Goal: Task Accomplishment & Management: Manage account settings

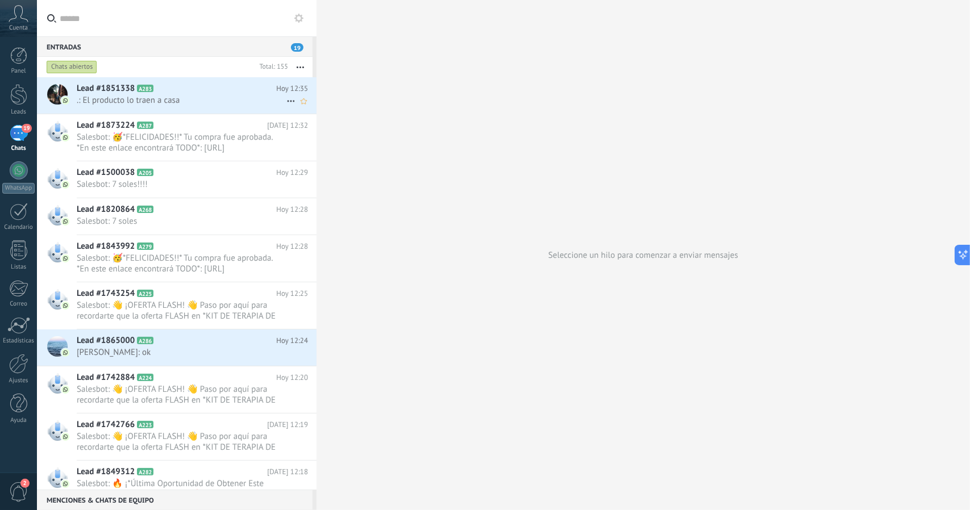
click at [185, 93] on h2 "Lead #1851338 A283" at bounding box center [176, 88] width 199 height 11
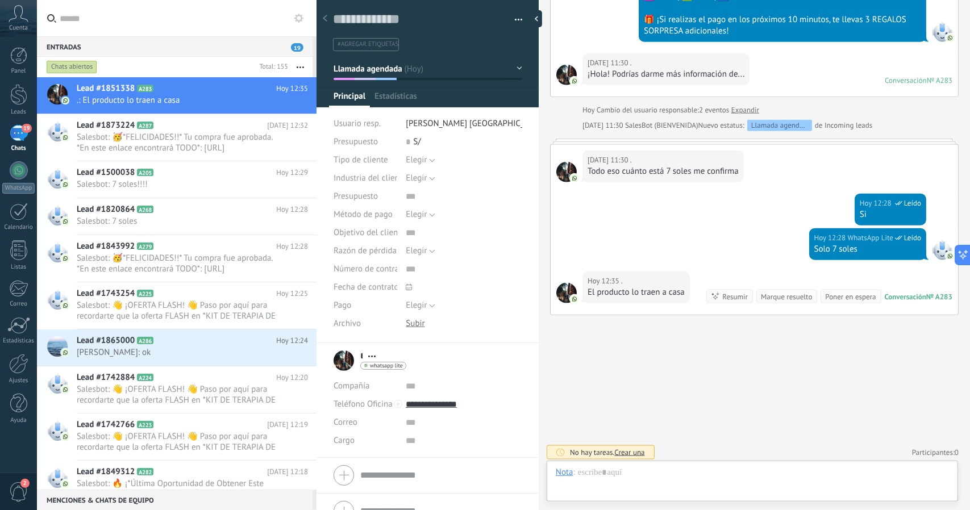
scroll to position [17, 0]
click at [706, 470] on div at bounding box center [752, 484] width 393 height 34
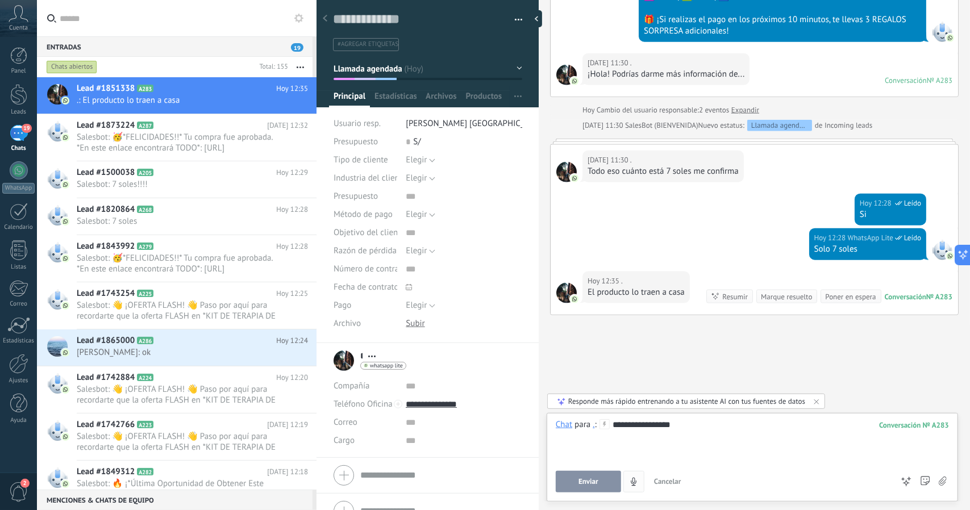
click at [606, 479] on button "Enviar" at bounding box center [588, 482] width 65 height 22
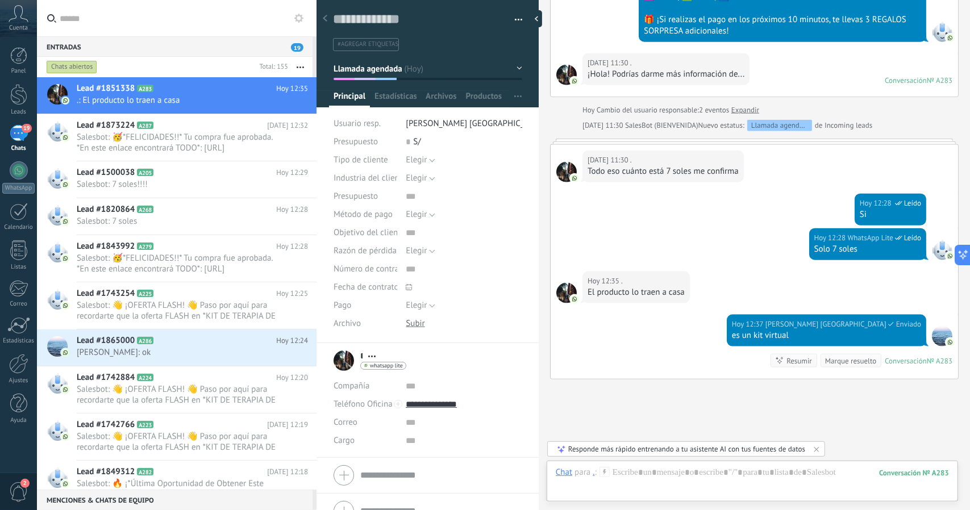
scroll to position [894, 0]
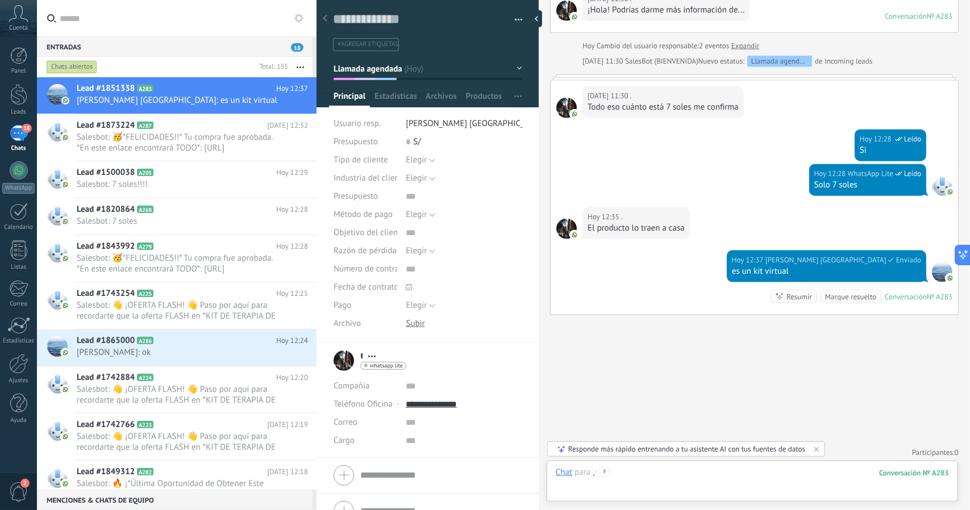
click at [705, 468] on div at bounding box center [752, 484] width 393 height 34
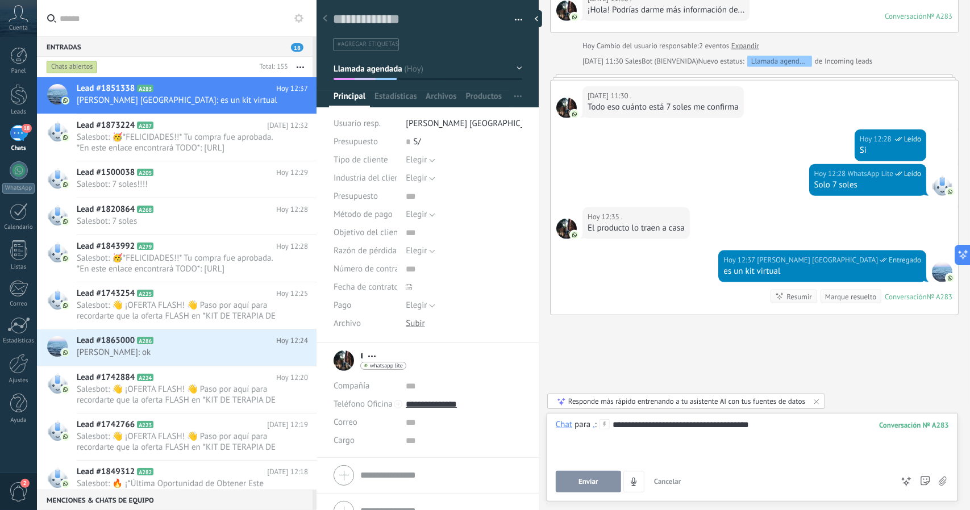
click at [595, 487] on button "Enviar" at bounding box center [588, 482] width 65 height 22
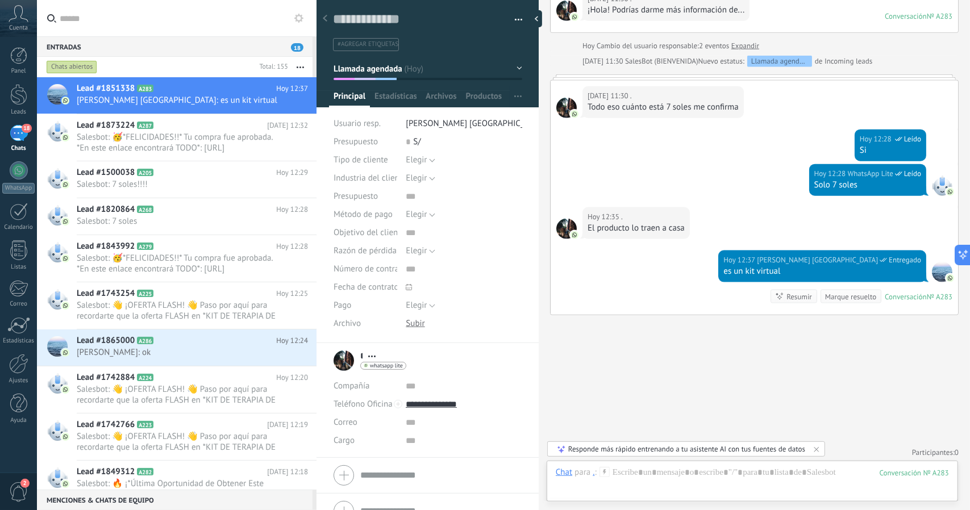
scroll to position [928, 0]
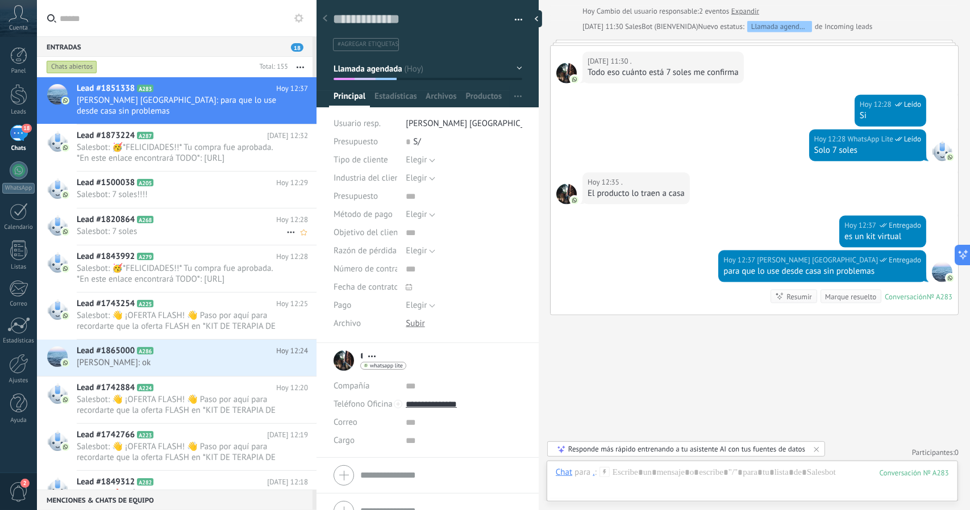
click at [209, 226] on span "Salesbot: 7 soles" at bounding box center [182, 231] width 210 height 11
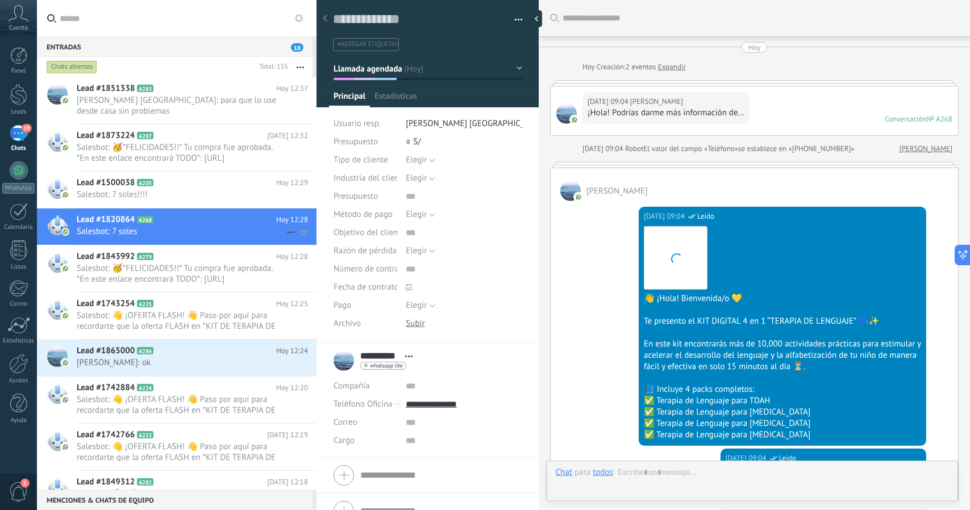
scroll to position [773, 0]
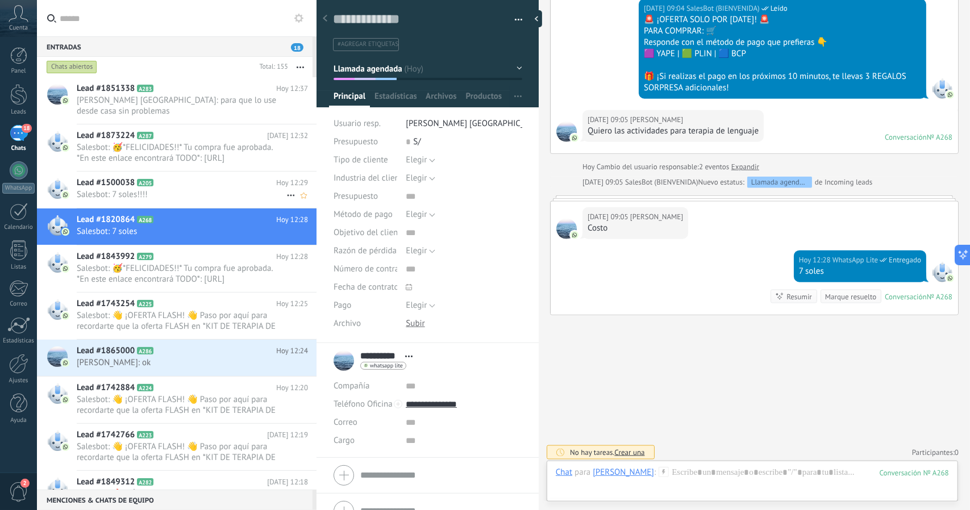
click at [144, 189] on span "Salesbot: 7 soles!!!!" at bounding box center [182, 194] width 210 height 11
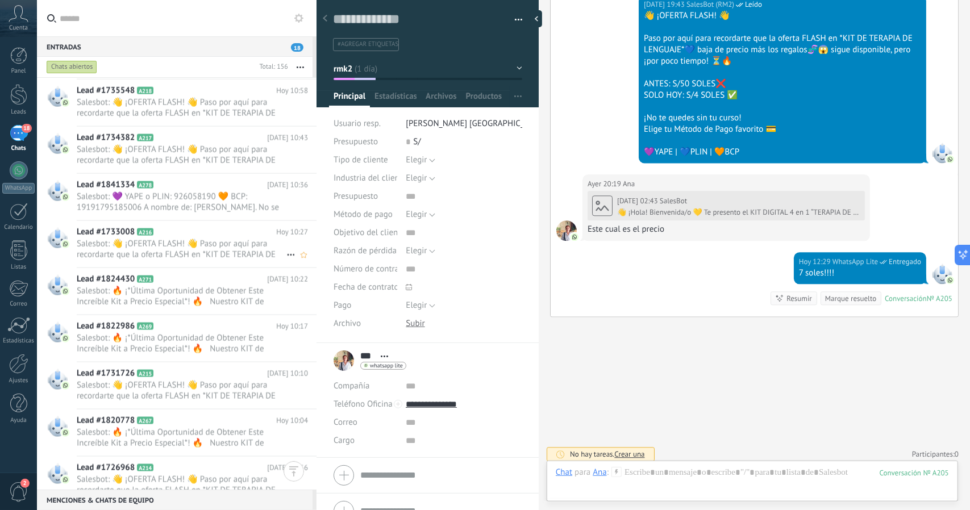
scroll to position [1080, 0]
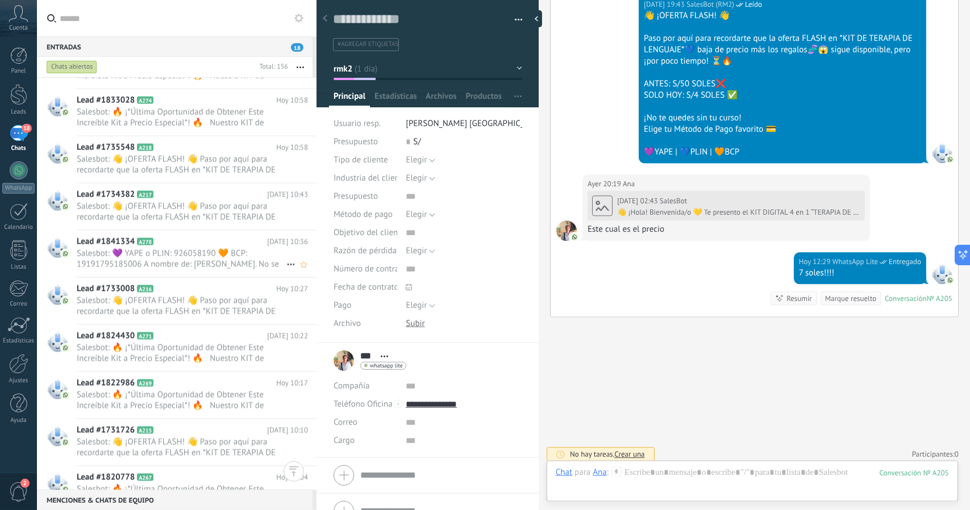
click at [176, 237] on h2 "Lead #1841334 A278" at bounding box center [172, 241] width 190 height 11
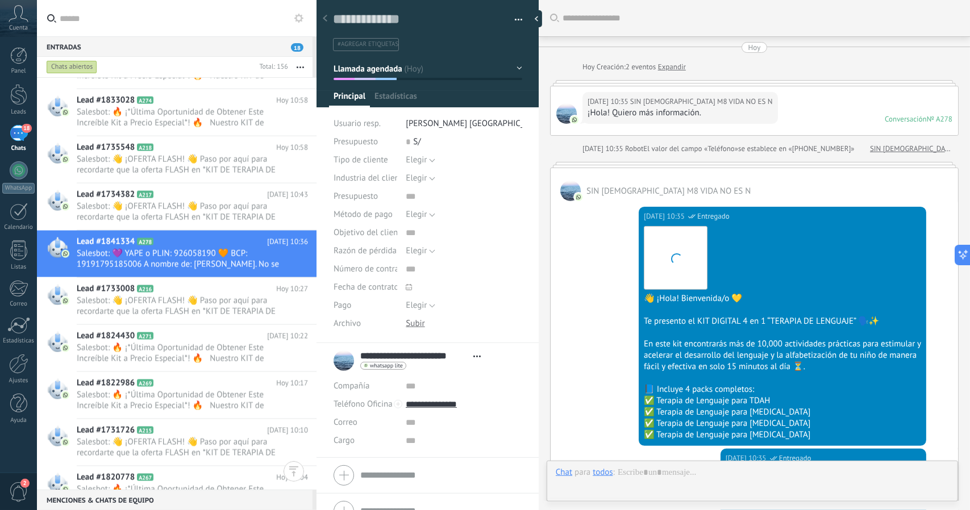
scroll to position [819, 0]
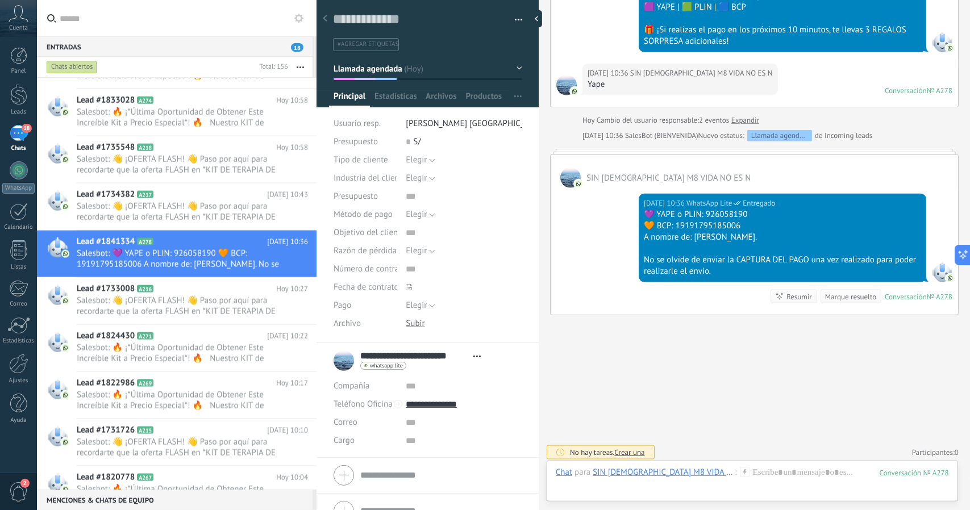
click at [408, 62] on button "Llamada agendada" at bounding box center [428, 69] width 189 height 20
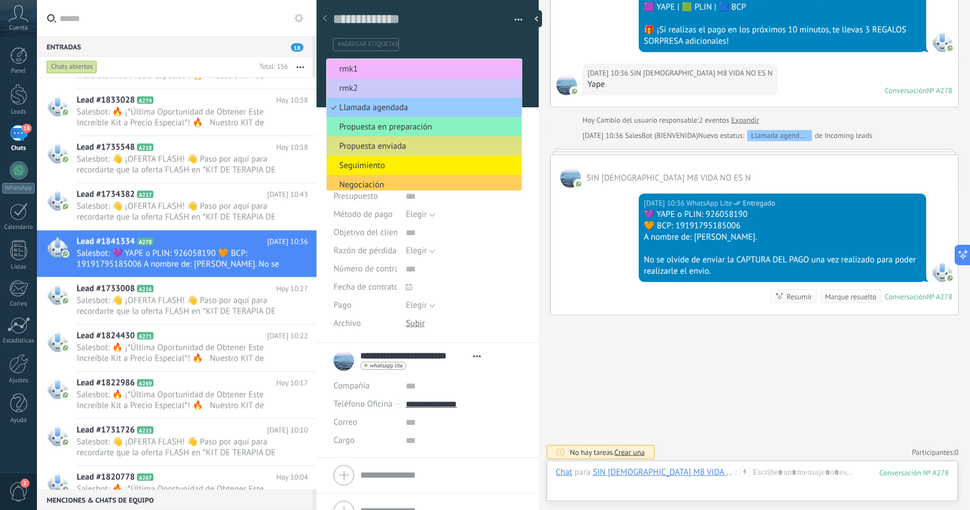
click at [390, 66] on span "rmk1" at bounding box center [422, 69] width 191 height 11
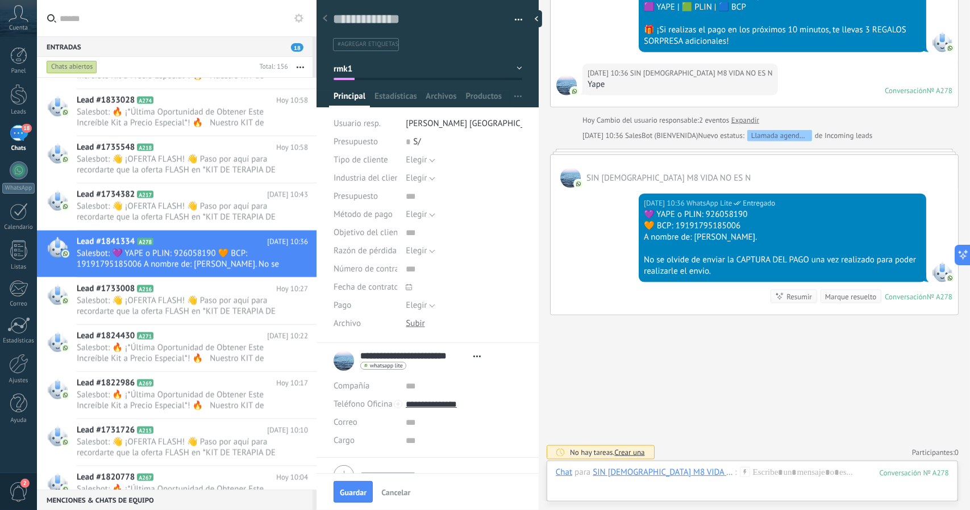
click at [358, 497] on span "Guardar" at bounding box center [353, 493] width 27 height 8
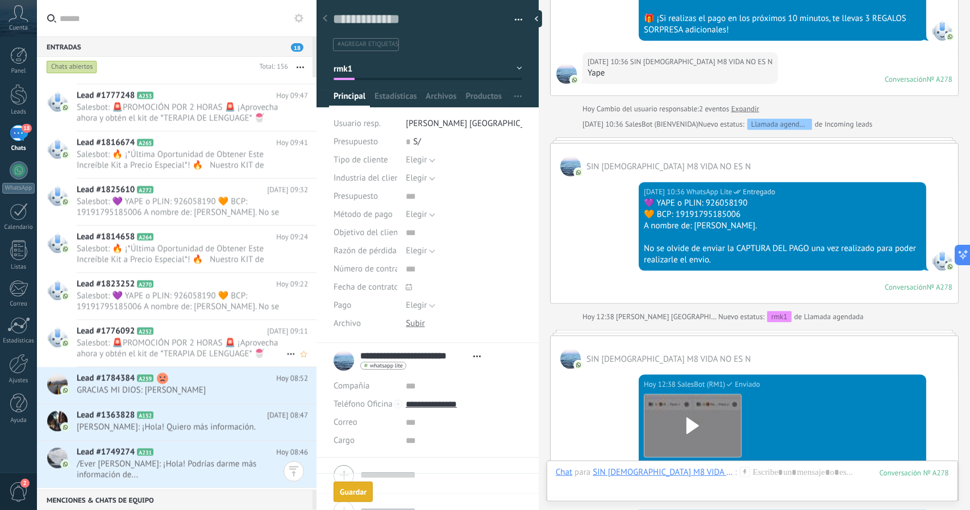
scroll to position [1648, 0]
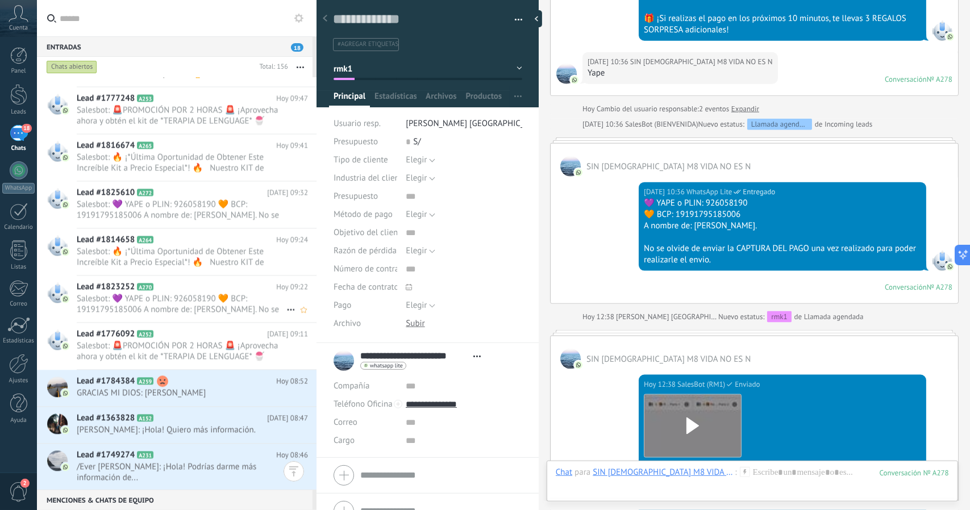
click at [164, 295] on span "Salesbot: 💜 YAPE o PLIN: 926058190 🧡 BCP: 19191795185006 A nombre de: [PERSON_N…" at bounding box center [182, 304] width 210 height 22
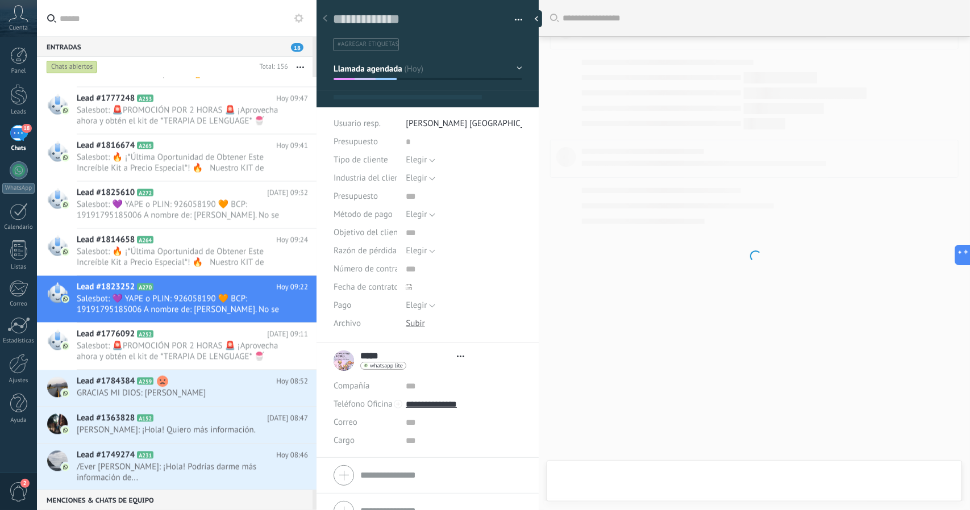
scroll to position [17, 0]
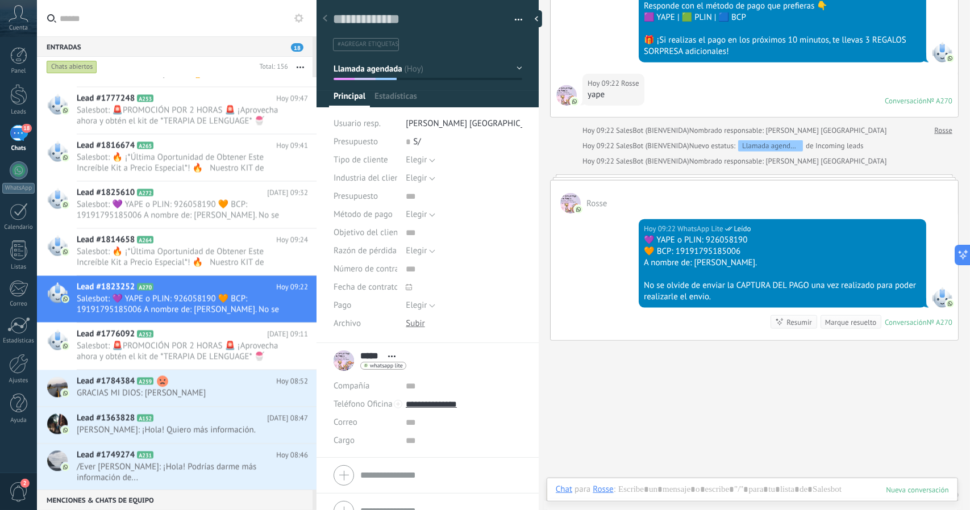
click at [383, 75] on button "Llamada agendada" at bounding box center [428, 69] width 189 height 20
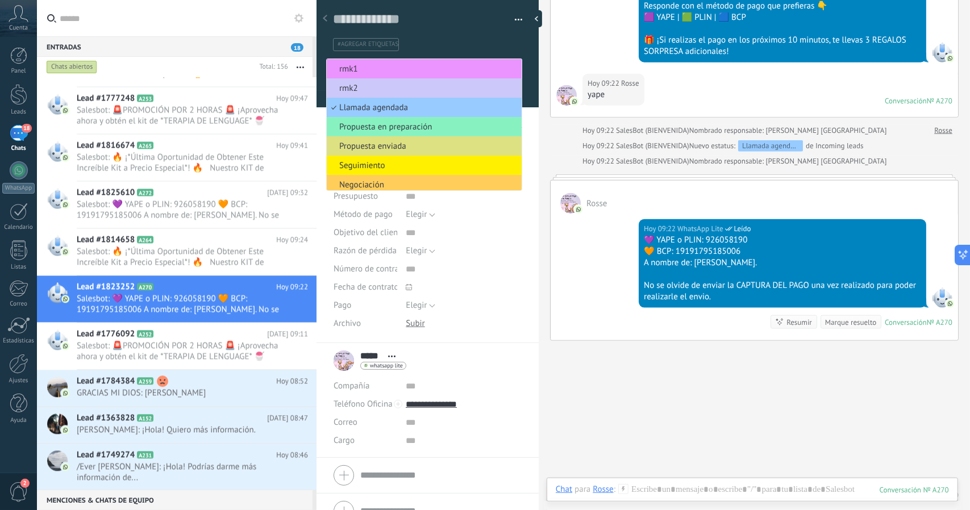
click at [383, 75] on li "rmk1" at bounding box center [424, 68] width 195 height 19
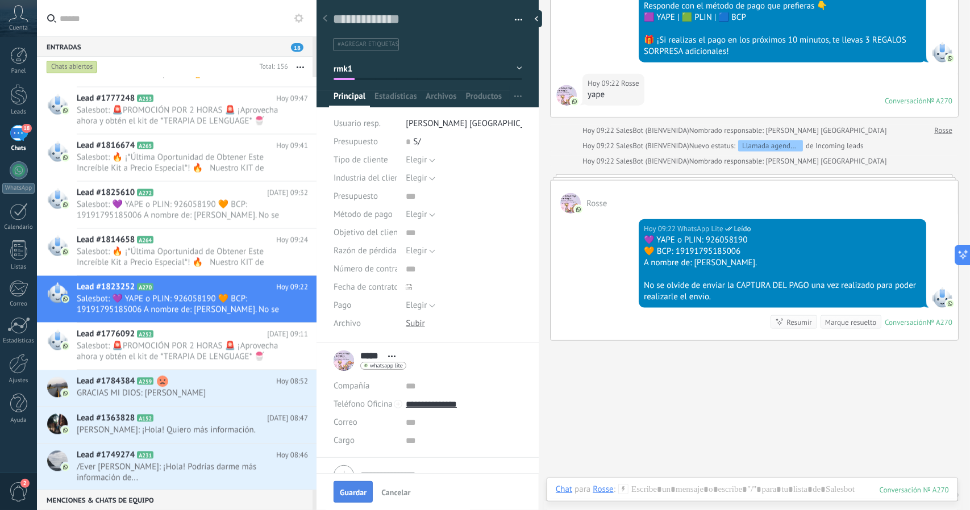
click at [352, 493] on span "Guardar" at bounding box center [353, 493] width 27 height 8
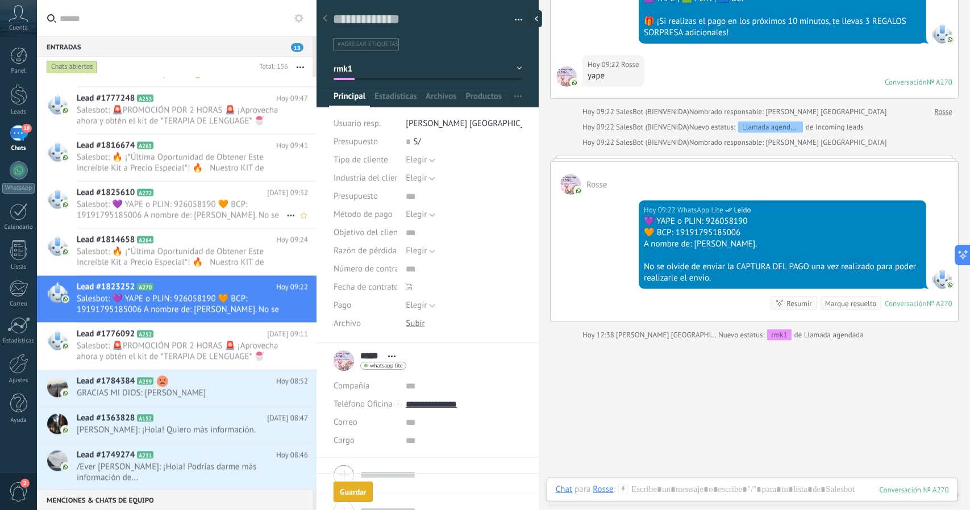
click at [165, 187] on icon at bounding box center [162, 192] width 11 height 11
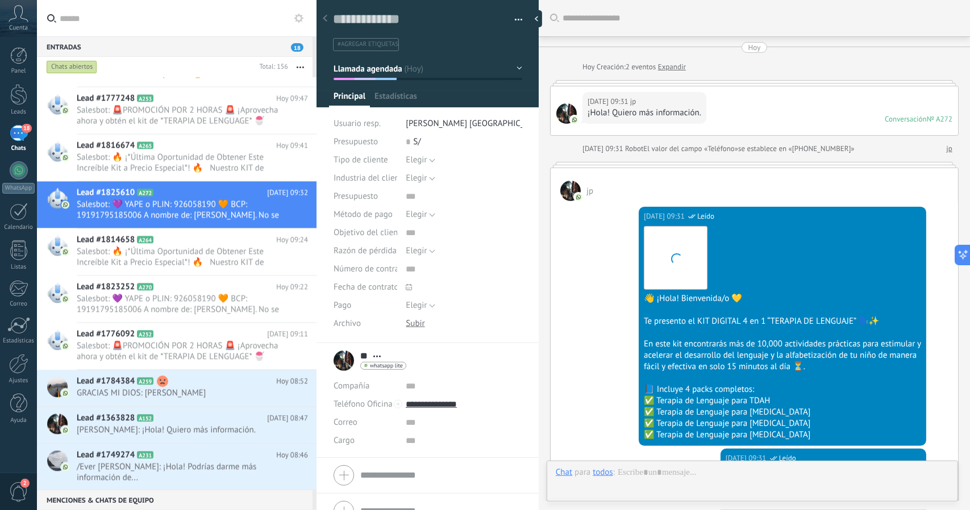
scroll to position [819, 0]
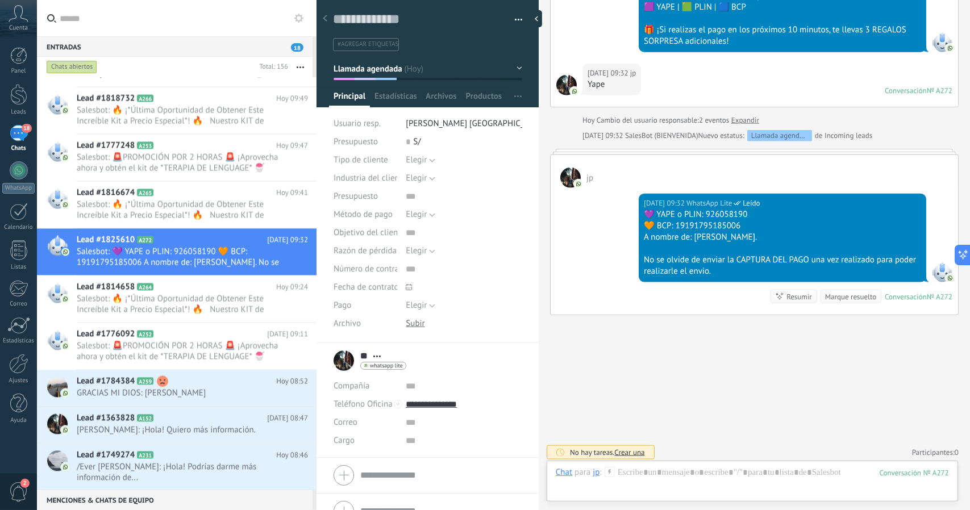
click at [368, 65] on span "Llamada agendada" at bounding box center [368, 68] width 69 height 11
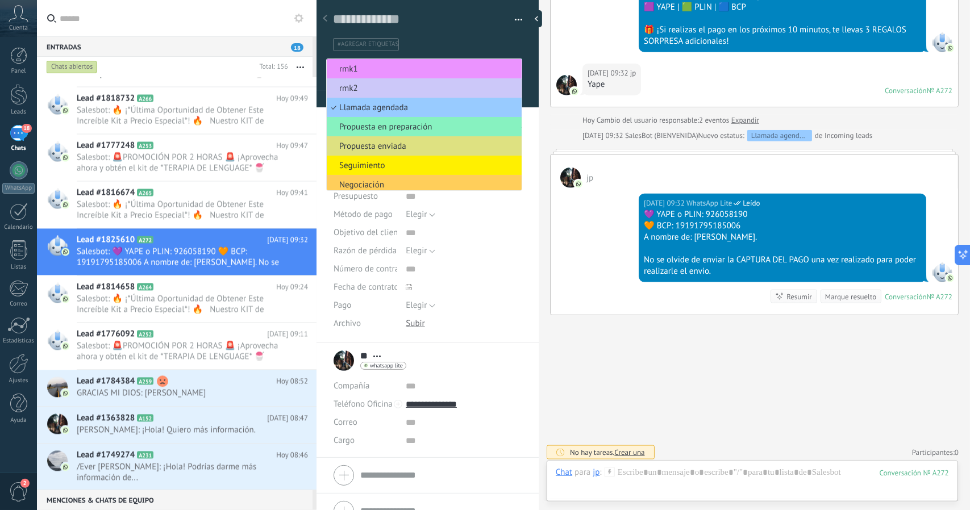
click at [368, 65] on span "rmk1" at bounding box center [422, 69] width 191 height 11
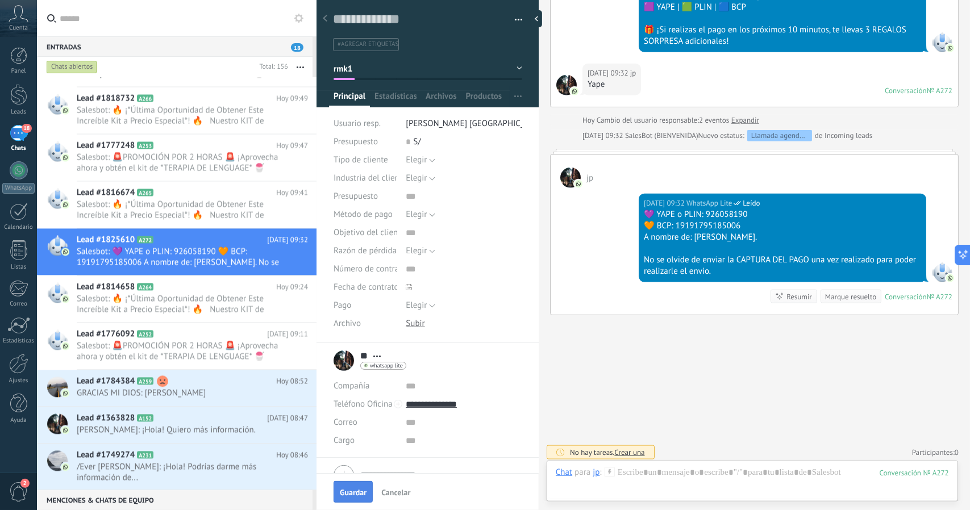
click at [350, 490] on span "Guardar" at bounding box center [353, 493] width 27 height 8
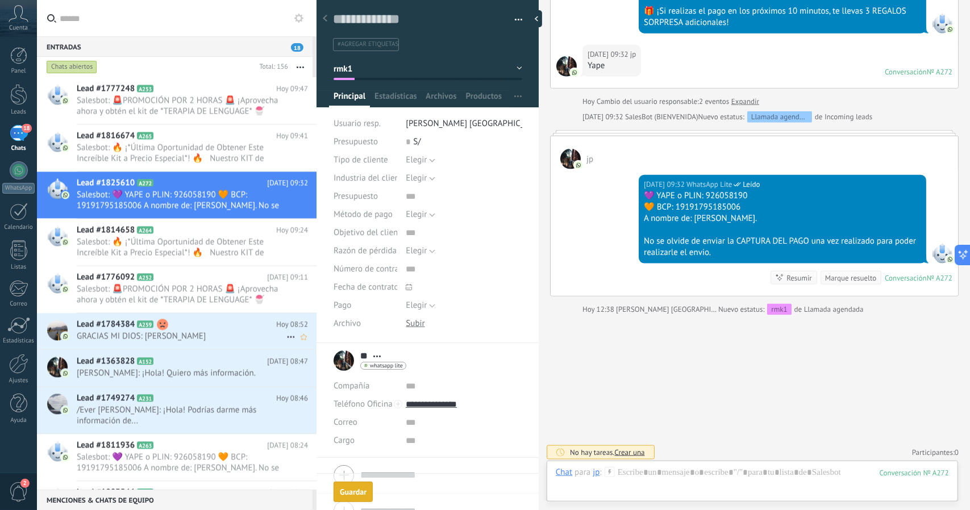
scroll to position [831, 0]
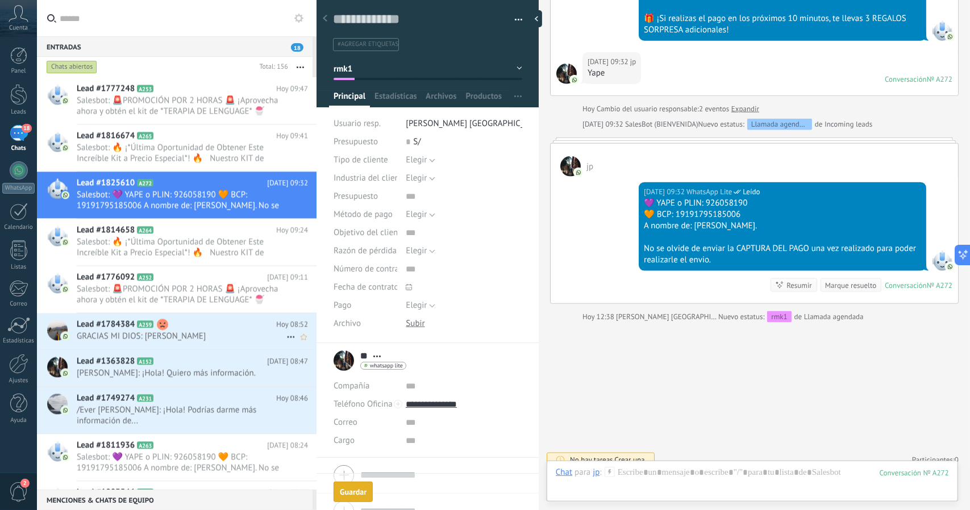
click at [166, 331] on span "GRACIAS MI DIOS: [PERSON_NAME]" at bounding box center [182, 336] width 210 height 11
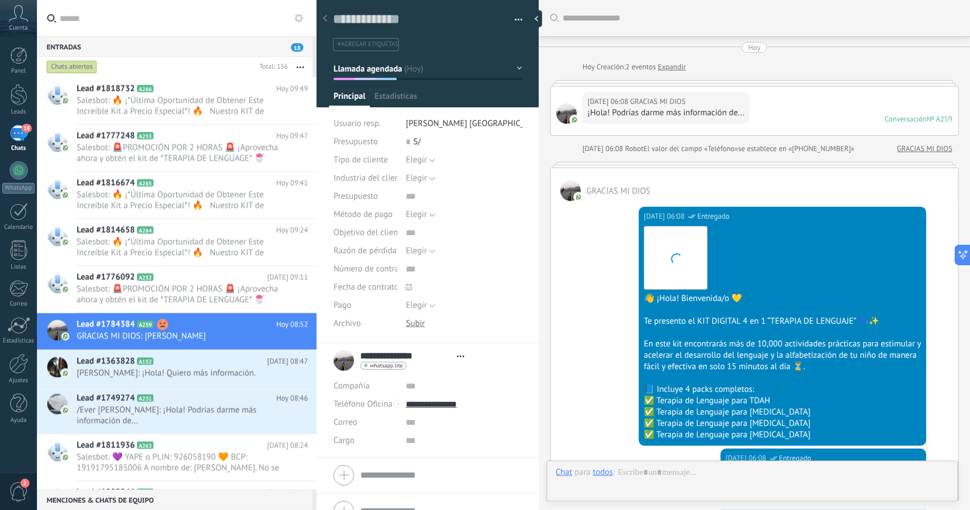
scroll to position [1280, 0]
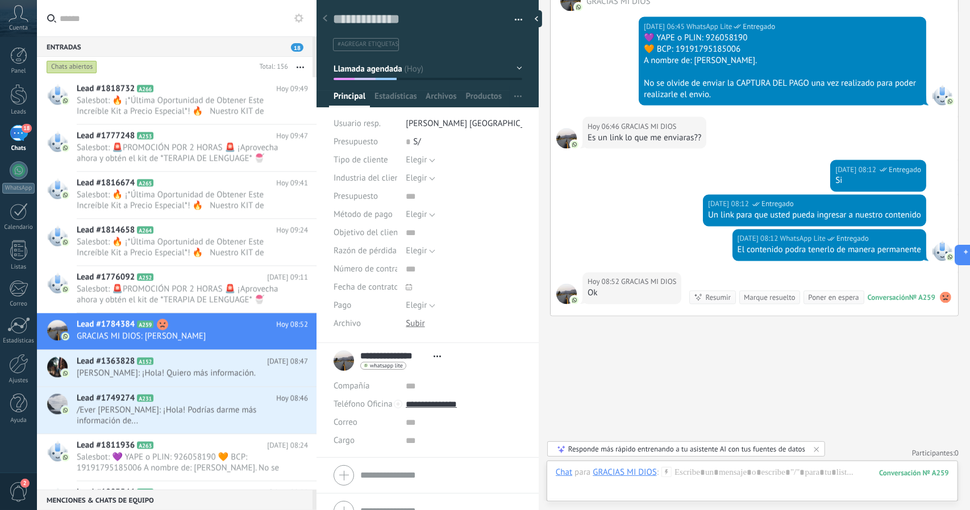
click at [384, 68] on span "Llamada agendada" at bounding box center [368, 68] width 69 height 11
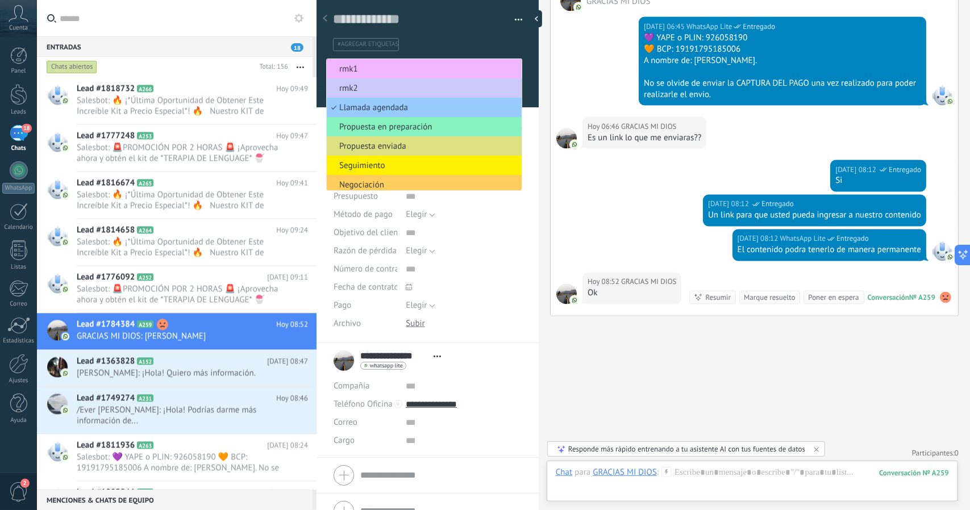
click at [384, 68] on span "rmk1" at bounding box center [422, 69] width 191 height 11
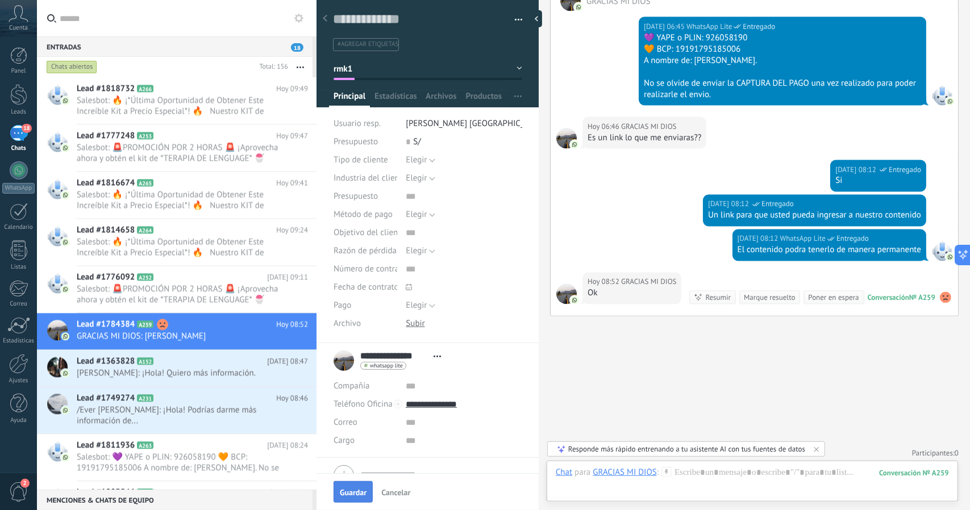
click at [341, 487] on button "Guardar" at bounding box center [353, 492] width 39 height 22
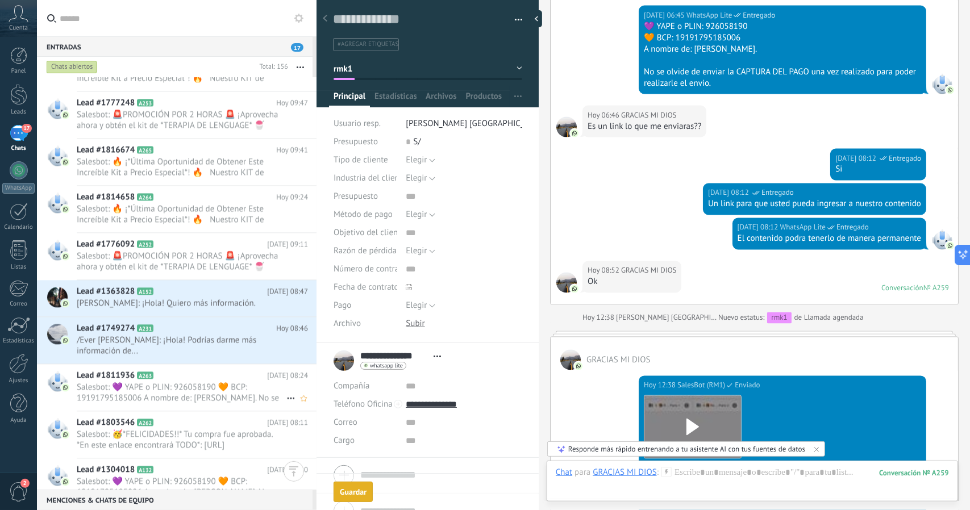
scroll to position [1818, 0]
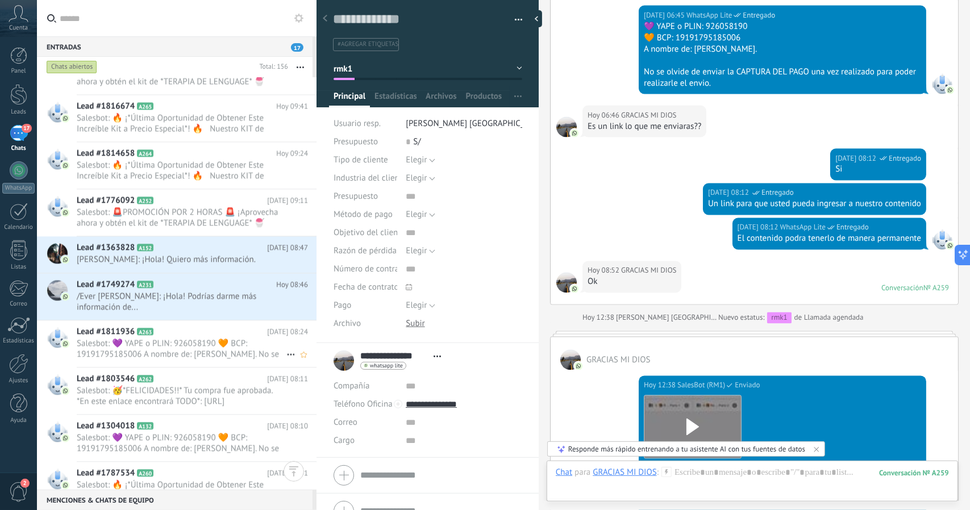
click at [182, 356] on span "Salesbot: 💜 YAPE o PLIN: 926058190 🧡 BCP: 19191795185006 A nombre de: [PERSON_N…" at bounding box center [182, 349] width 210 height 22
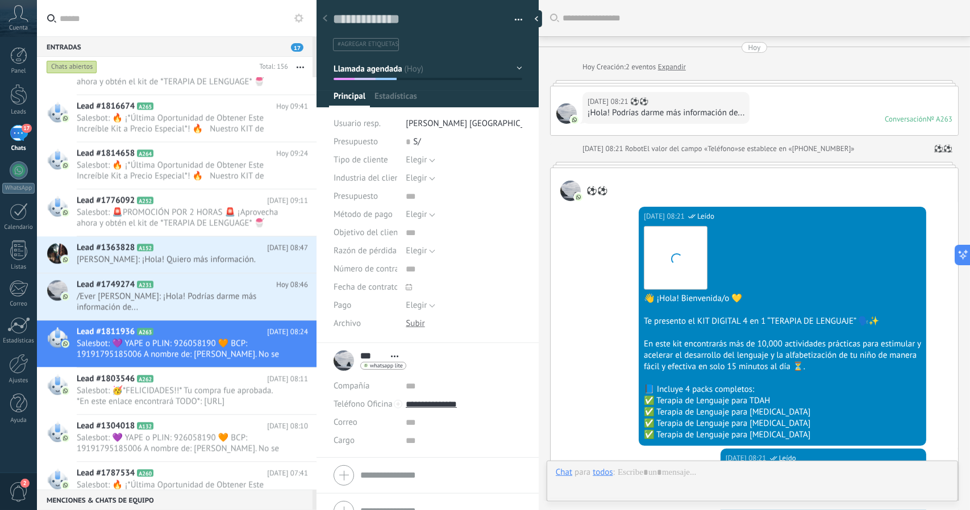
scroll to position [819, 0]
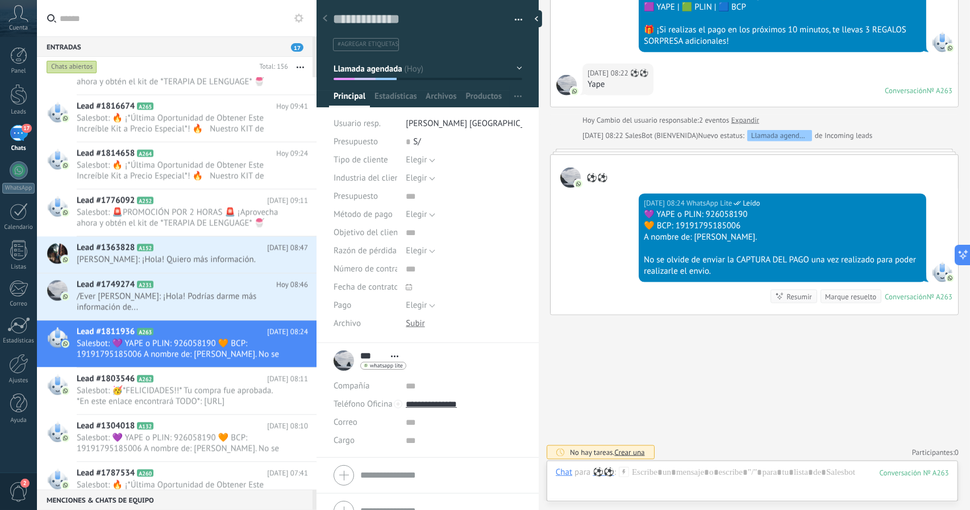
click at [378, 66] on span "Llamada agendada" at bounding box center [368, 68] width 69 height 11
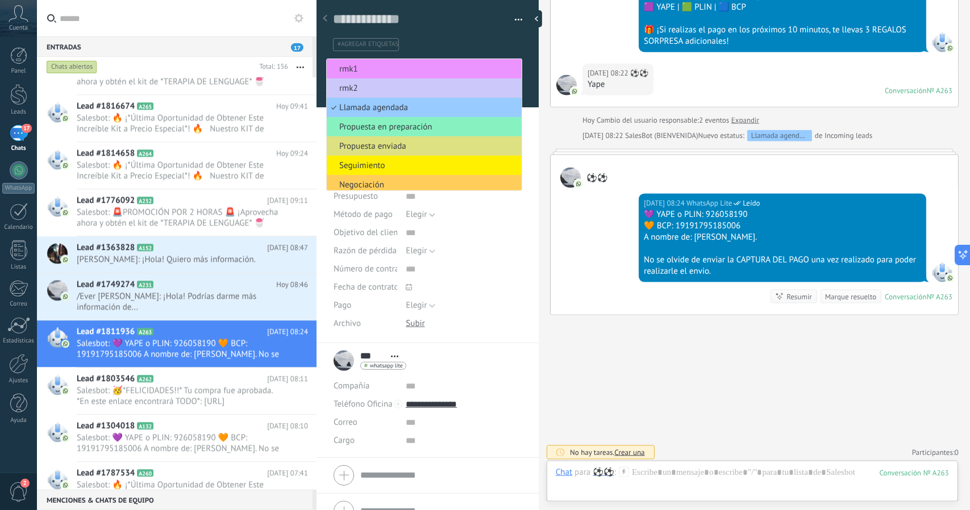
click at [378, 66] on span "rmk1" at bounding box center [422, 69] width 191 height 11
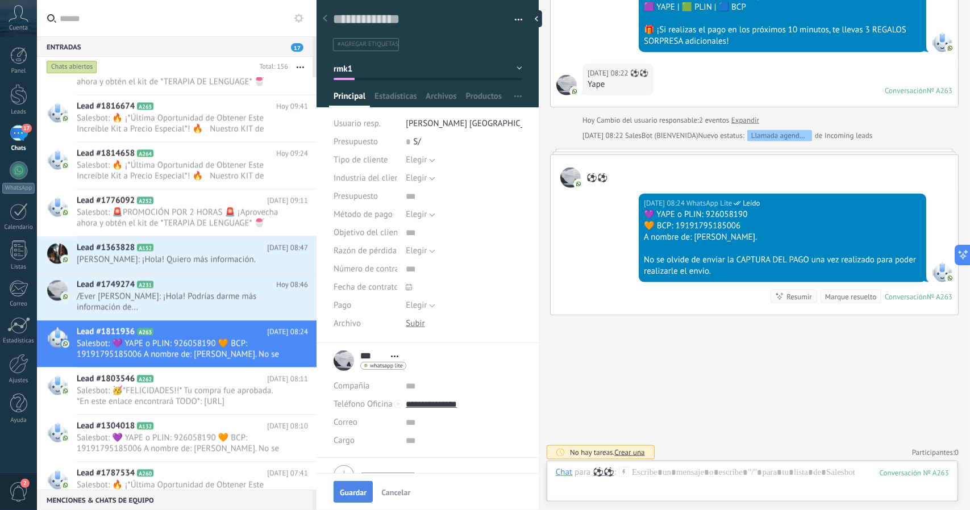
click at [363, 489] on span "Guardar" at bounding box center [353, 493] width 27 height 8
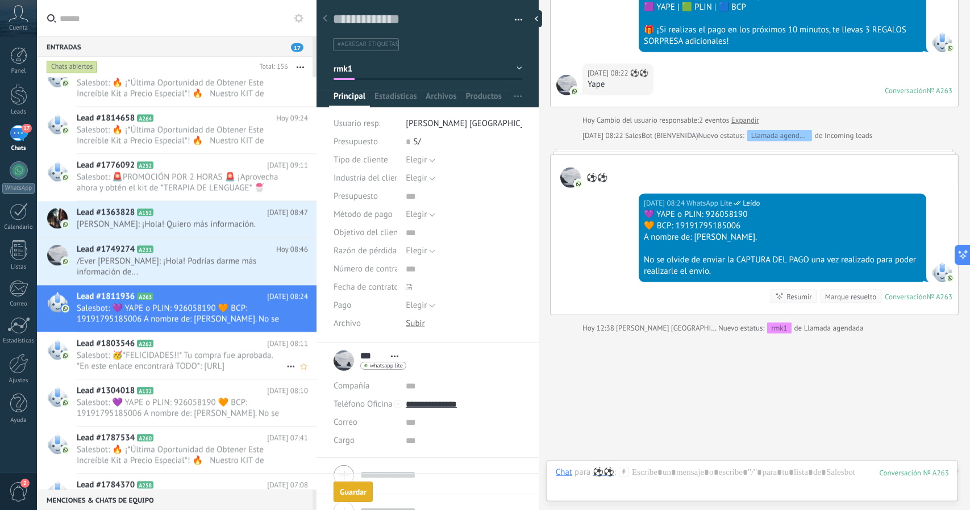
scroll to position [838, 0]
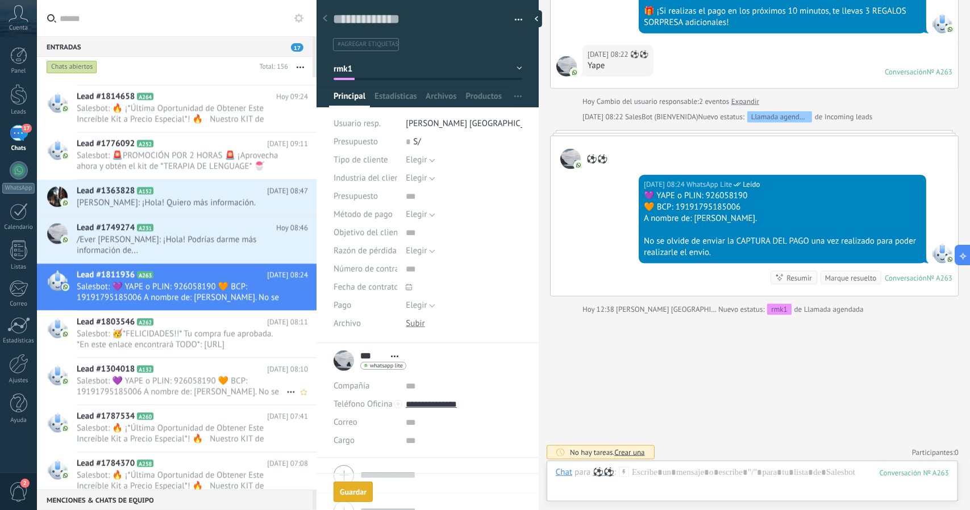
click at [186, 376] on span "Salesbot: 💜 YAPE o PLIN: 926058190 🧡 BCP: 19191795185006 A nombre de: [PERSON_N…" at bounding box center [182, 387] width 210 height 22
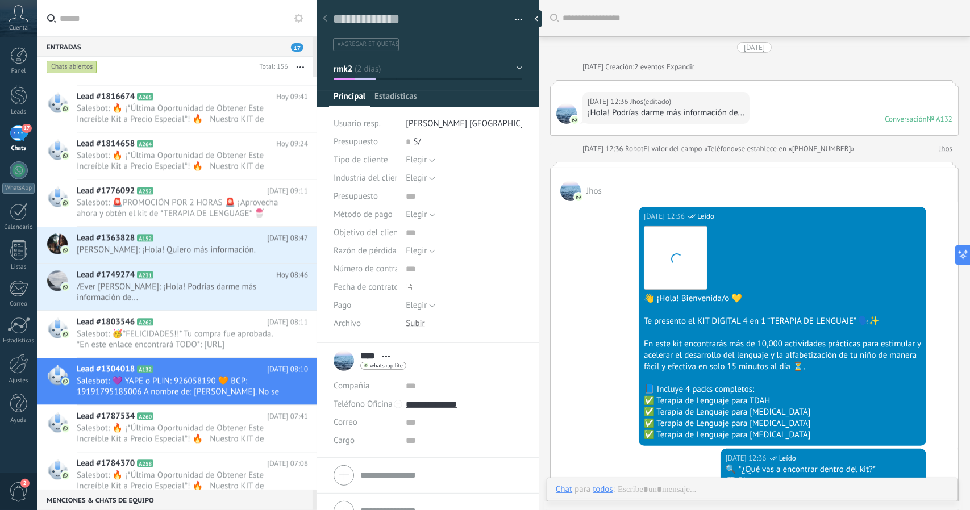
scroll to position [1694, 0]
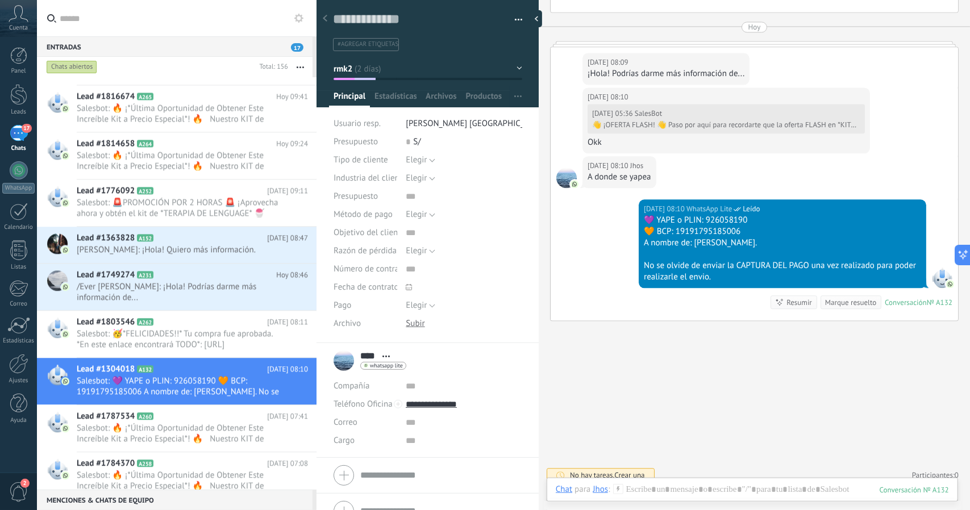
click at [372, 72] on button "rmk2" at bounding box center [428, 69] width 189 height 20
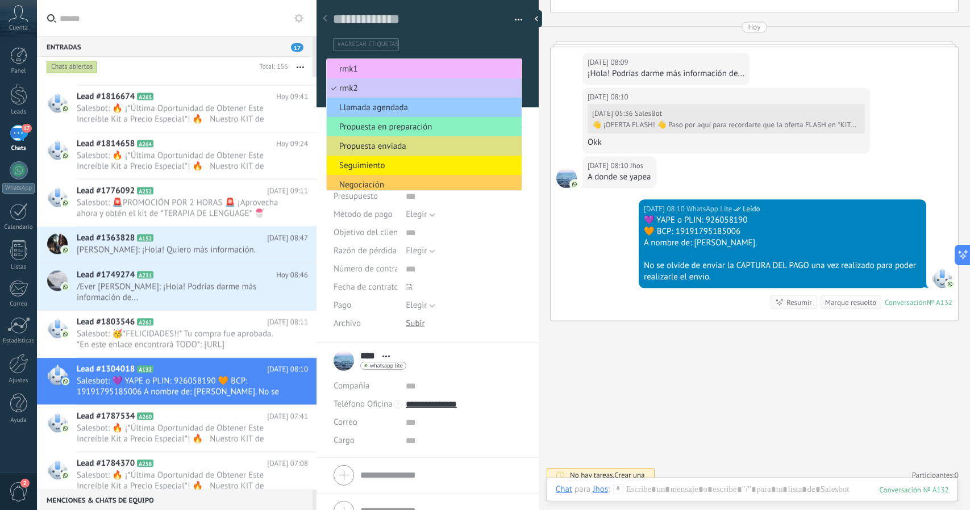
click at [372, 72] on span "rmk1" at bounding box center [422, 69] width 191 height 11
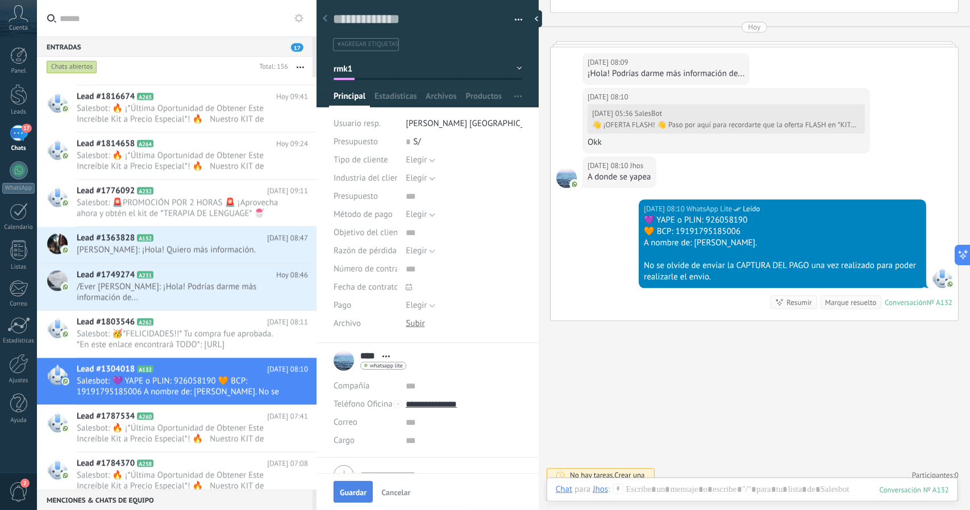
click at [359, 486] on button "Guardar" at bounding box center [353, 492] width 39 height 22
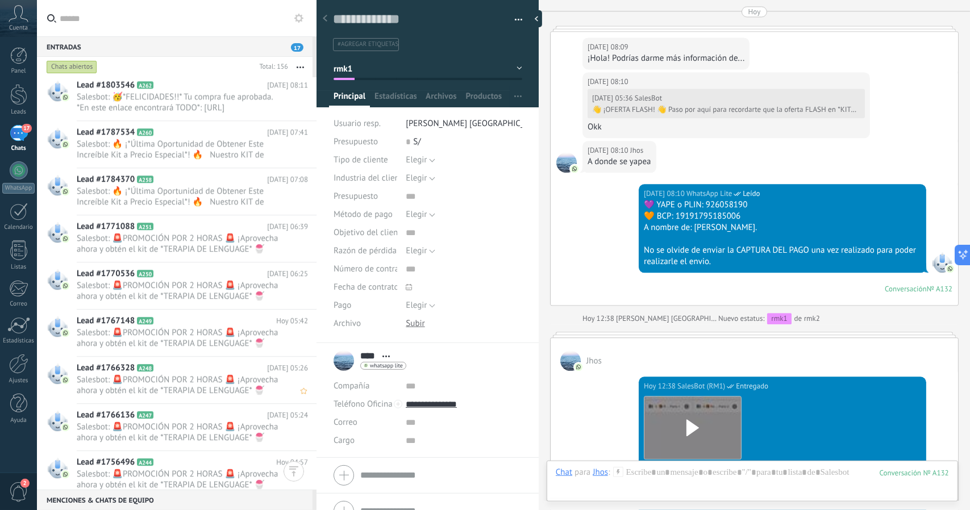
scroll to position [1989, 0]
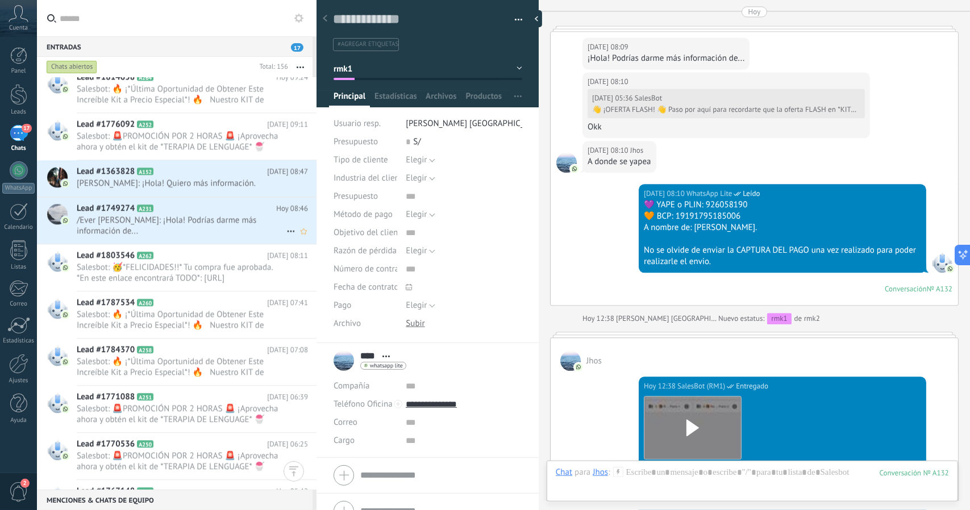
click at [273, 228] on span "/Ever [PERSON_NAME]: ¡Hola! Podrías darme más información de..." at bounding box center [182, 226] width 210 height 22
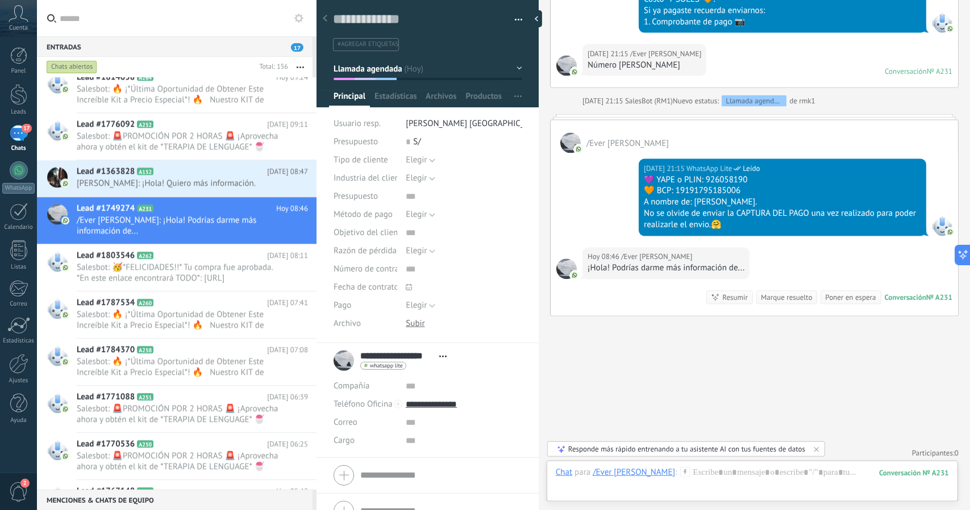
click at [378, 63] on span "Llamada agendada" at bounding box center [368, 68] width 69 height 11
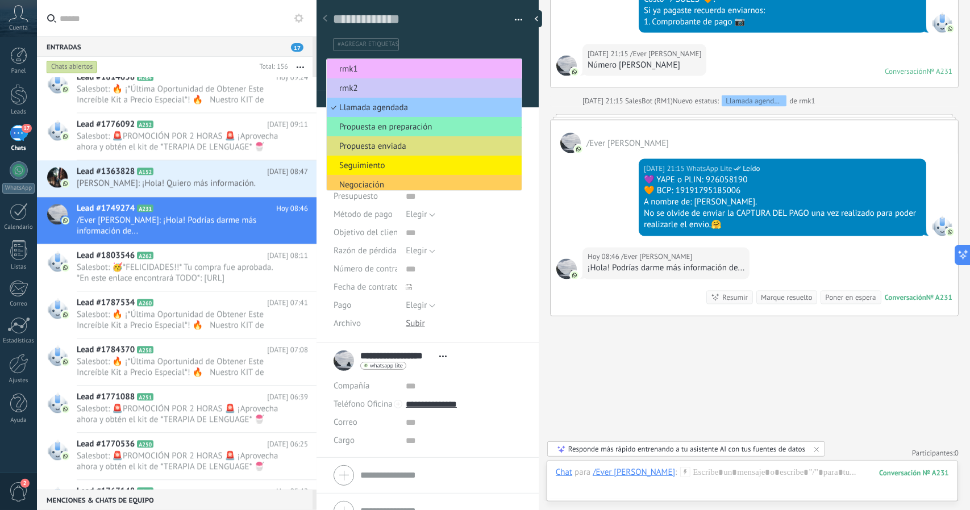
click at [378, 64] on span "rmk1" at bounding box center [422, 69] width 191 height 11
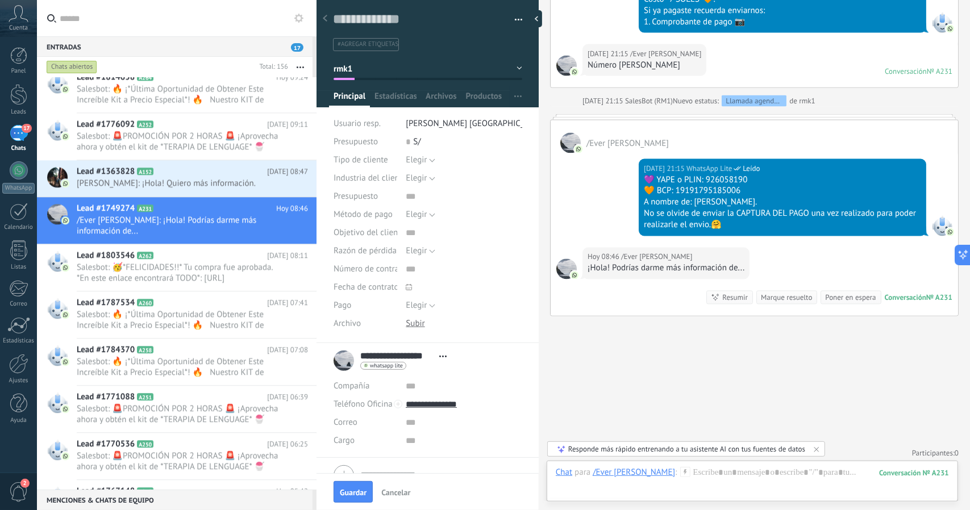
click at [347, 480] on div "Guardar Cancelar" at bounding box center [427, 491] width 222 height 37
click at [347, 495] on span "Guardar" at bounding box center [353, 493] width 27 height 8
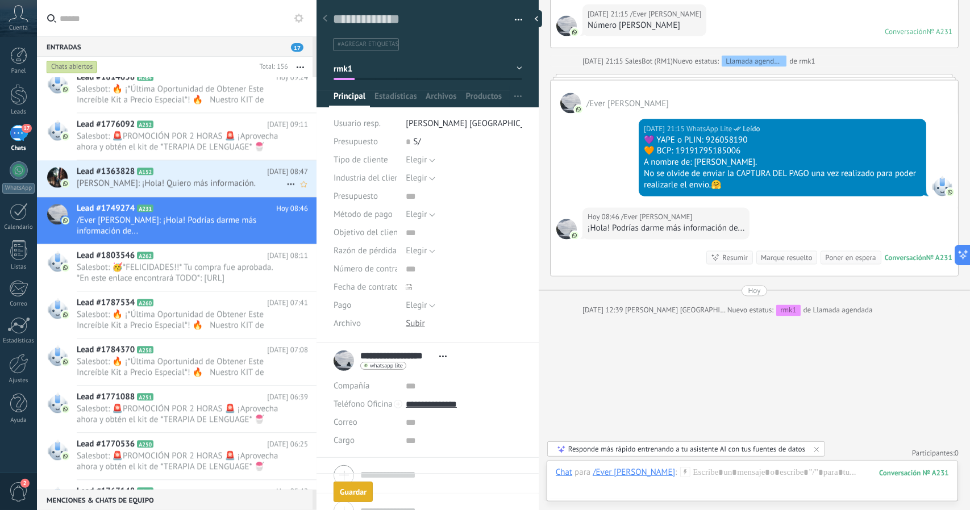
click at [137, 170] on span "A152" at bounding box center [145, 171] width 16 height 7
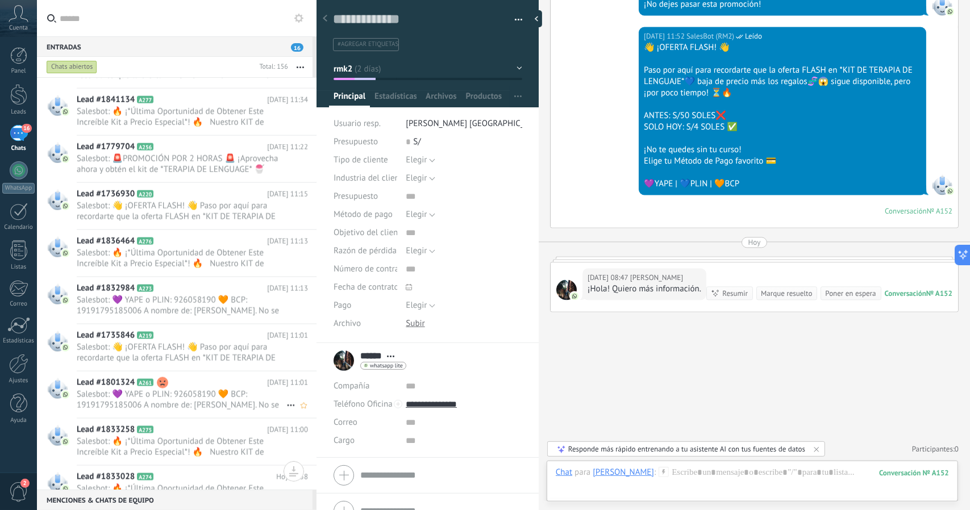
click at [184, 389] on span "Salesbot: 💜 YAPE o PLIN: 926058190 🧡 BCP: 19191795185006 A nombre de: [PERSON_N…" at bounding box center [182, 400] width 210 height 22
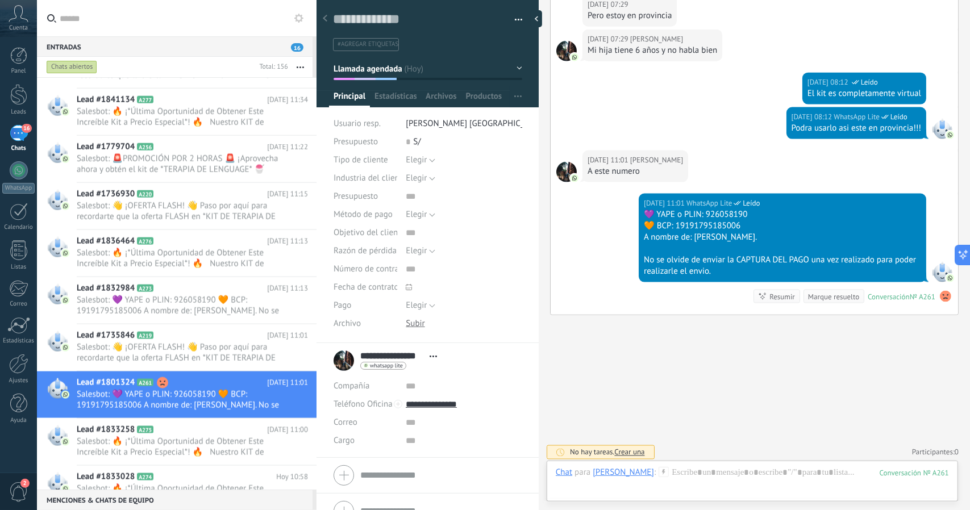
click at [380, 65] on span "Llamada agendada" at bounding box center [368, 68] width 69 height 11
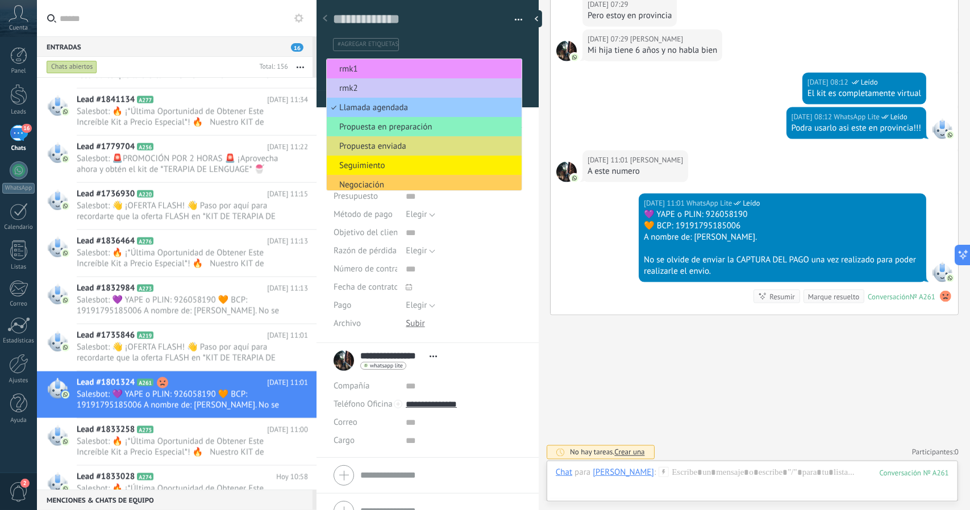
click at [380, 65] on span "rmk1" at bounding box center [422, 69] width 191 height 11
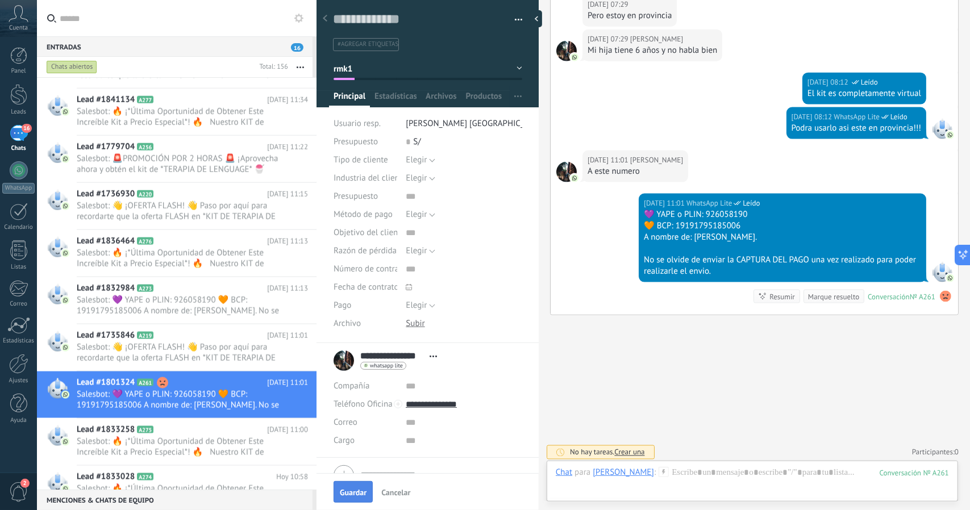
click at [360, 494] on span "Guardar" at bounding box center [353, 493] width 27 height 8
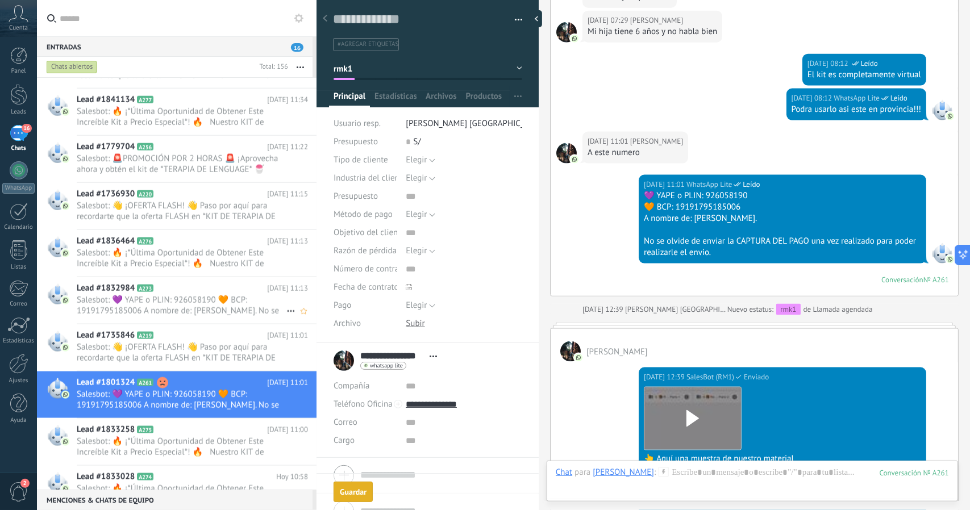
click at [165, 287] on icon at bounding box center [162, 288] width 11 height 11
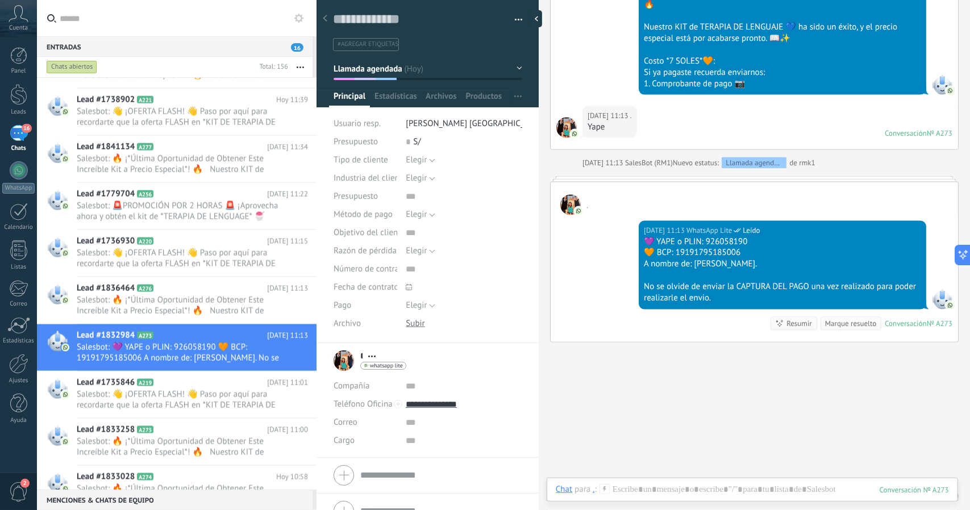
click at [373, 71] on span "Llamada agendada" at bounding box center [368, 68] width 69 height 11
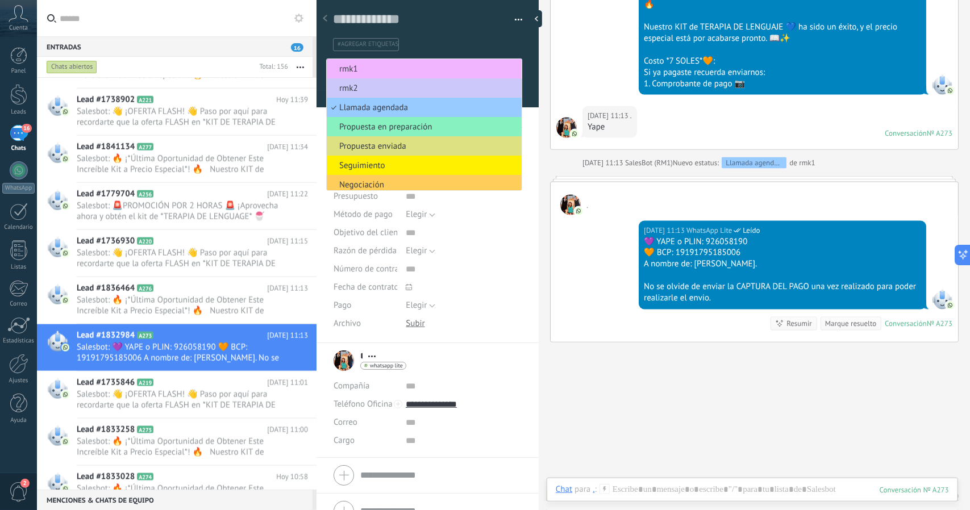
click at [373, 71] on span "rmk1" at bounding box center [422, 69] width 191 height 11
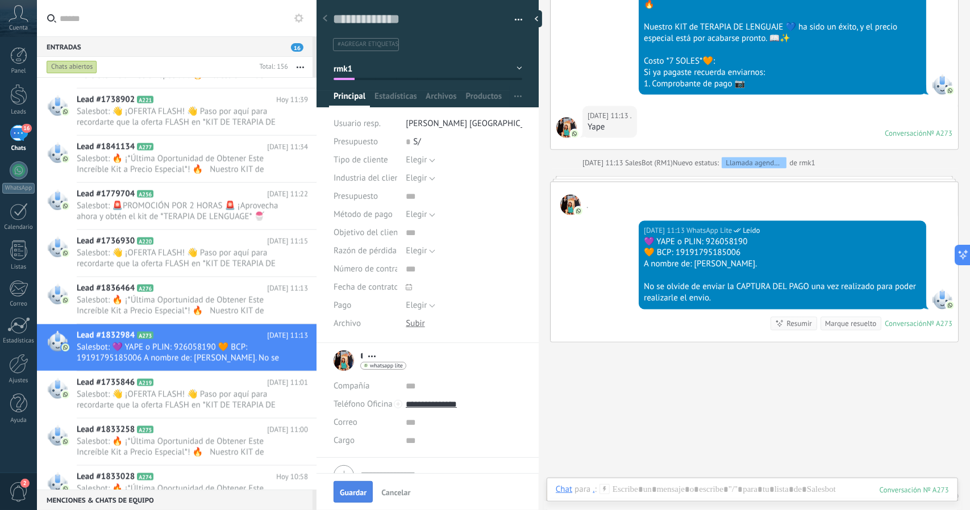
click at [343, 486] on button "Guardar" at bounding box center [353, 492] width 39 height 22
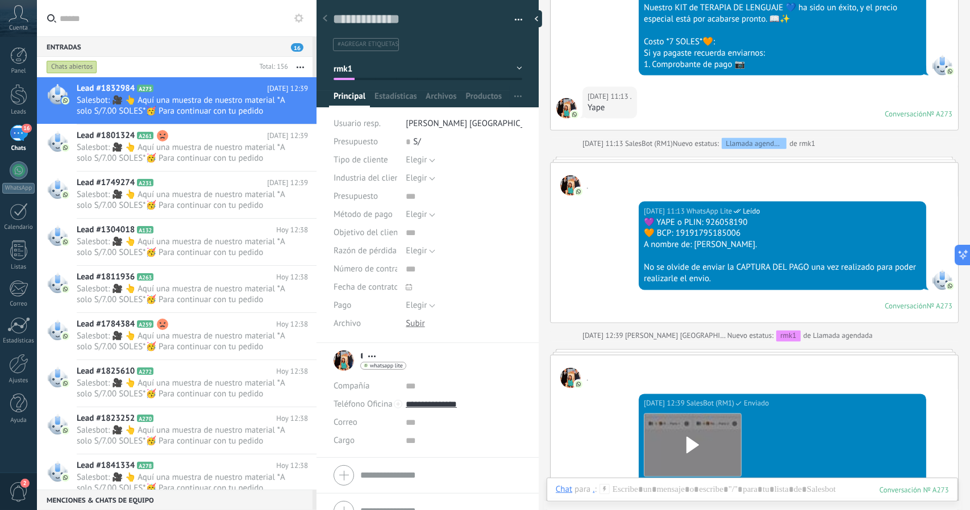
click at [30, 7] on div "Cuenta" at bounding box center [18, 18] width 37 height 37
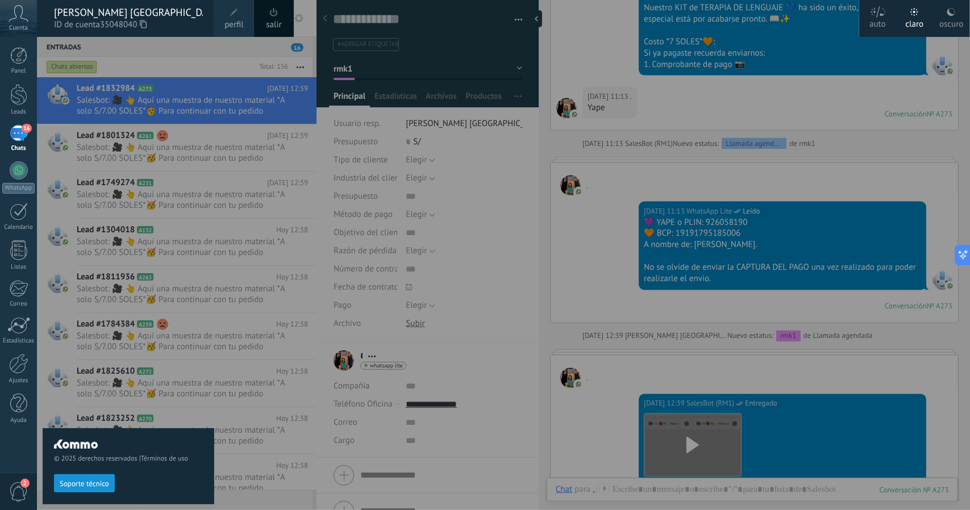
click at [149, 57] on div "© 2025 derechos reservados | Términos de uso Soporte técnico" at bounding box center [129, 273] width 172 height 473
click at [164, 89] on div "© 2025 derechos reservados | Términos de uso Soporte técnico" at bounding box center [129, 273] width 172 height 473
click at [209, 67] on div "© 2025 derechos reservados | Términos de uso Soporte técnico" at bounding box center [129, 273] width 172 height 473
click at [613, 99] on div at bounding box center [522, 255] width 970 height 510
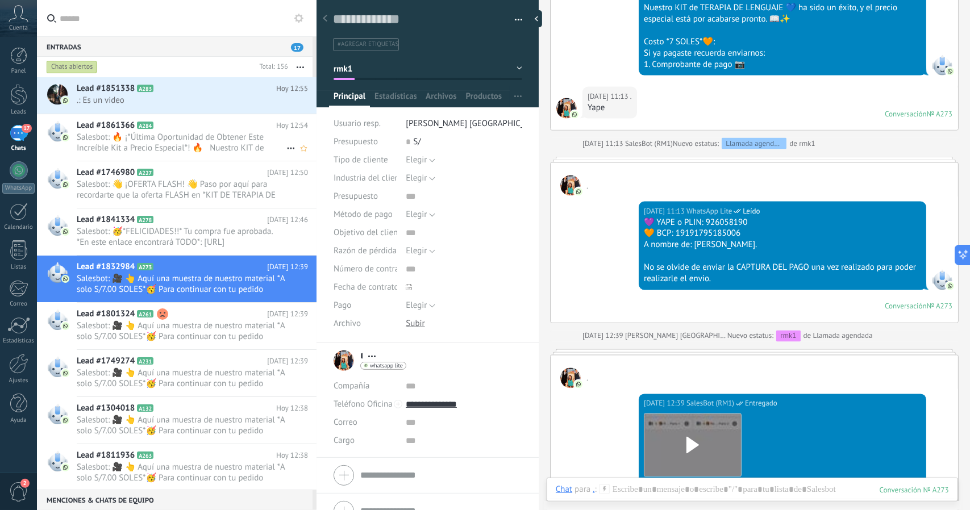
click at [158, 123] on icon at bounding box center [162, 125] width 11 height 11
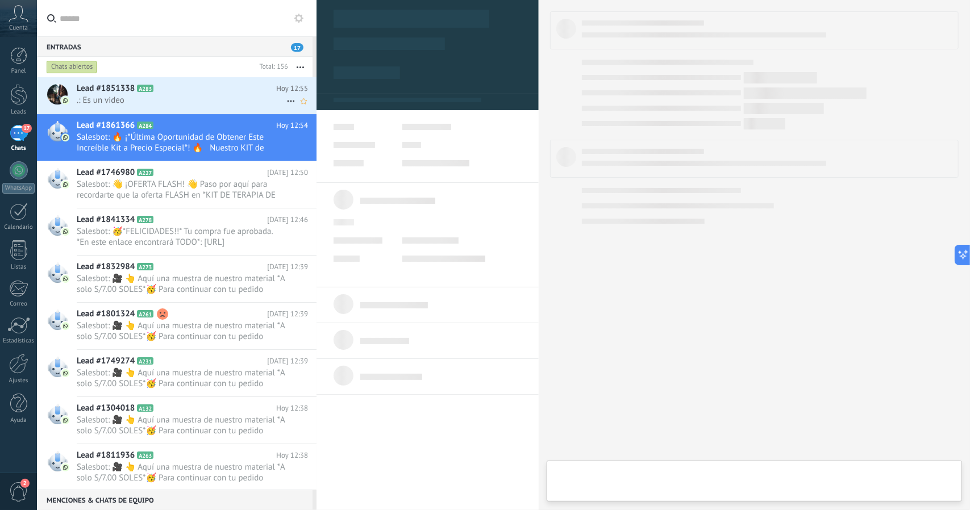
click at [151, 112] on div "Lead #1851338 A283 [DATE] 12:55 .: Es un video" at bounding box center [197, 95] width 240 height 36
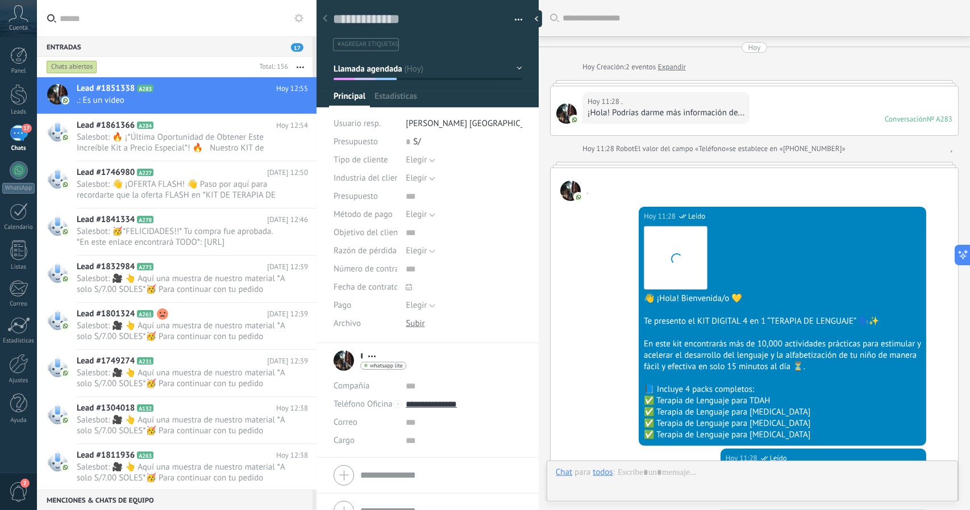
scroll to position [17, 0]
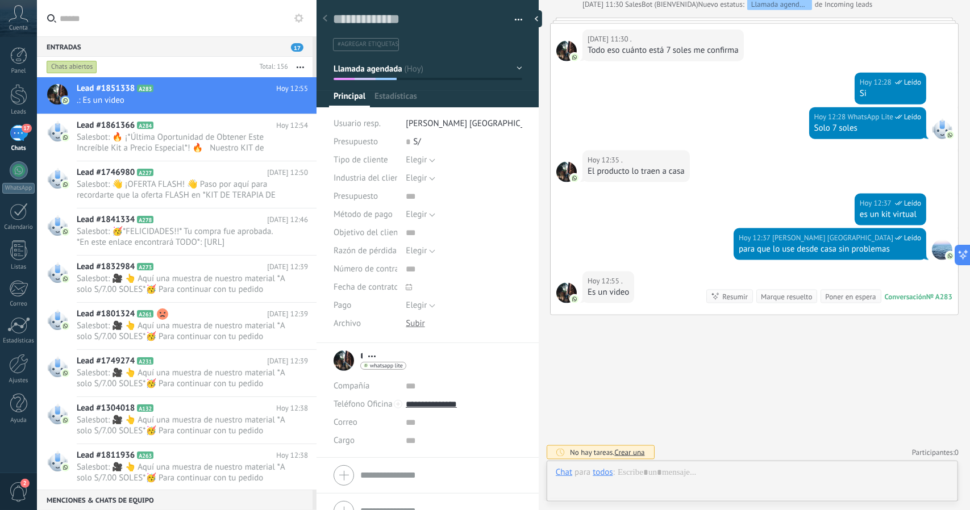
click at [364, 73] on button "Llamada agendada" at bounding box center [428, 69] width 189 height 20
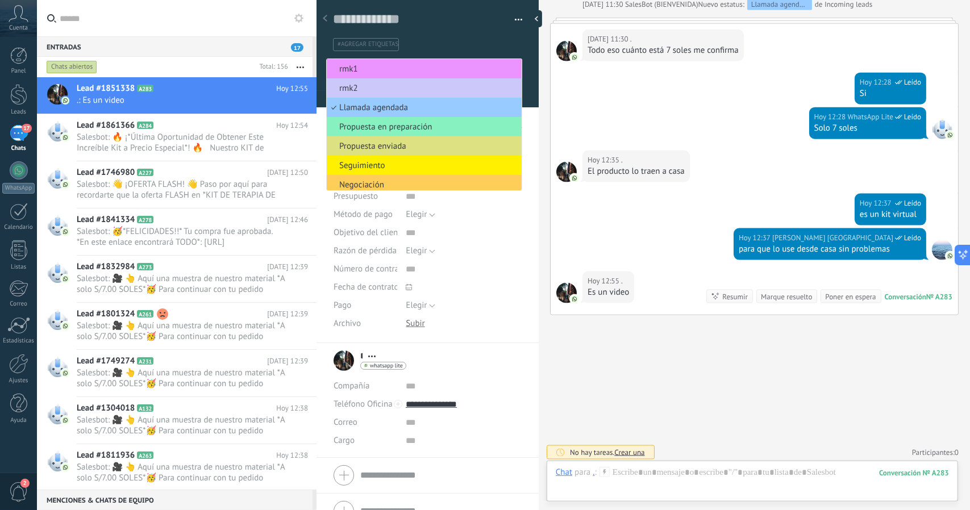
click at [364, 73] on span "rmk1" at bounding box center [422, 69] width 191 height 11
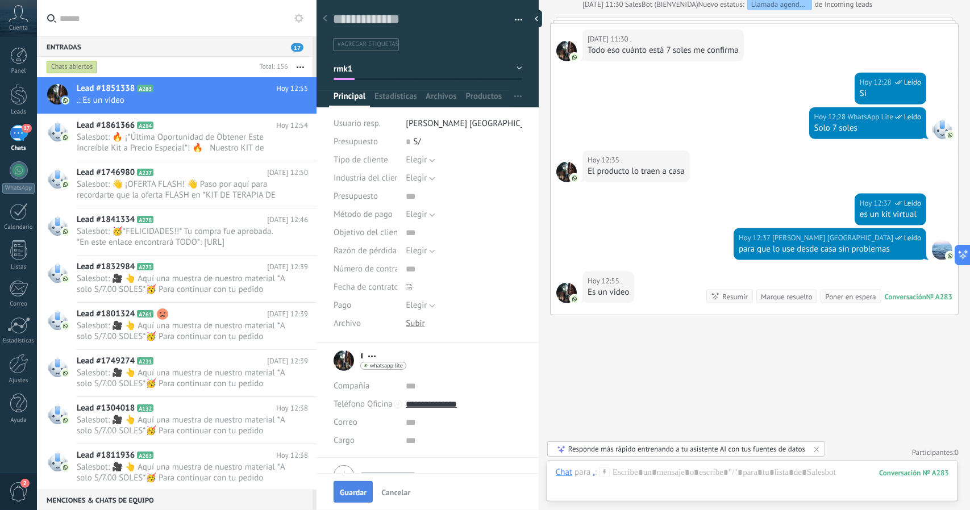
click at [356, 493] on span "Guardar" at bounding box center [353, 493] width 27 height 8
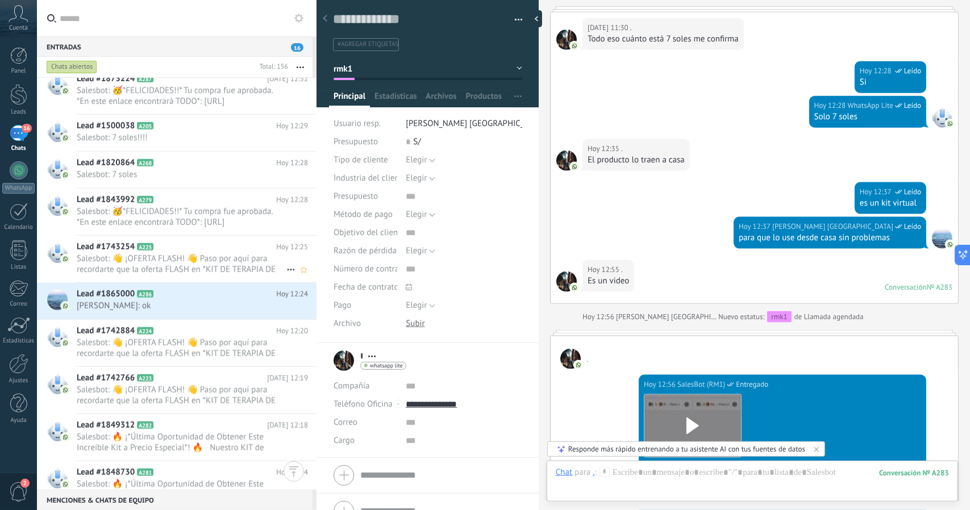
scroll to position [625, 0]
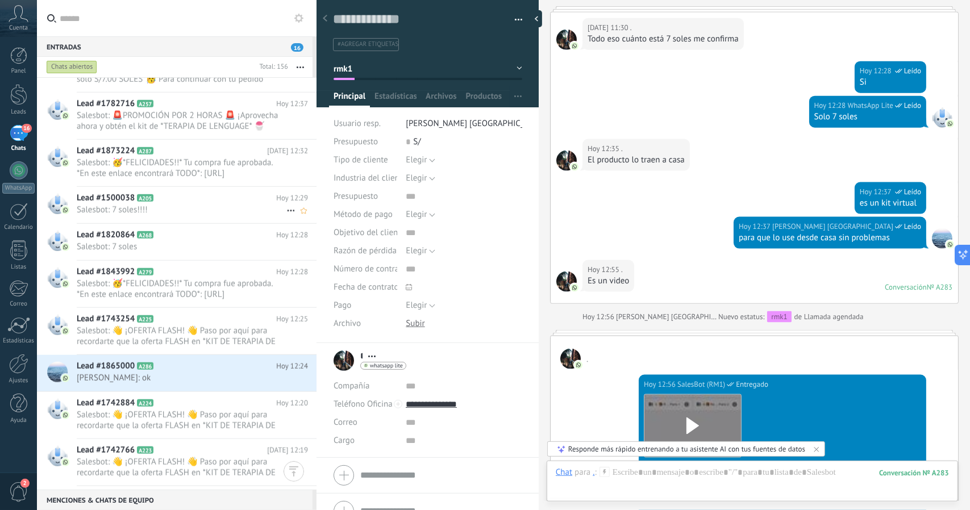
click at [143, 215] on div "Lead #1500038 A205 [DATE] 12:29 Salesbot: 7 soles!!!!" at bounding box center [197, 205] width 240 height 36
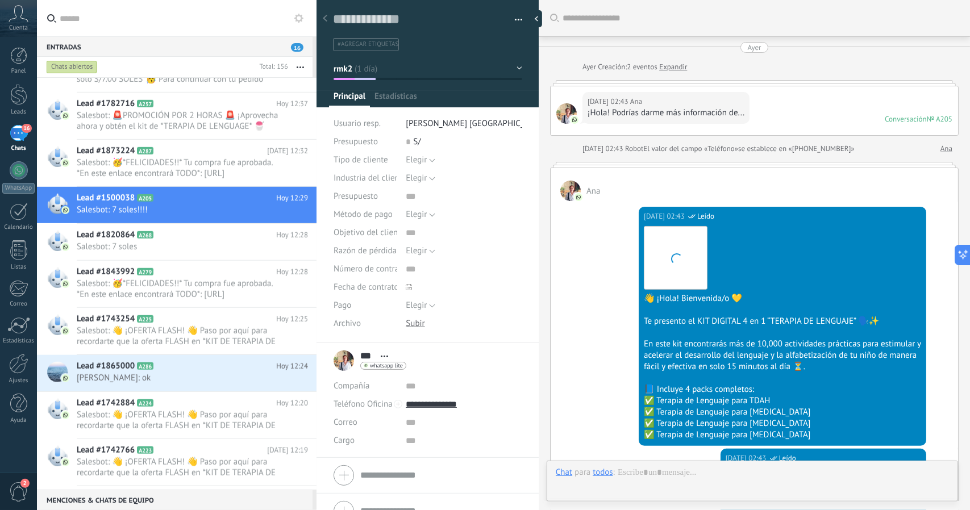
scroll to position [1648, 0]
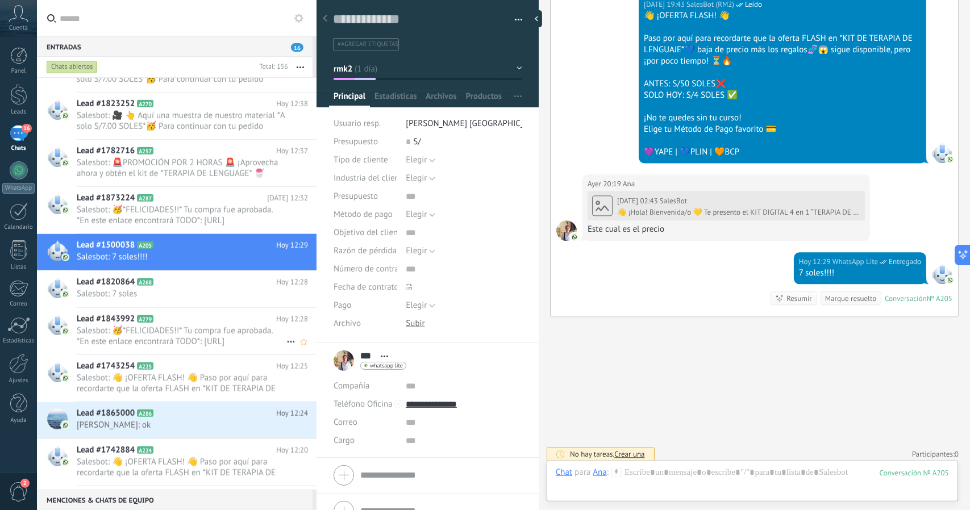
click at [199, 308] on div "Lead #1843992 A279 [DATE] 12:28 Salesbot: 🥳*FELICIDADES!!* Tu compra fue aproba…" at bounding box center [197, 331] width 240 height 47
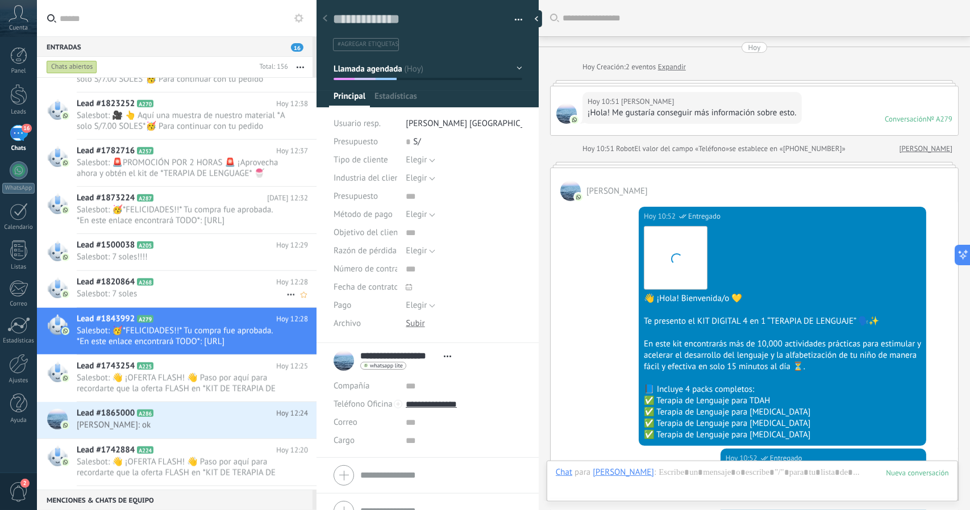
scroll to position [1500, 0]
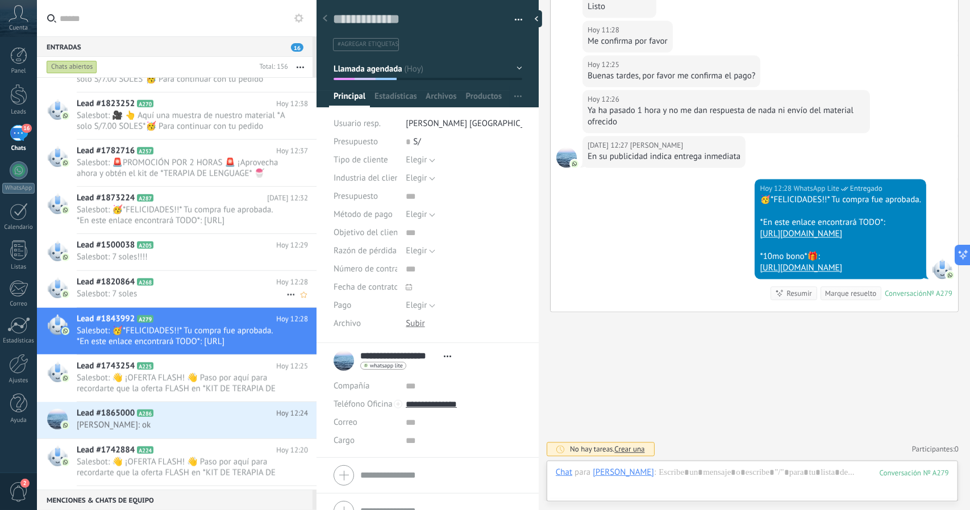
click at [187, 281] on h2 "Lead #1820864 A268" at bounding box center [176, 282] width 199 height 11
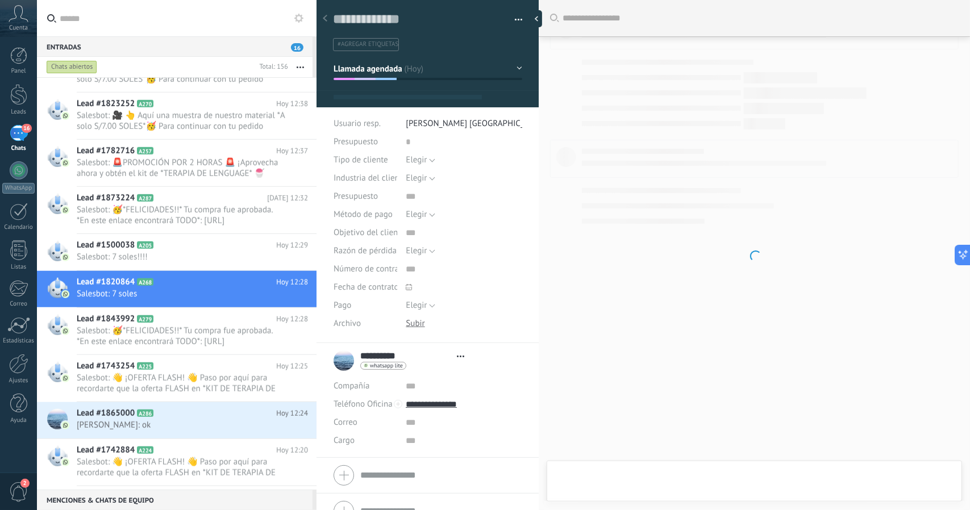
scroll to position [17, 0]
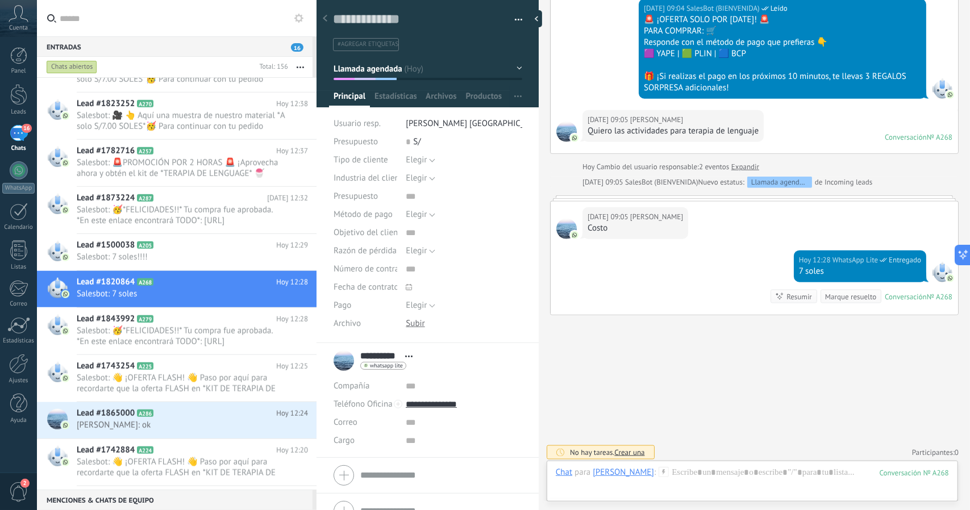
click at [380, 65] on span "Llamada agendada" at bounding box center [368, 68] width 69 height 11
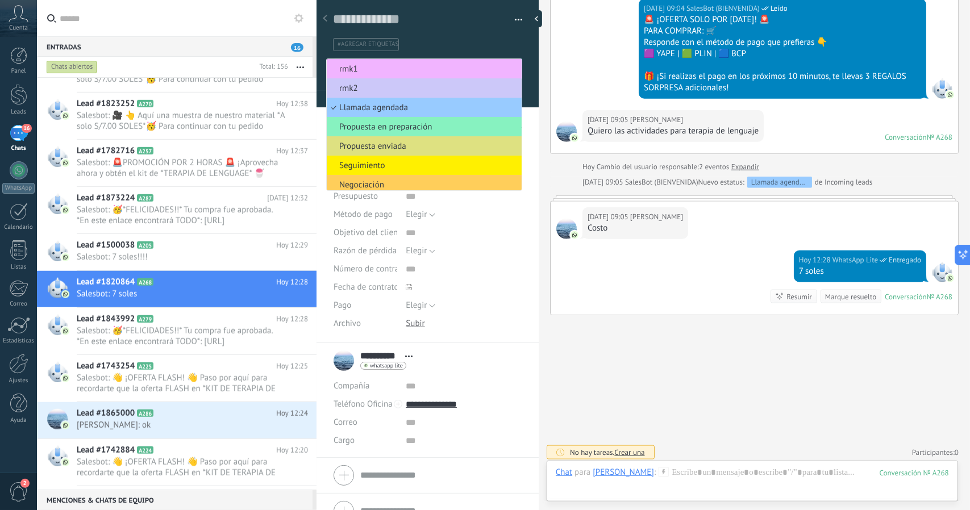
click at [380, 66] on span "rmk1" at bounding box center [422, 69] width 191 height 11
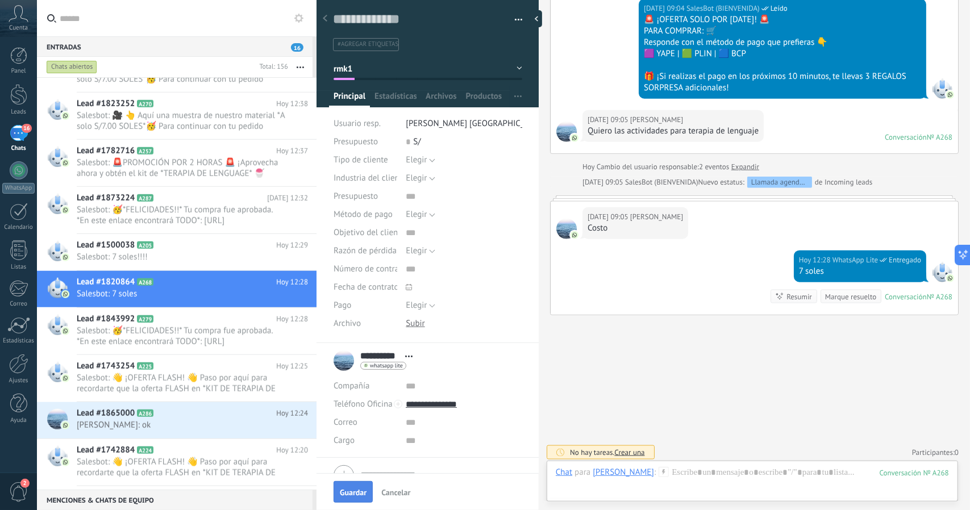
click at [352, 491] on span "Guardar" at bounding box center [353, 493] width 27 height 8
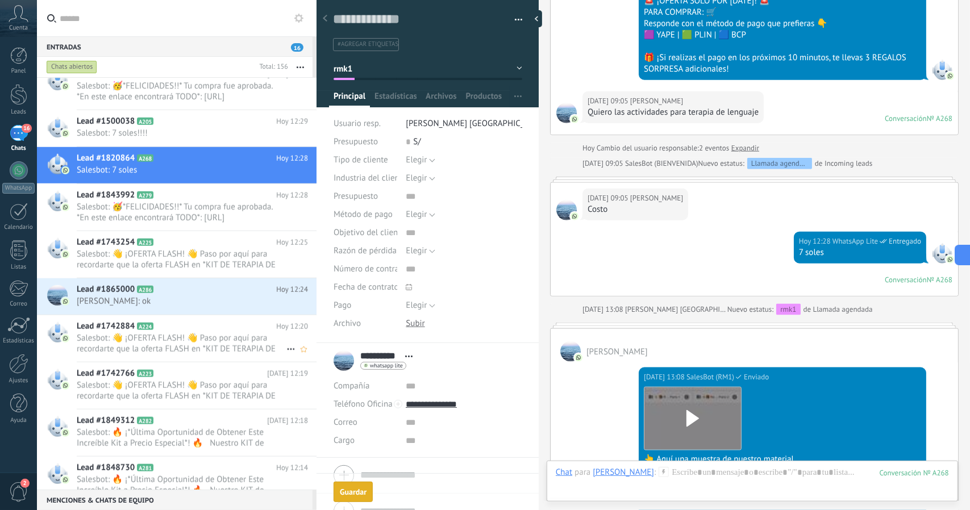
scroll to position [784, 0]
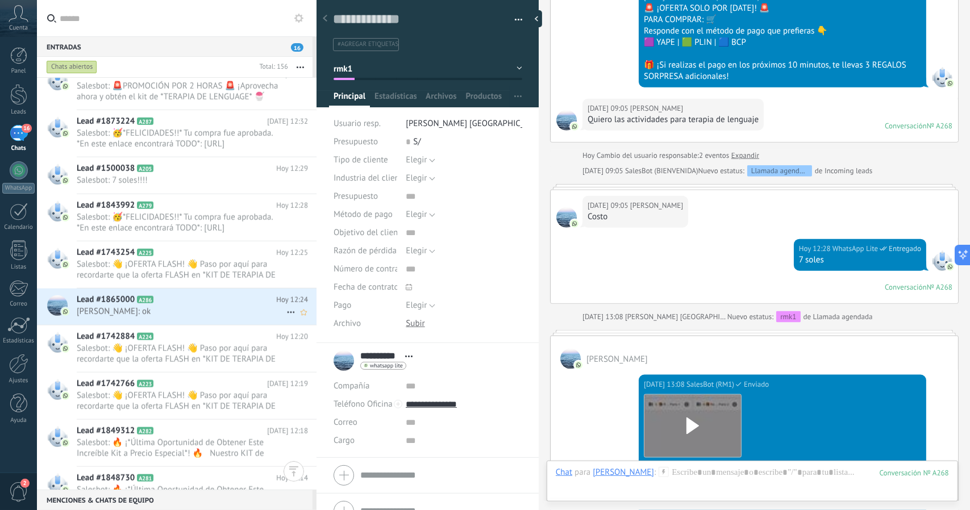
click at [198, 321] on div "Lead #1865000 A286 [DATE] 12:24 [PERSON_NAME]: ok" at bounding box center [197, 307] width 240 height 36
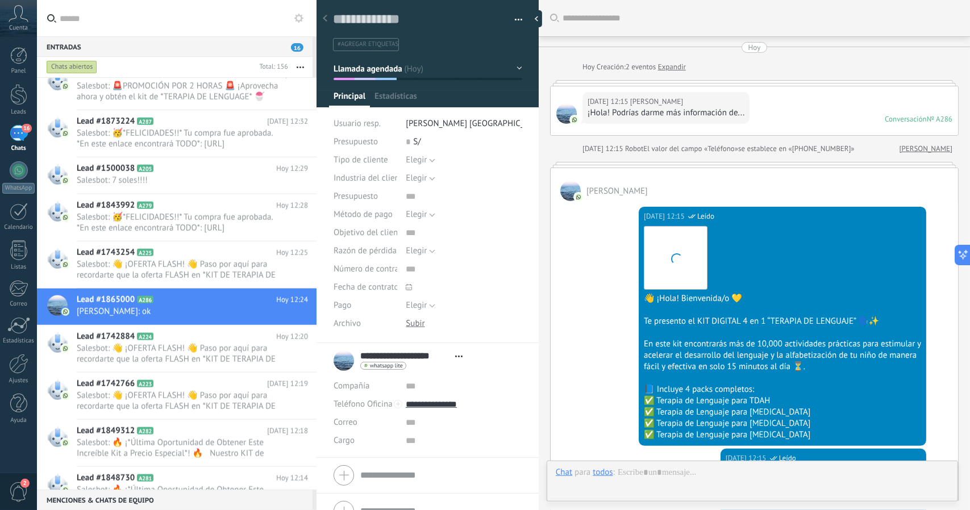
scroll to position [841, 0]
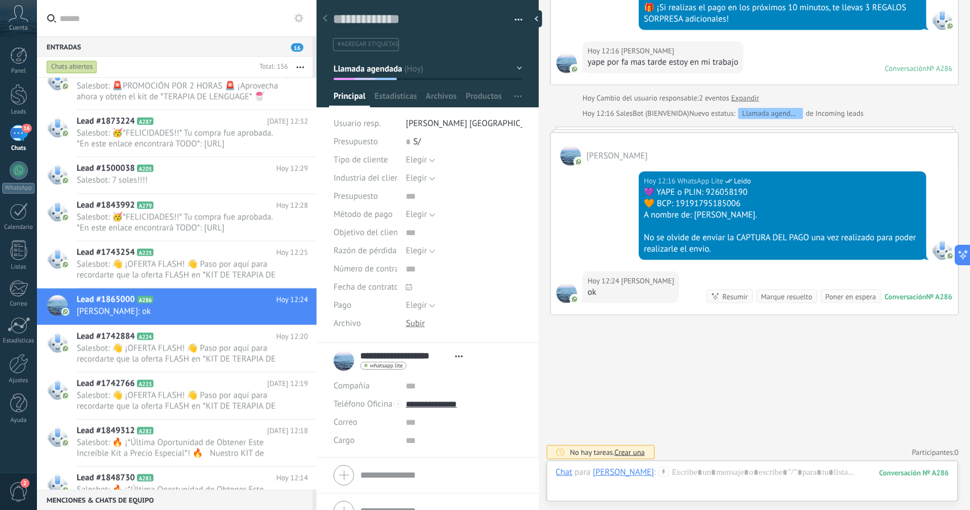
click at [419, 61] on button "Llamada agendada" at bounding box center [428, 69] width 189 height 20
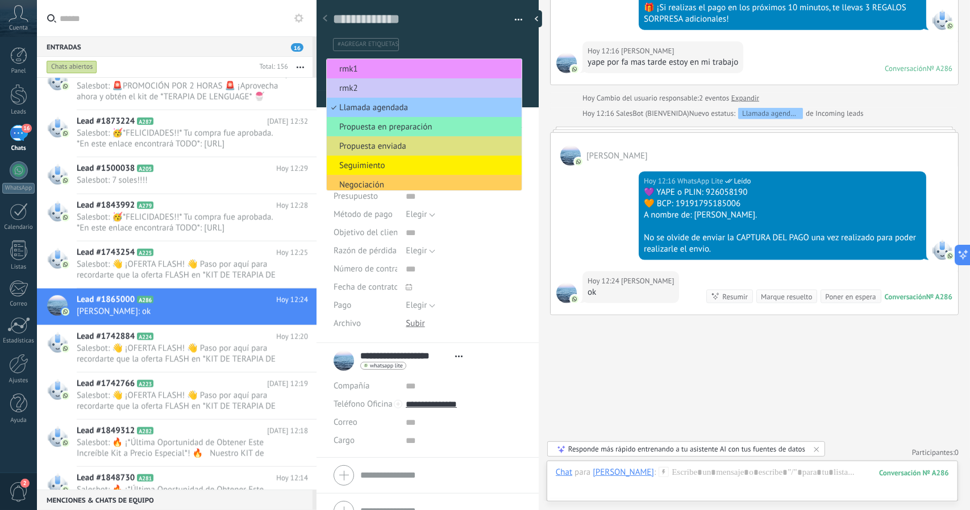
click at [419, 61] on li "rmk1" at bounding box center [424, 68] width 195 height 19
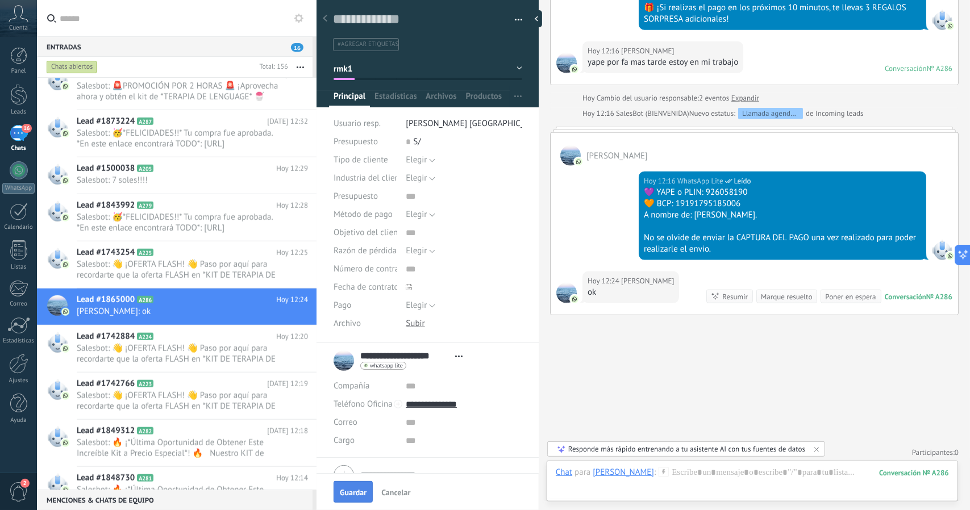
click at [349, 496] on span "Guardar" at bounding box center [353, 493] width 27 height 8
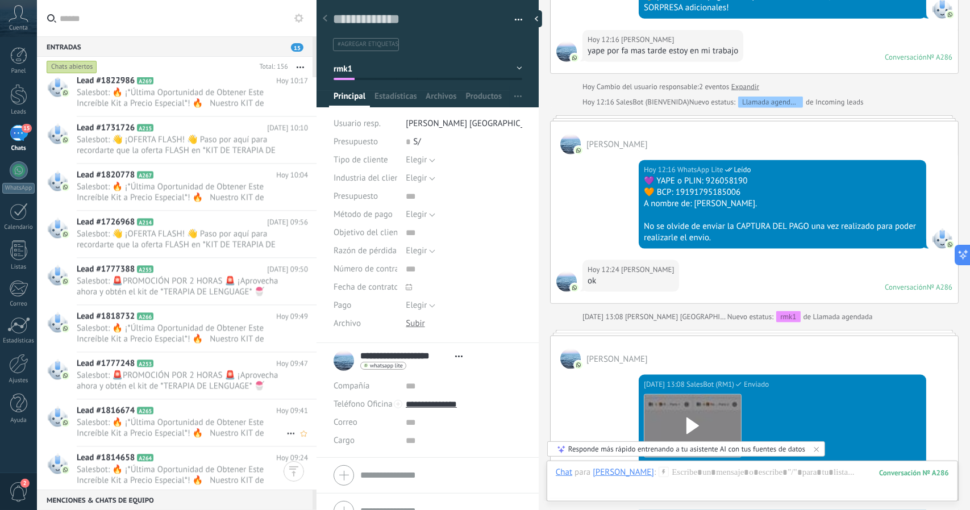
scroll to position [1875, 0]
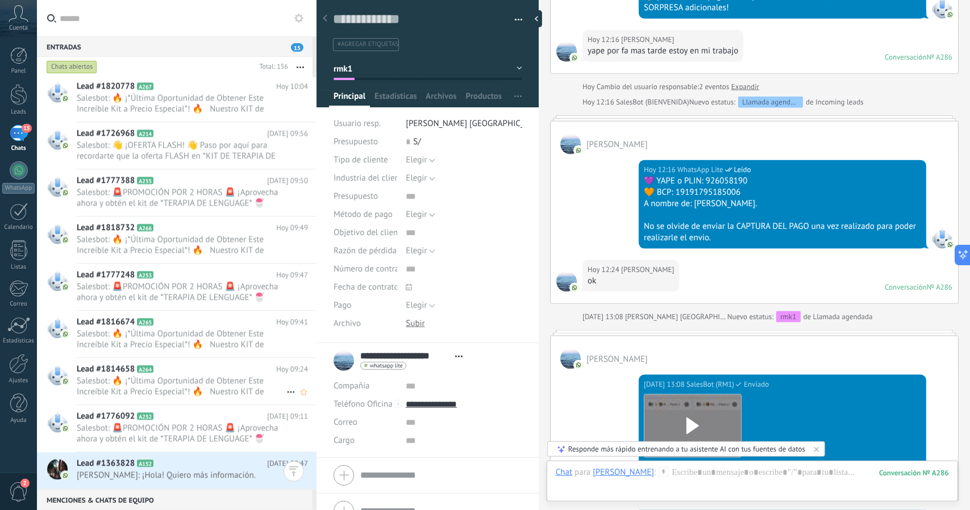
click at [230, 376] on span "Salesbot: 🔥 ¡*Última Oportunidad de Obtener Este Increíble Kit a Precio Especia…" at bounding box center [182, 387] width 210 height 22
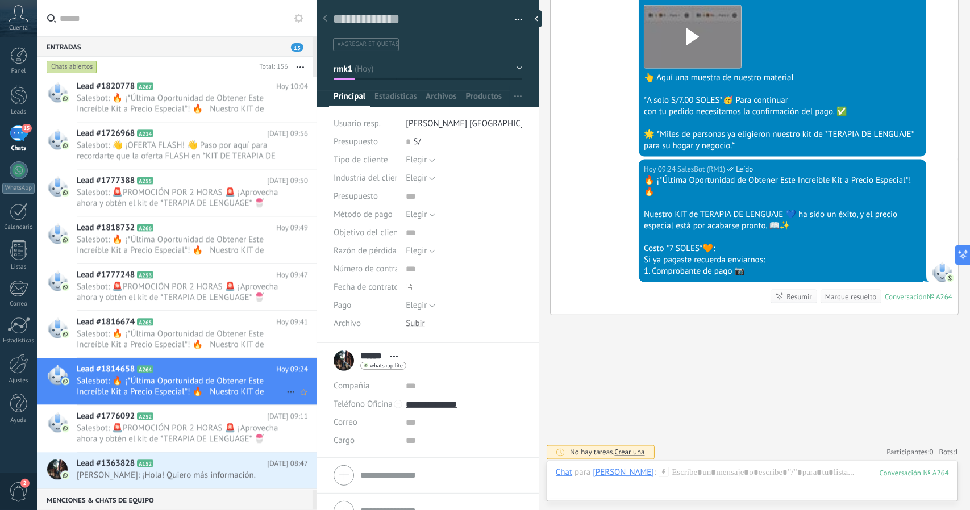
scroll to position [2045, 0]
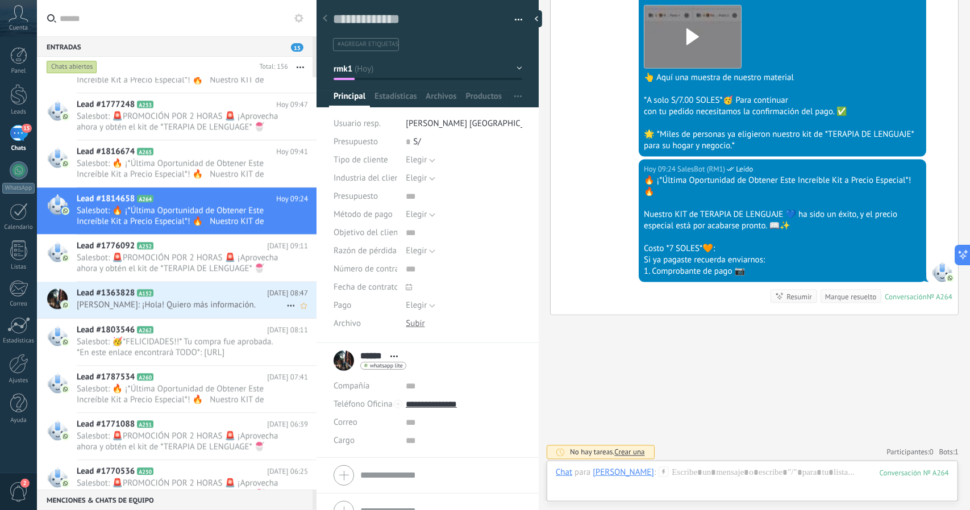
click at [131, 296] on span "Lead #1363828" at bounding box center [106, 292] width 58 height 11
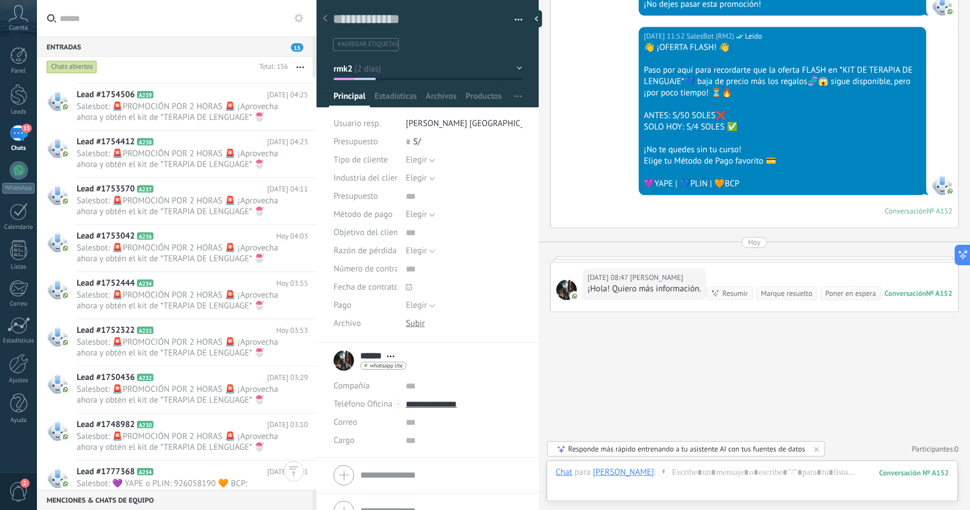
scroll to position [2841, 0]
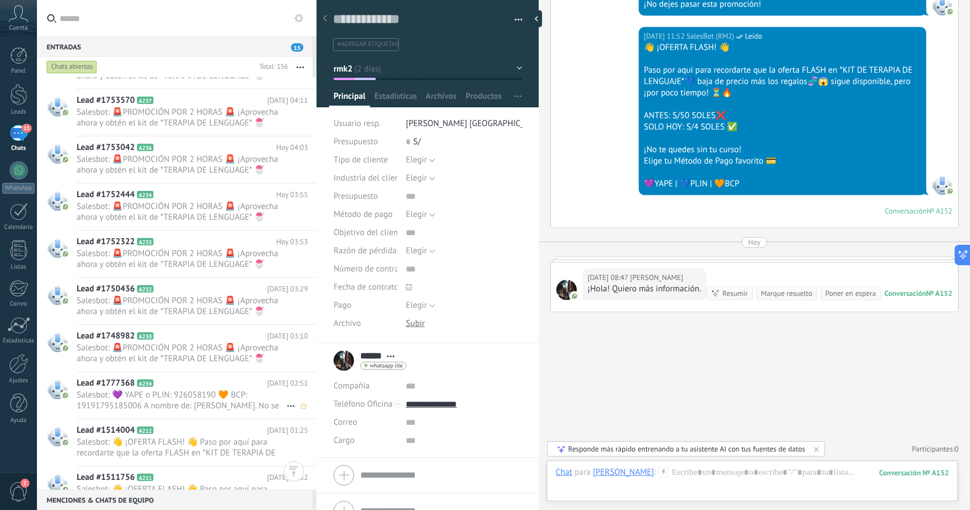
click at [182, 396] on span "Salesbot: 💜 YAPE o PLIN: 926058190 🧡 BCP: 19191795185006 A nombre de: [PERSON_N…" at bounding box center [182, 401] width 210 height 22
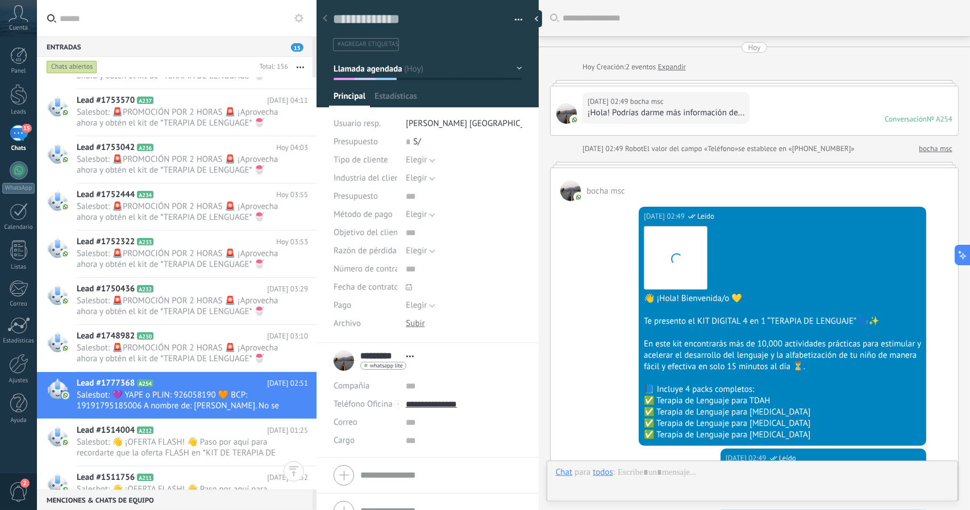
scroll to position [808, 0]
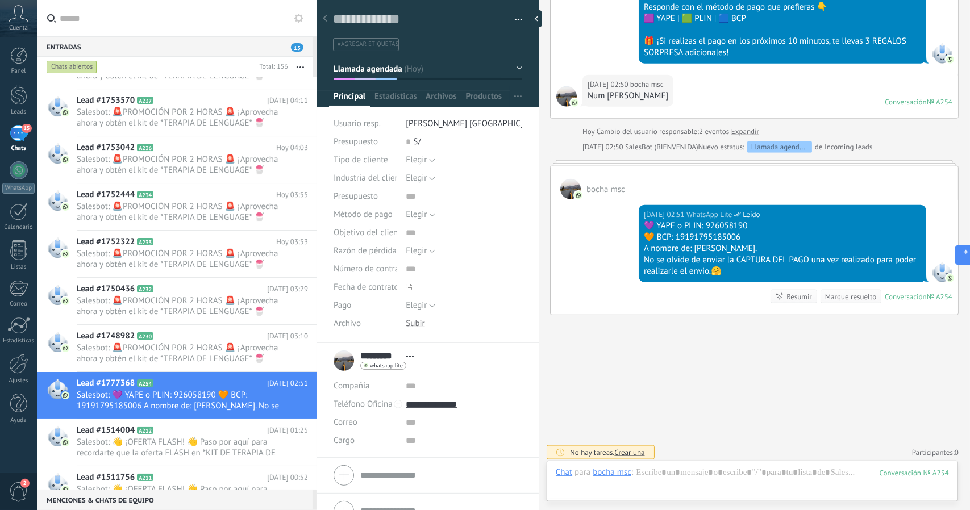
click at [431, 73] on button "Llamada agendada" at bounding box center [428, 69] width 189 height 20
click at [0, 0] on span "rmk1" at bounding box center [0, 0] width 0 height 0
click at [349, 493] on span "Guardar" at bounding box center [353, 493] width 27 height 8
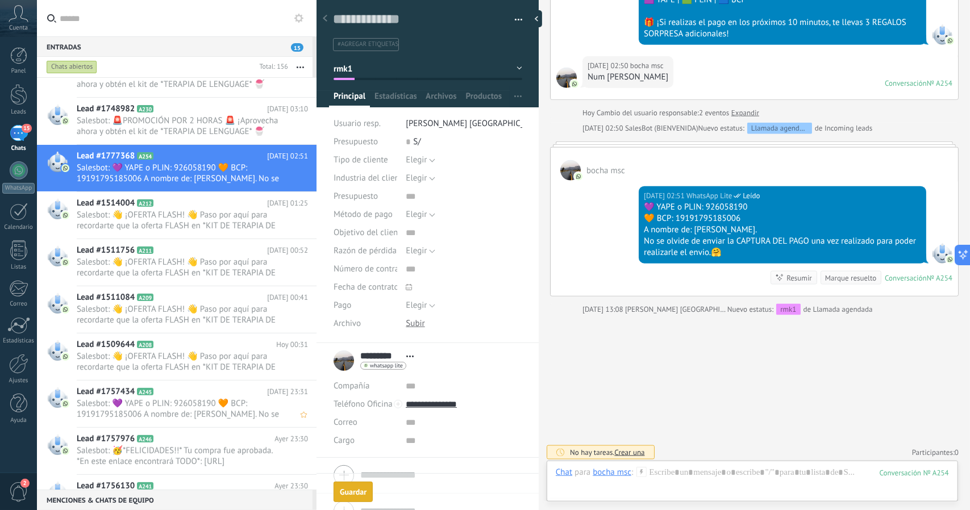
scroll to position [819, 0]
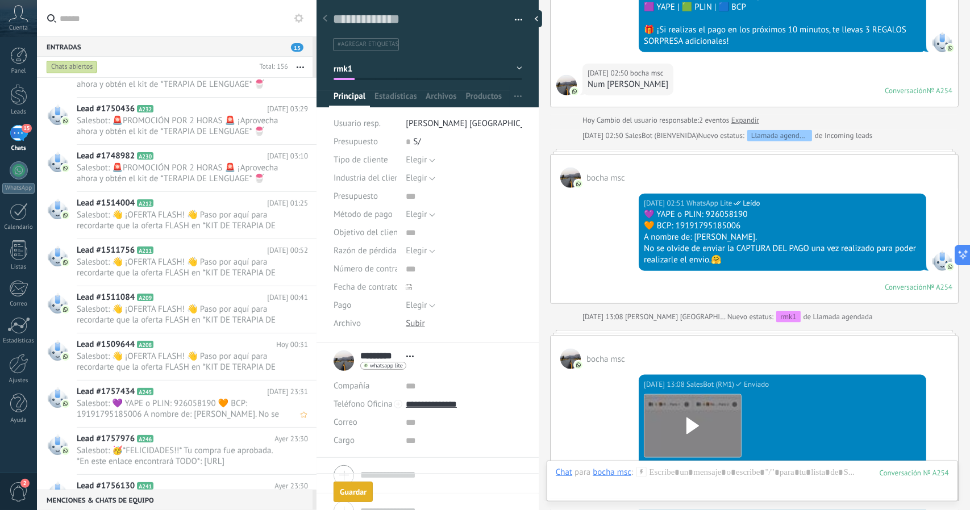
click at [266, 381] on div "Lead #1757434 A245 [DATE] 23:31 Salesbot: 💜 YAPE o PLIN: 926058190 🧡 BCP: 19191…" at bounding box center [197, 404] width 240 height 47
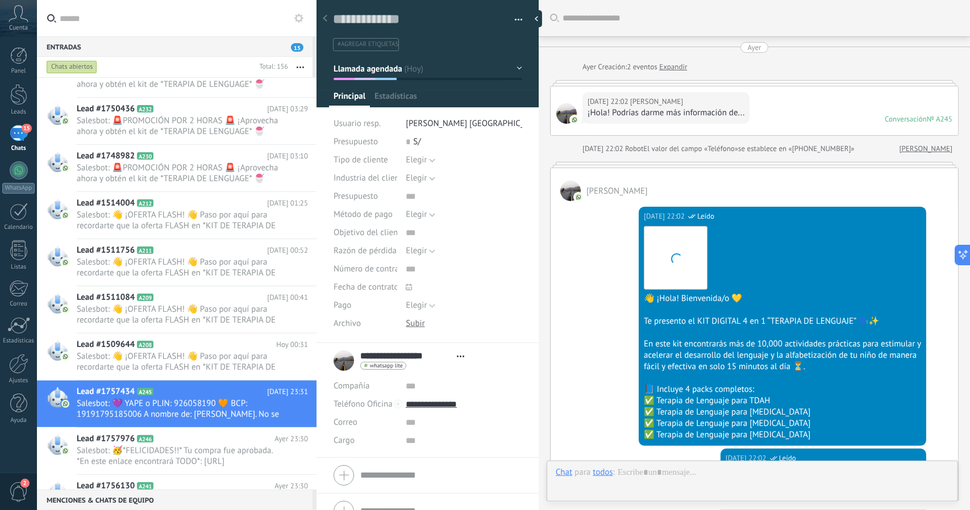
scroll to position [822, 0]
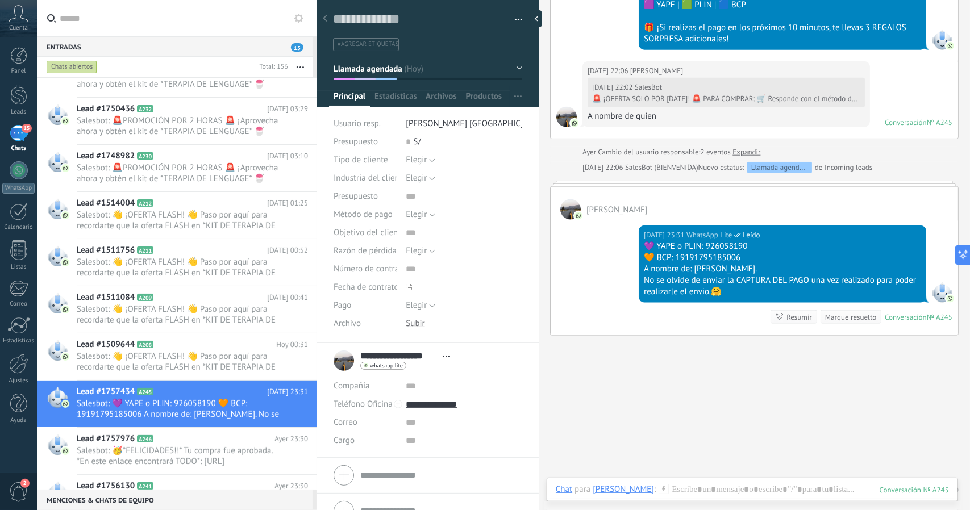
click at [370, 74] on button "Llamada agendada" at bounding box center [428, 69] width 189 height 20
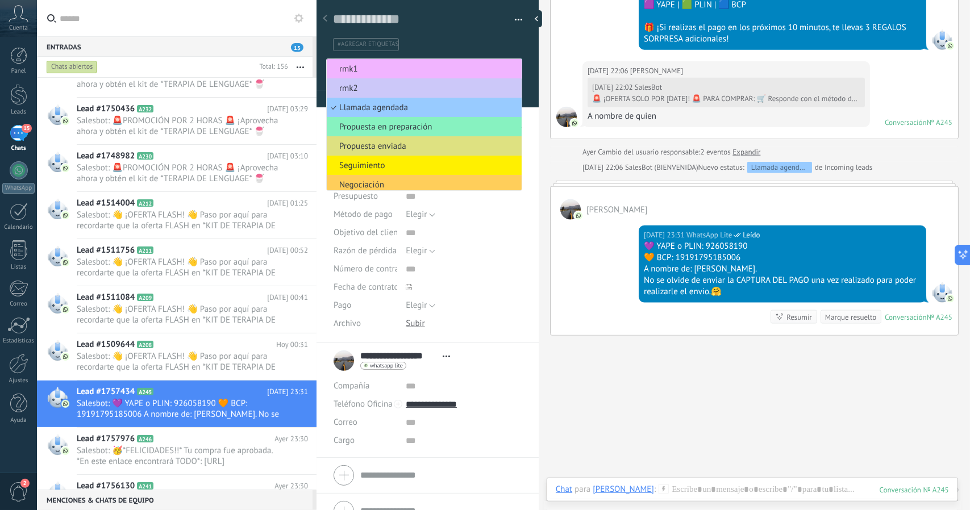
click at [370, 74] on li "rmk1" at bounding box center [424, 68] width 195 height 19
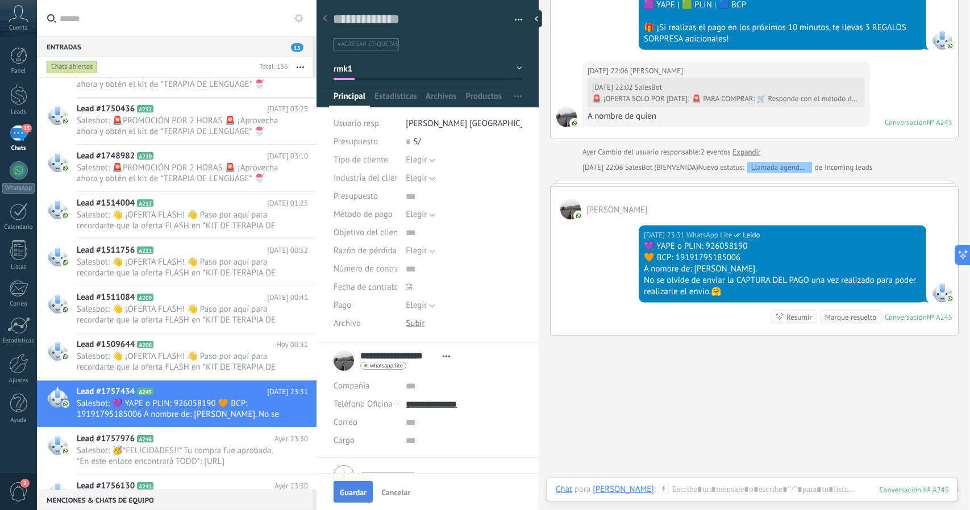
click at [349, 489] on span "Guardar" at bounding box center [353, 493] width 27 height 8
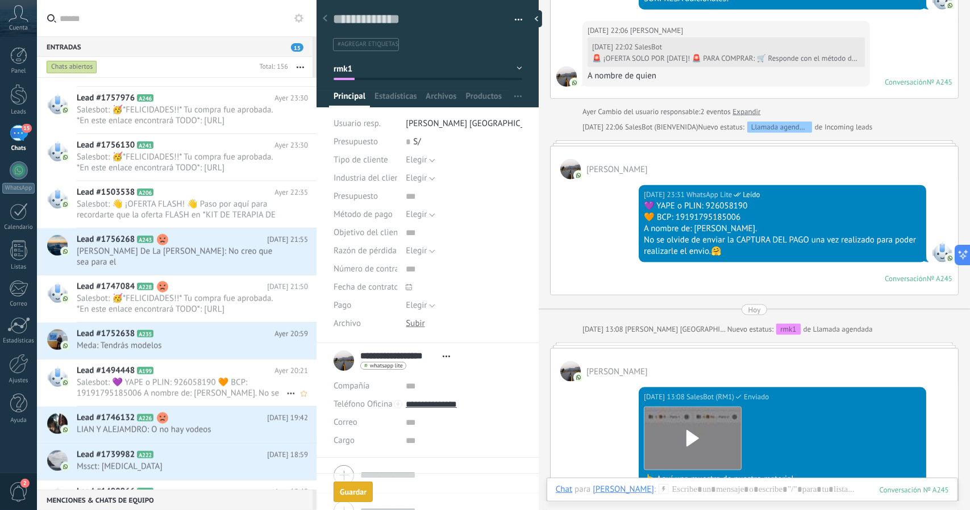
click at [152, 390] on div "Lead #1494448 A199 [DATE] 20:21 Salesbot: 💜 YAPE o PLIN: 926058190 🧡 BCP: 19191…" at bounding box center [197, 383] width 240 height 47
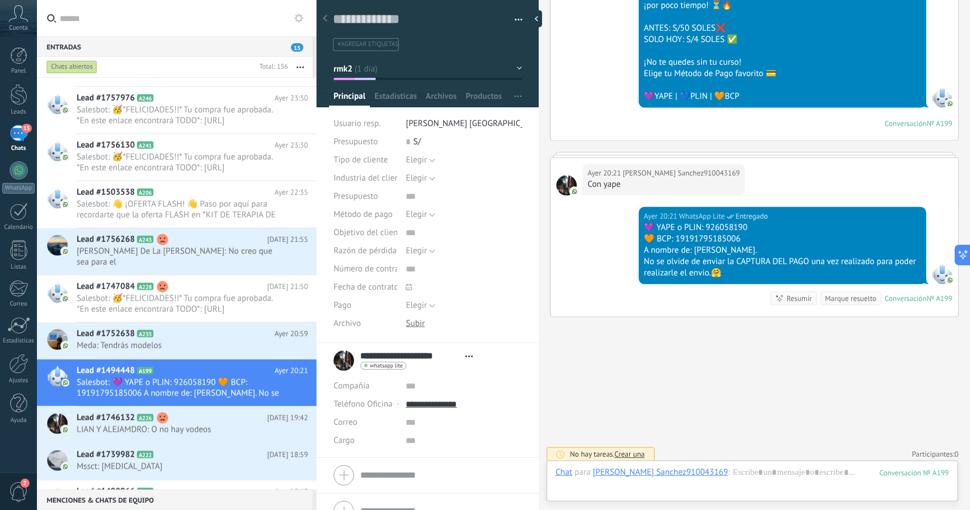
click at [374, 73] on button "rmk2" at bounding box center [428, 69] width 189 height 20
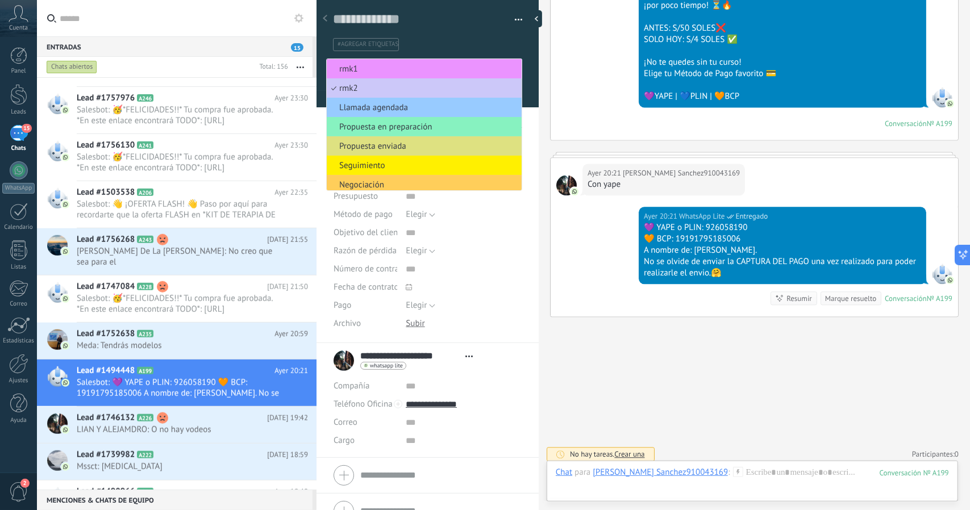
click at [374, 73] on span "rmk1" at bounding box center [422, 69] width 191 height 11
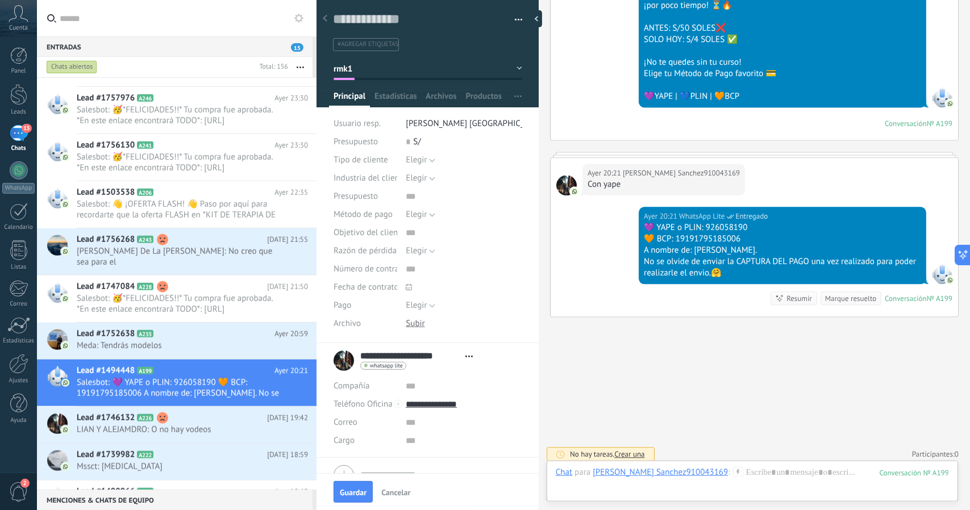
click at [378, 59] on button "rmk1" at bounding box center [428, 69] width 189 height 20
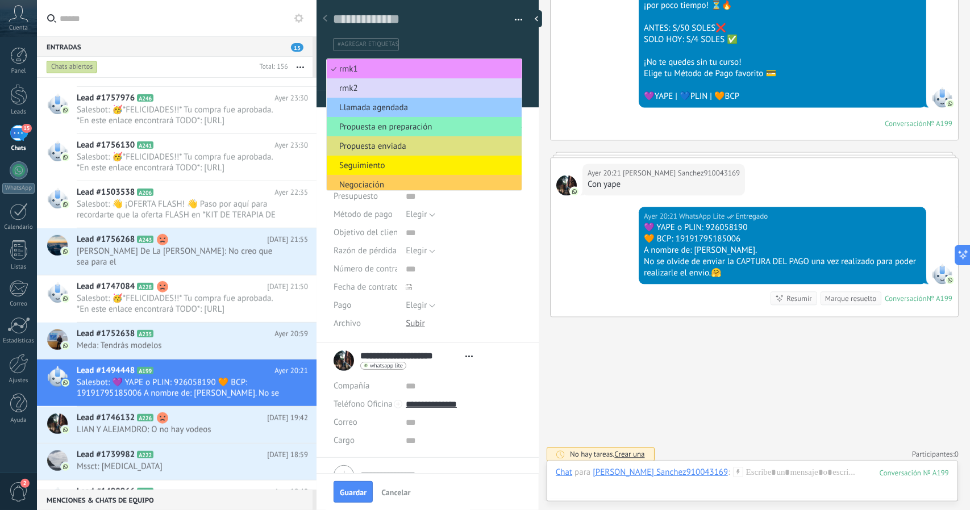
click at [369, 93] on span "rmk2" at bounding box center [422, 88] width 191 height 11
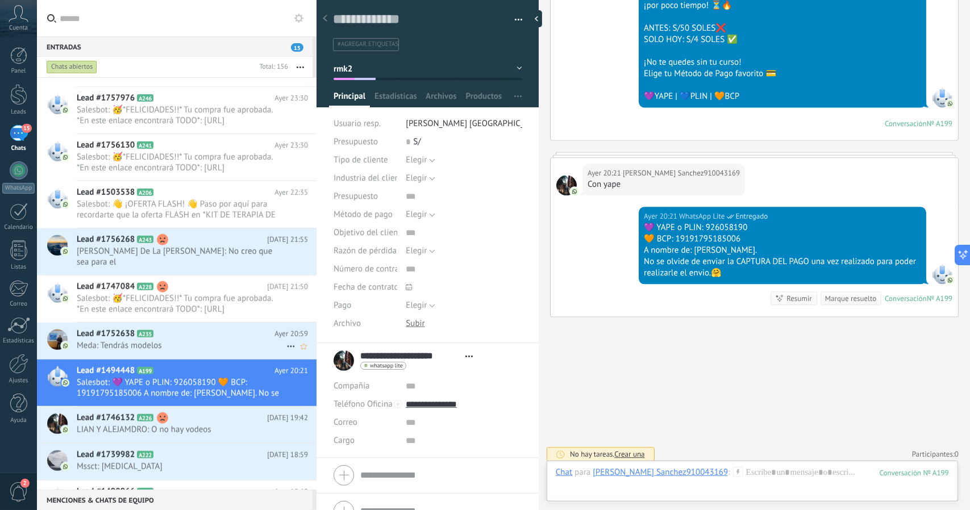
click at [202, 328] on h2 "Lead #1752638 A235" at bounding box center [176, 333] width 198 height 11
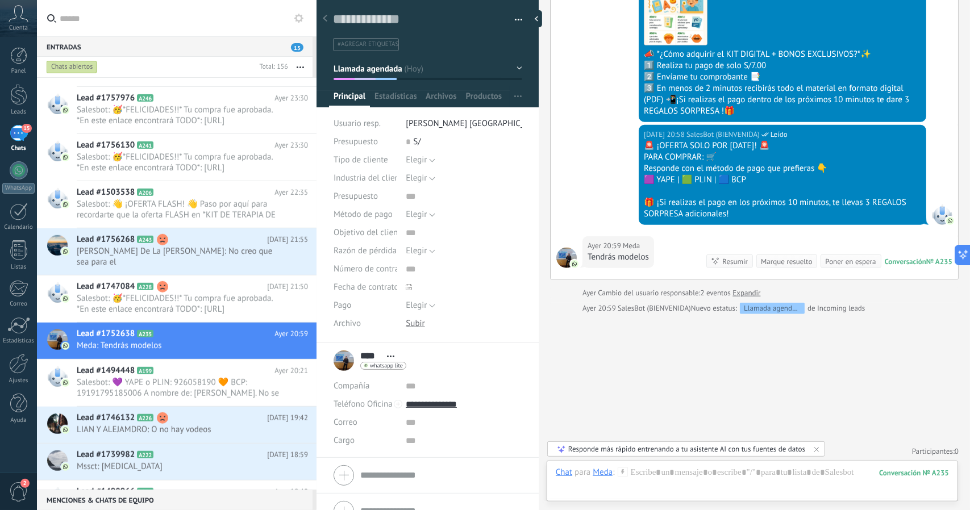
click at [401, 64] on span "Llamada agendada" at bounding box center [368, 68] width 69 height 11
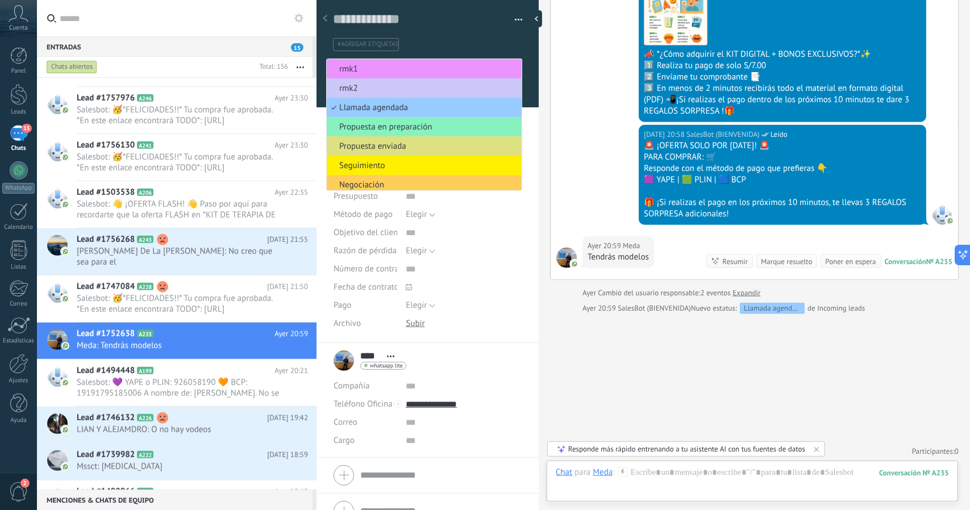
click at [401, 64] on span "rmk1" at bounding box center [422, 69] width 191 height 11
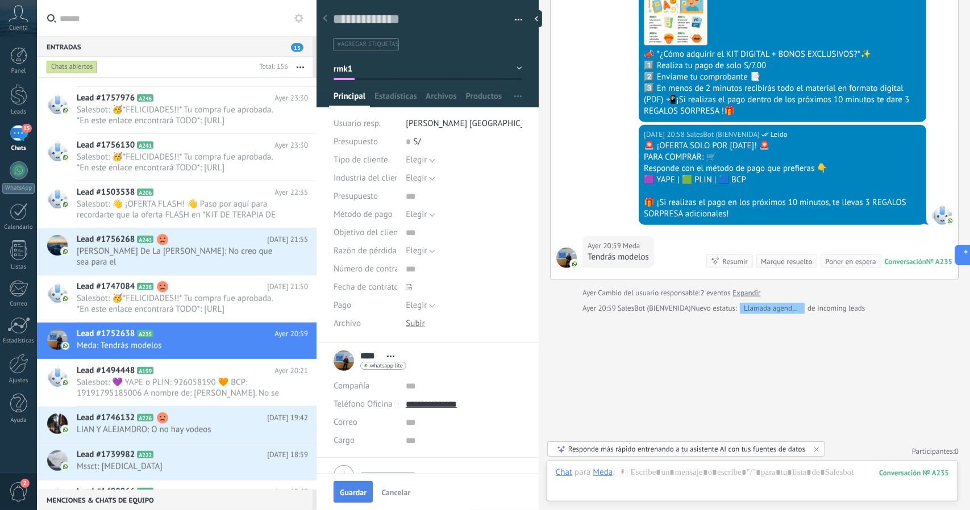
click at [348, 493] on span "Guardar" at bounding box center [353, 493] width 27 height 8
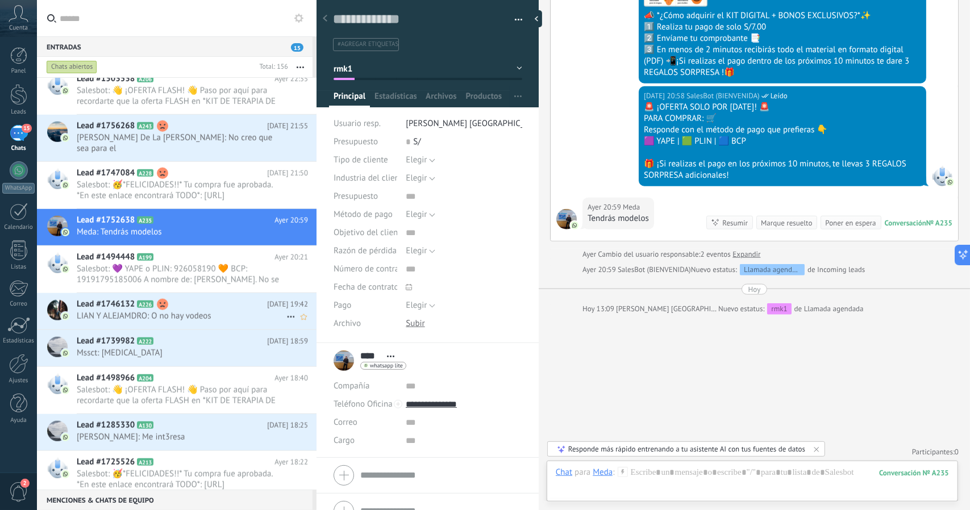
click at [195, 293] on div "Lead #1746132 A226 [DATE] 19:42 LIAN Y ALEJAMDRO: O no hay vodeos" at bounding box center [197, 311] width 240 height 36
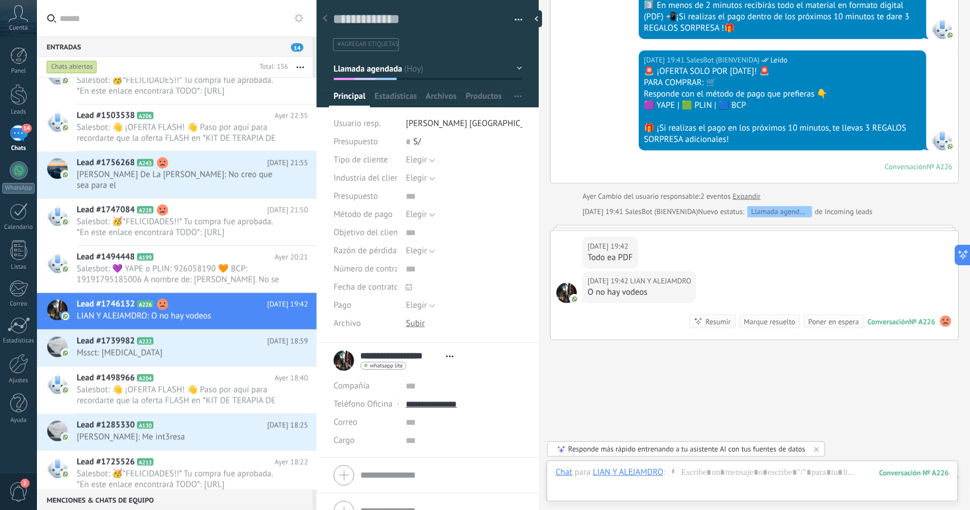
click at [366, 56] on div at bounding box center [427, 50] width 223 height 115
click at [370, 64] on span "Llamada agendada" at bounding box center [368, 68] width 69 height 11
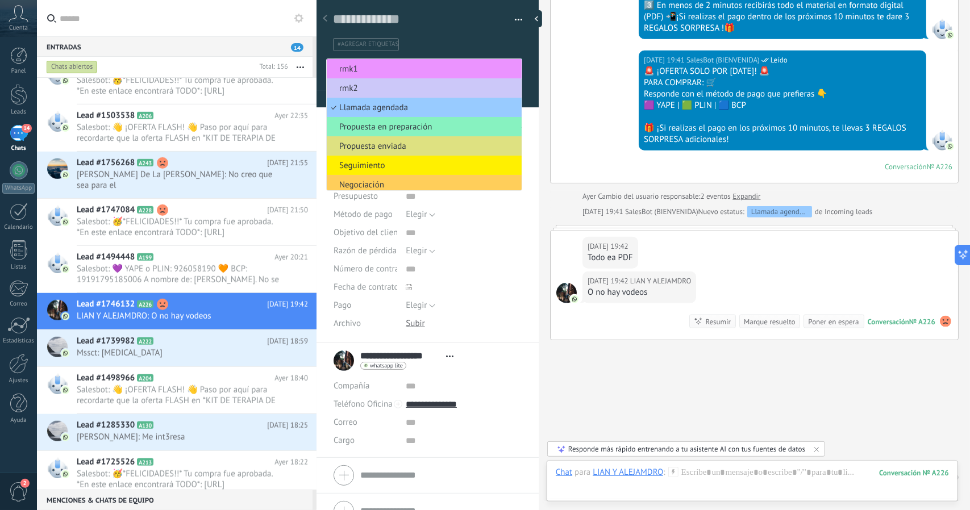
click at [370, 64] on span "rmk1" at bounding box center [422, 69] width 191 height 11
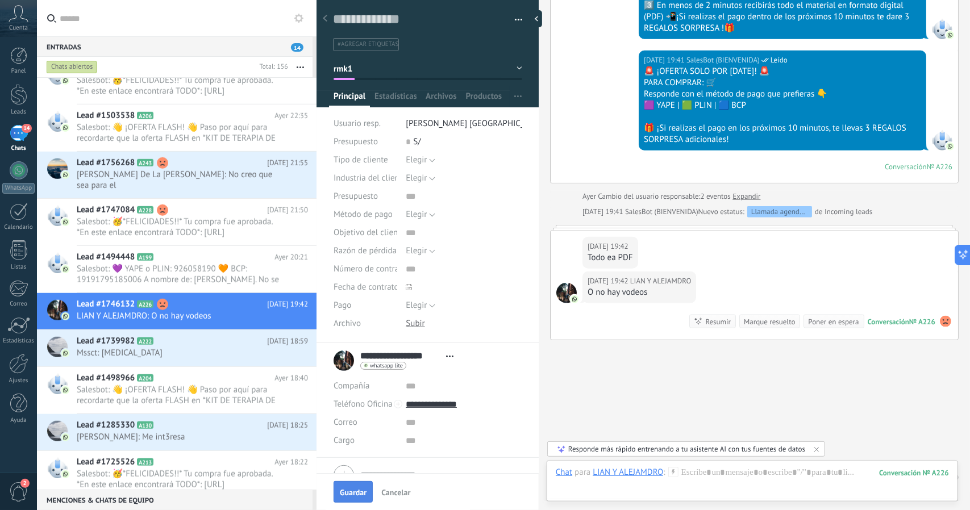
click at [345, 492] on span "Guardar" at bounding box center [353, 493] width 27 height 8
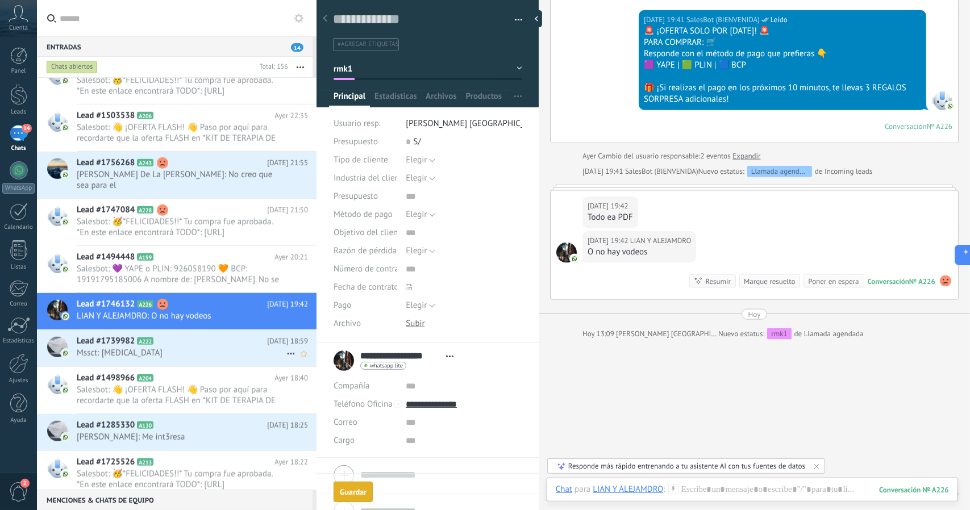
click at [186, 336] on h2 "Lead #1739982 A222" at bounding box center [172, 341] width 190 height 11
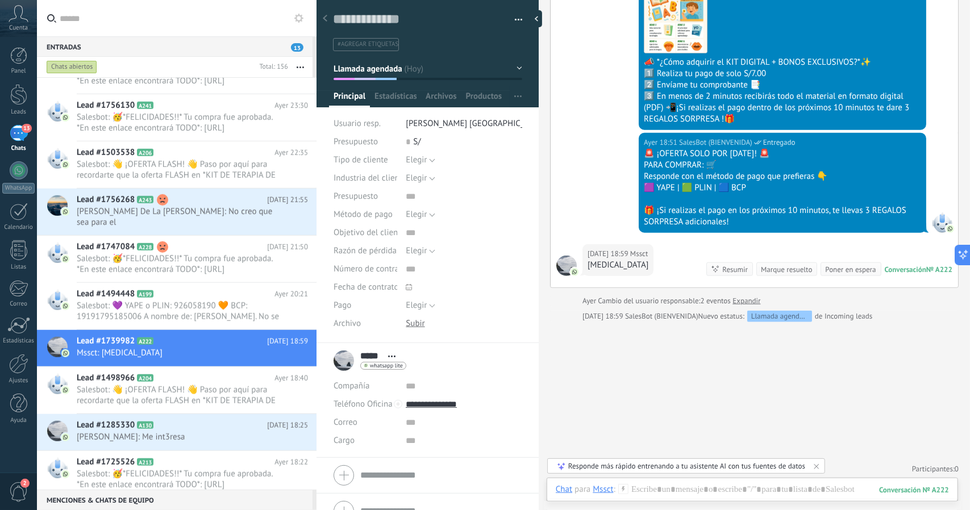
click at [376, 68] on span "Llamada agendada" at bounding box center [368, 68] width 69 height 11
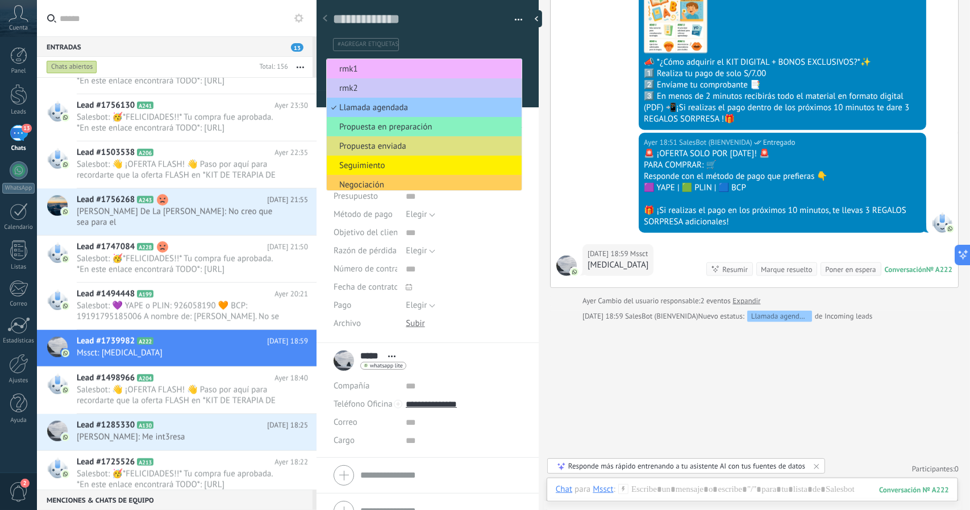
click at [376, 68] on span "rmk1" at bounding box center [422, 69] width 191 height 11
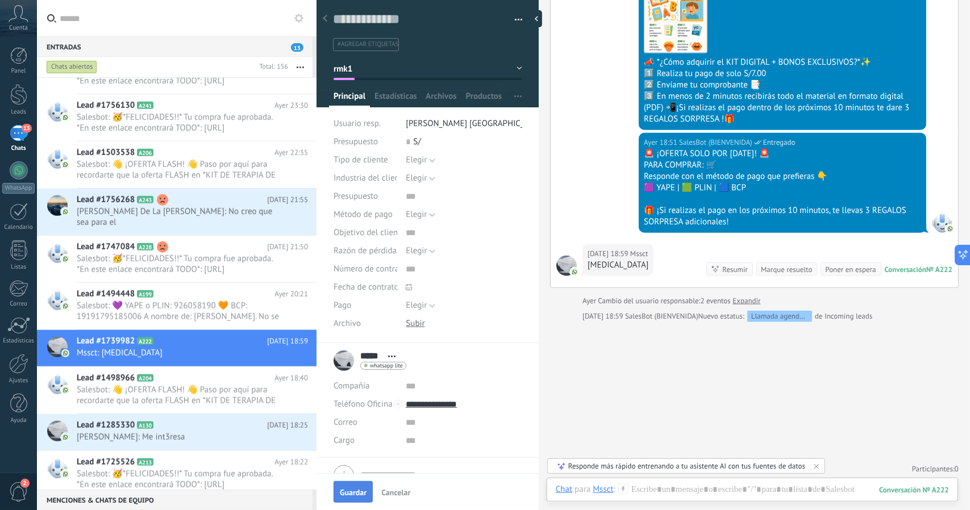
click at [358, 490] on span "Guardar" at bounding box center [353, 493] width 27 height 8
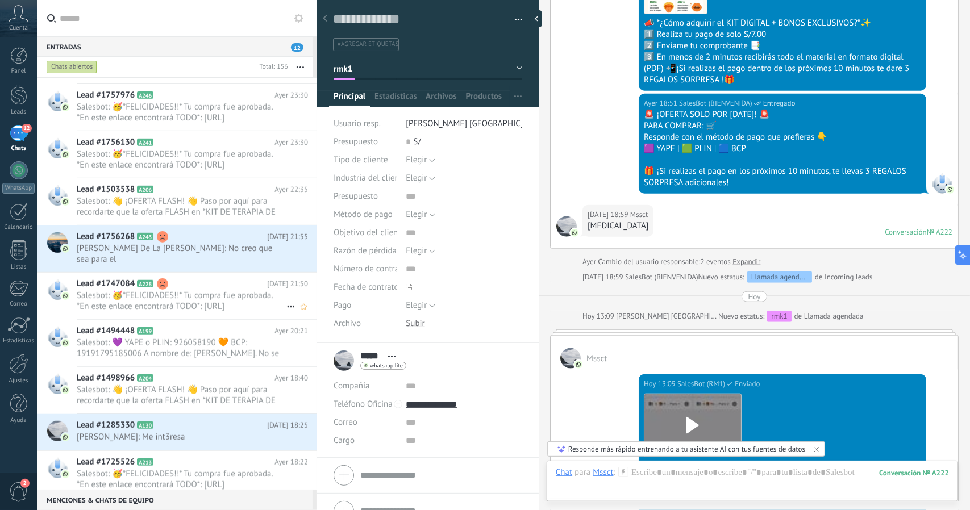
click at [164, 292] on span "Salesbot: 🥳*FELICIDADES!!* Tu compra fue aprobada. *En este enlace encontrará T…" at bounding box center [182, 301] width 210 height 22
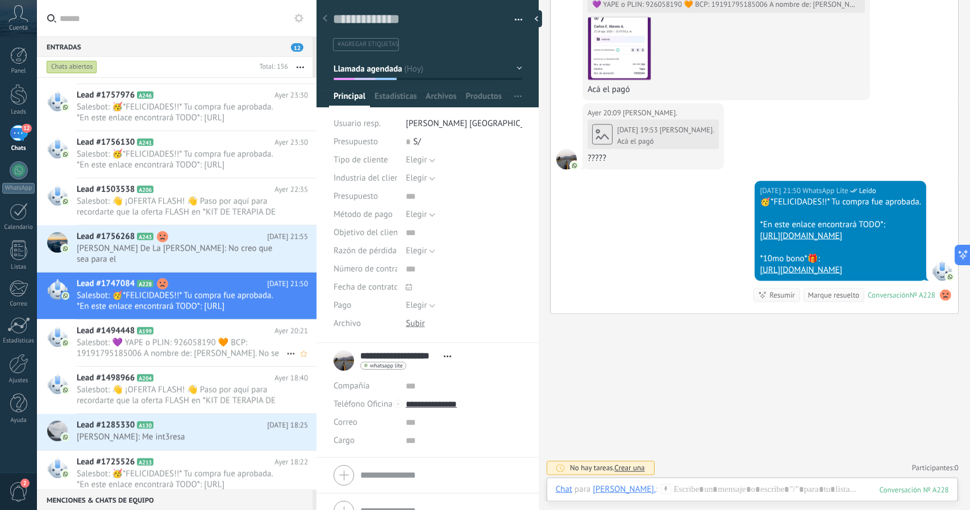
click at [177, 337] on span "Salesbot: 💜 YAPE o PLIN: 926058190 🧡 BCP: 19191795185006 A nombre de: [PERSON_N…" at bounding box center [182, 348] width 210 height 22
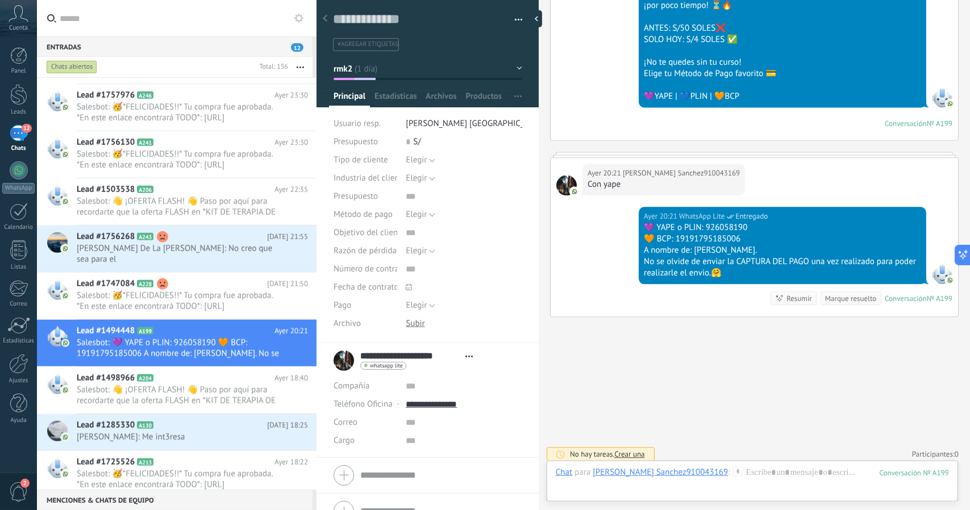
click at [401, 81] on div at bounding box center [427, 50] width 223 height 115
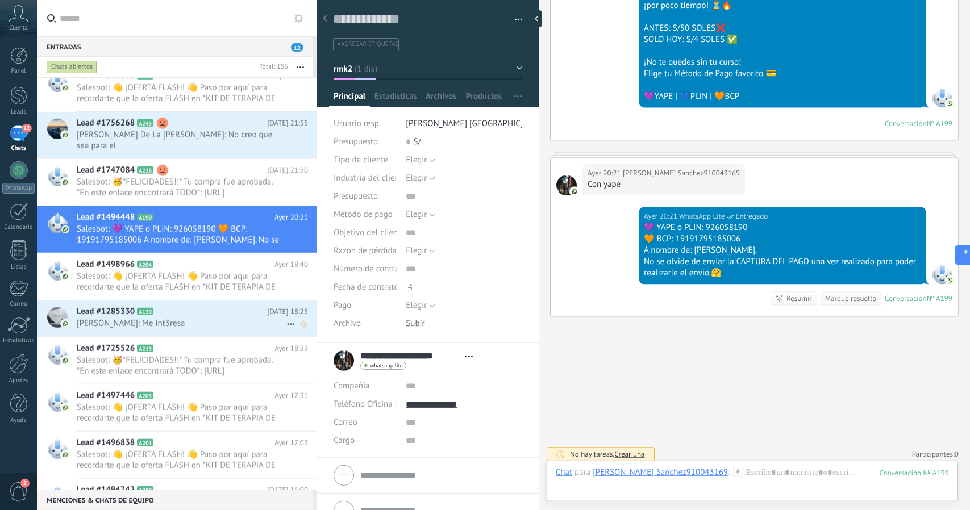
click at [163, 320] on div "Lead #1285330 A130 [DATE] 18:25 [PERSON_NAME]: Me int3resa" at bounding box center [197, 319] width 240 height 36
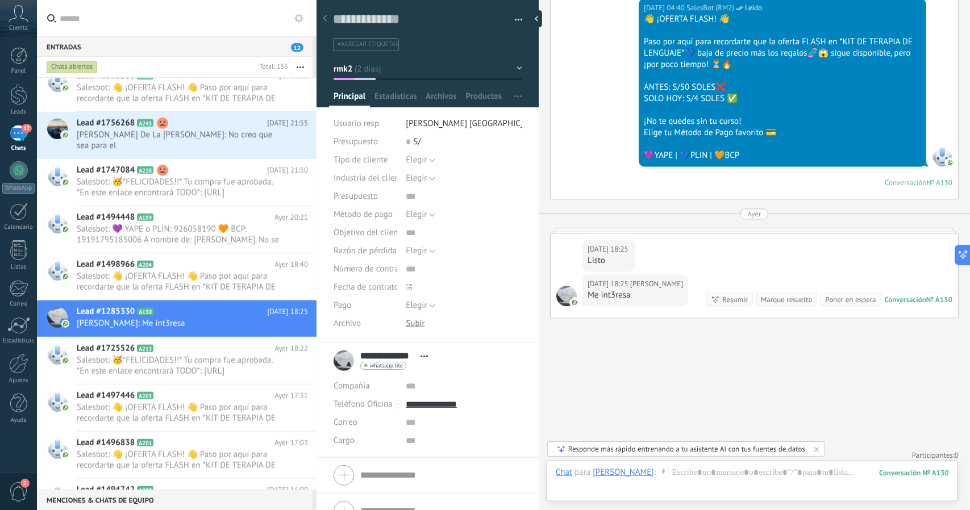
click at [370, 62] on button "rmk2" at bounding box center [428, 69] width 189 height 20
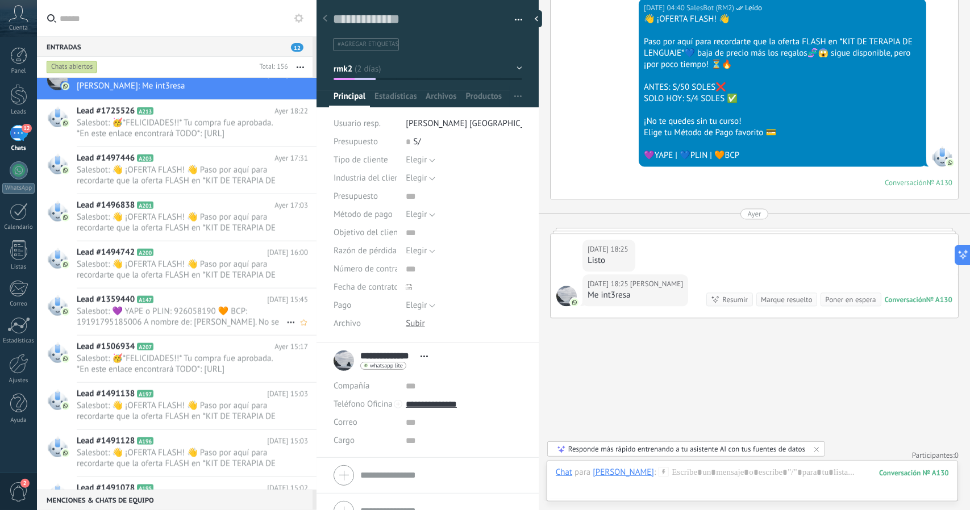
click at [194, 310] on span "Salesbot: 💜 YAPE o PLIN: 926058190 🧡 BCP: 19191795185006 A nombre de: [PERSON_N…" at bounding box center [182, 317] width 210 height 22
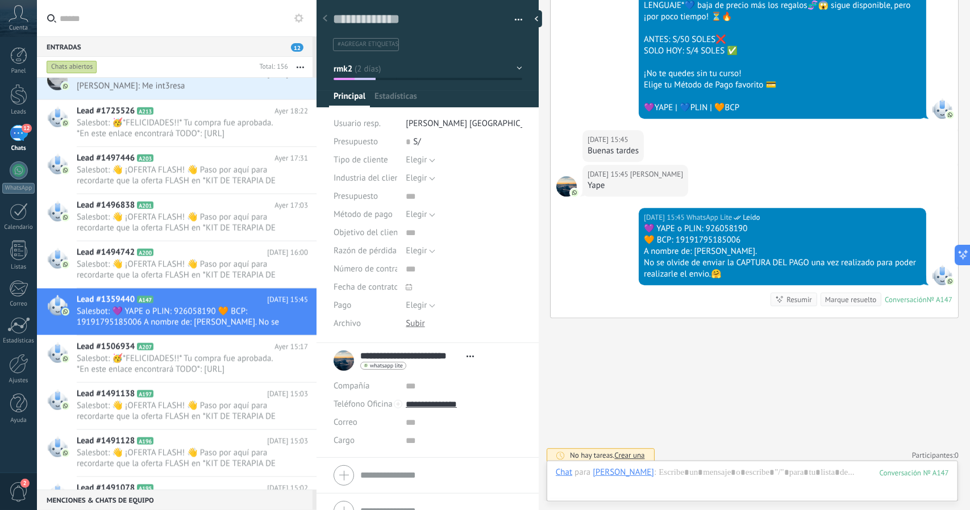
click at [353, 67] on button "rmk2" at bounding box center [428, 69] width 189 height 20
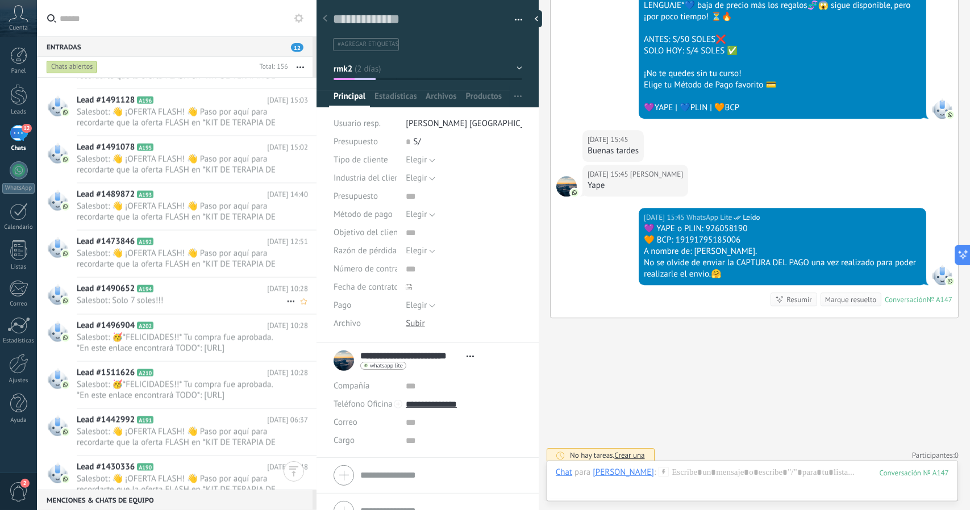
click at [152, 289] on span "A194" at bounding box center [145, 288] width 16 height 7
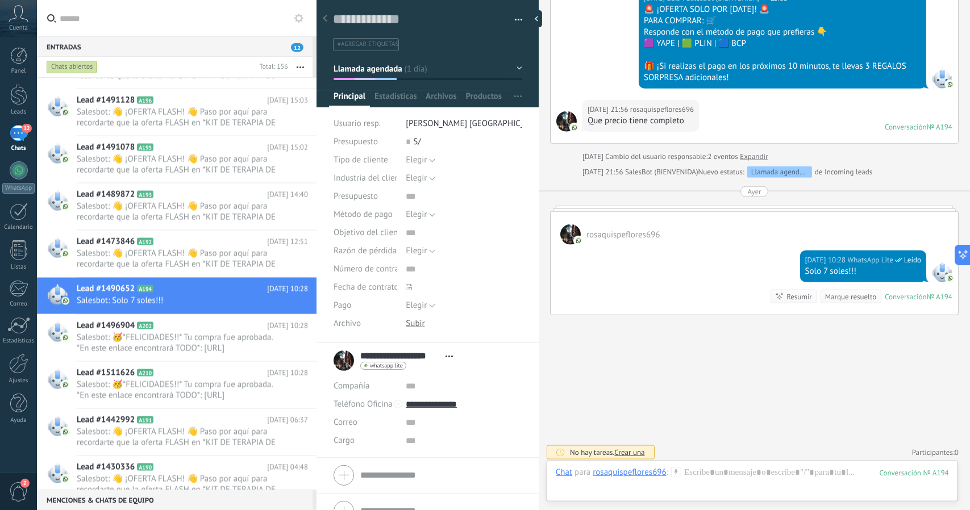
click at [407, 68] on button "Llamada agendada" at bounding box center [428, 69] width 189 height 20
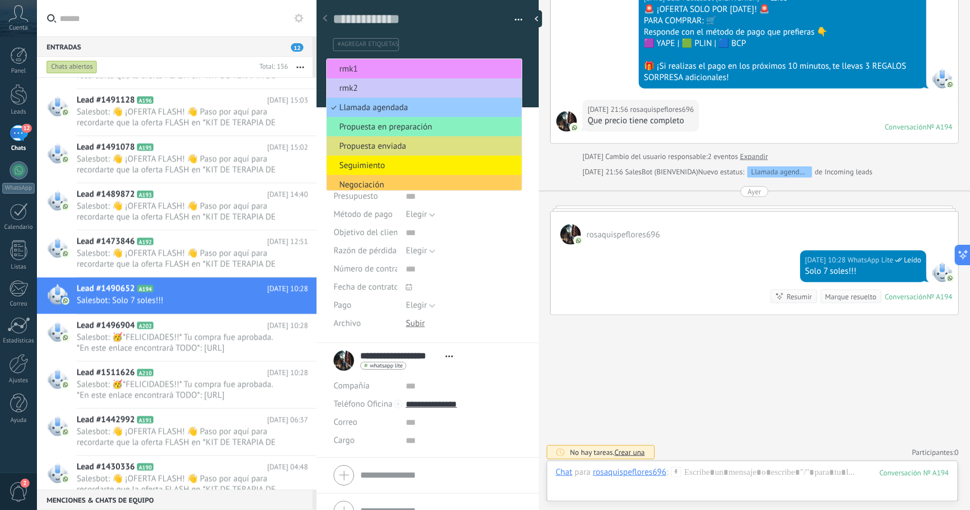
click at [407, 68] on span "rmk1" at bounding box center [422, 69] width 191 height 11
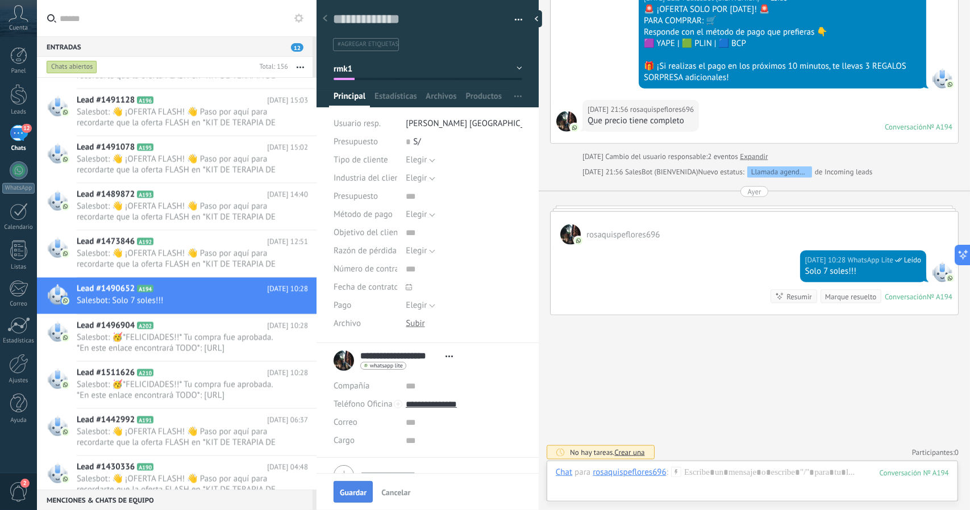
click at [355, 486] on button "Guardar" at bounding box center [353, 492] width 39 height 22
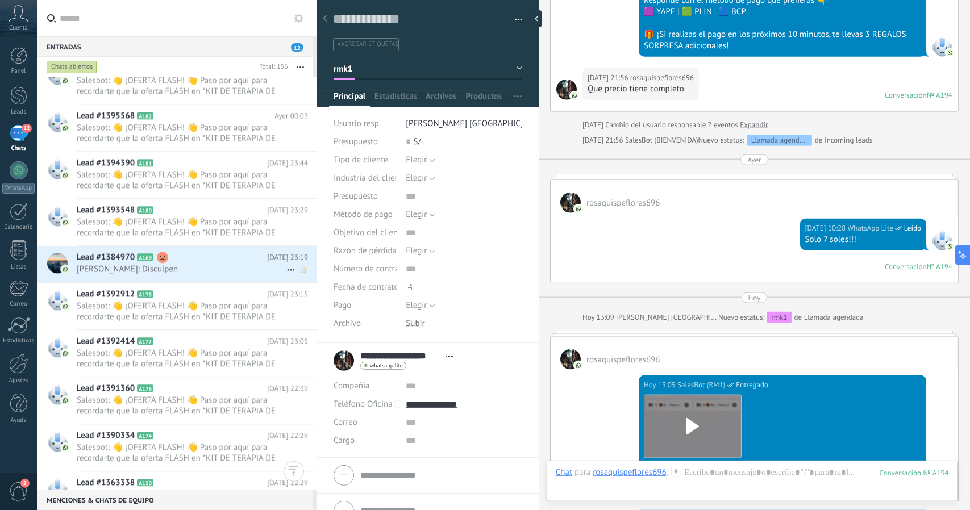
click at [227, 264] on span "[PERSON_NAME]: Disculpen" at bounding box center [182, 269] width 210 height 11
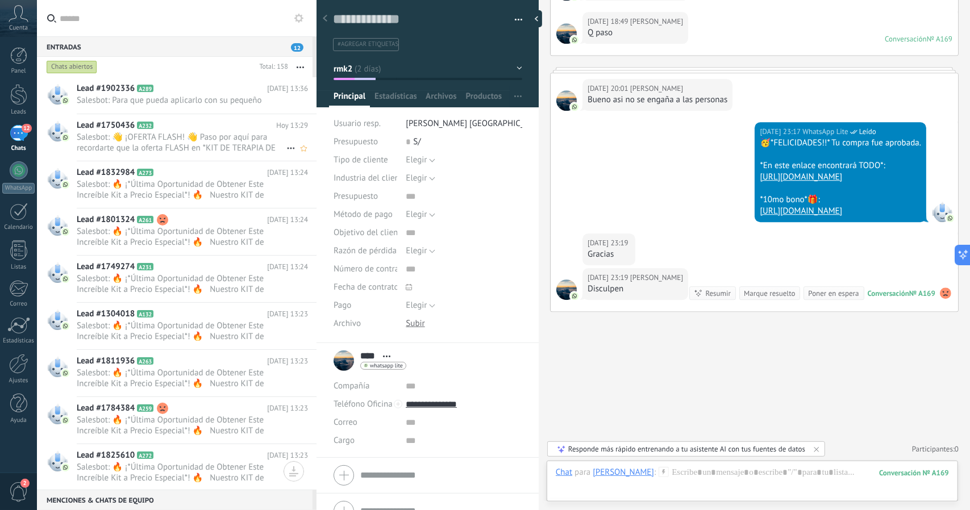
click at [206, 114] on div "Lead #1750436 A232 [DATE] 13:29 Salesbot: 👋 ¡OFERTA FLASH! 👋 Paso por aquí para…" at bounding box center [197, 137] width 240 height 47
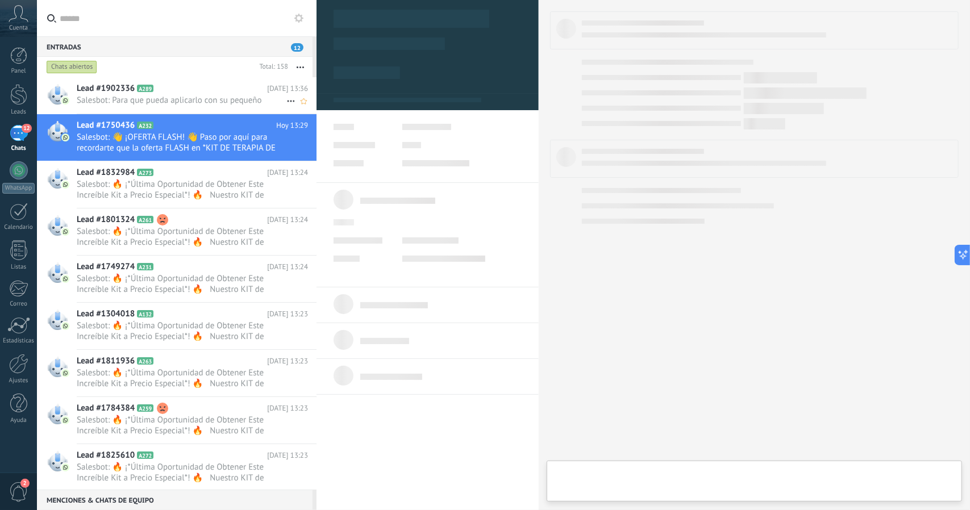
click at [199, 94] on h2 "Lead #1902336 A289" at bounding box center [172, 88] width 190 height 11
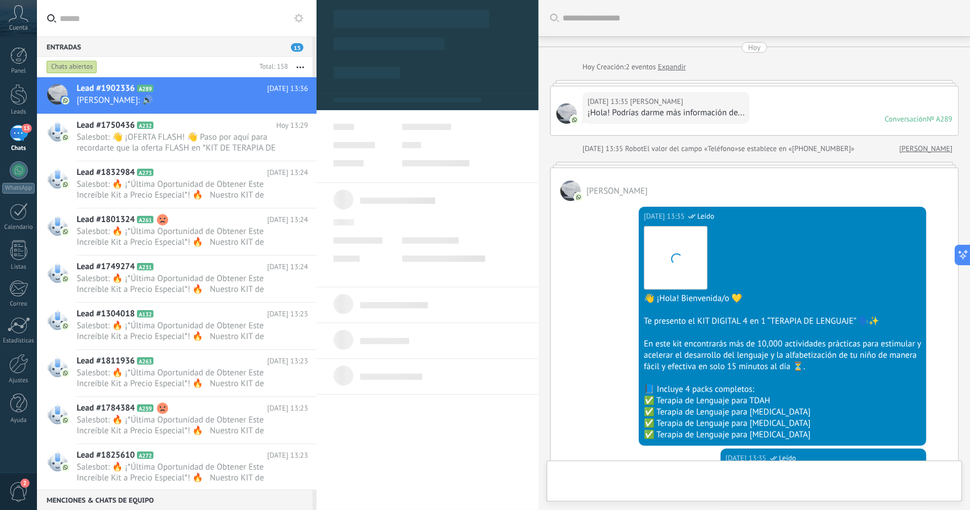
scroll to position [866, 0]
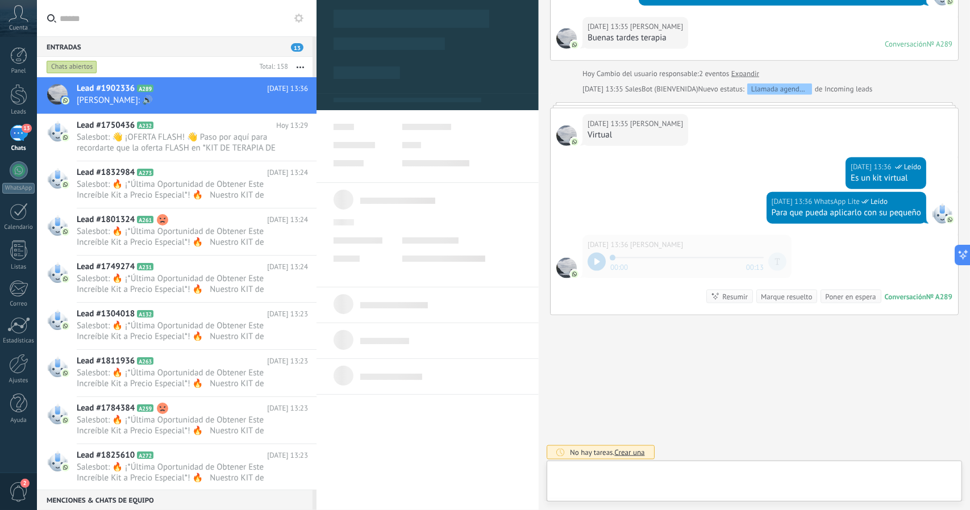
type textarea "**********"
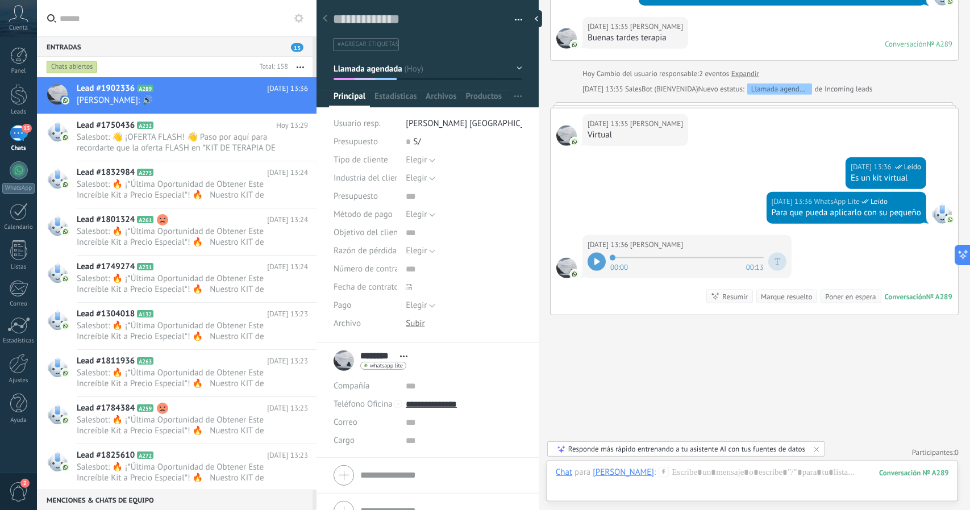
click at [415, 69] on button "Llamada agendada" at bounding box center [428, 69] width 189 height 20
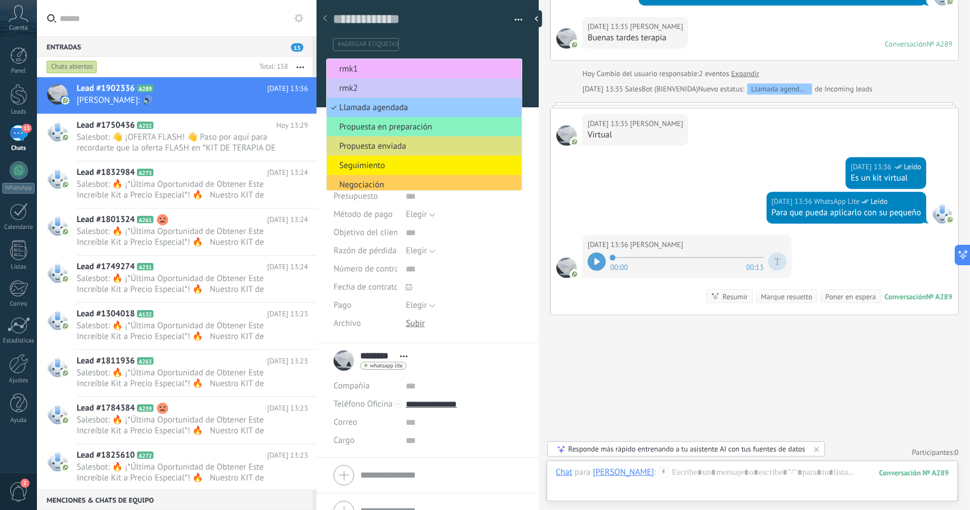
click at [415, 69] on span "rmk1" at bounding box center [422, 69] width 191 height 11
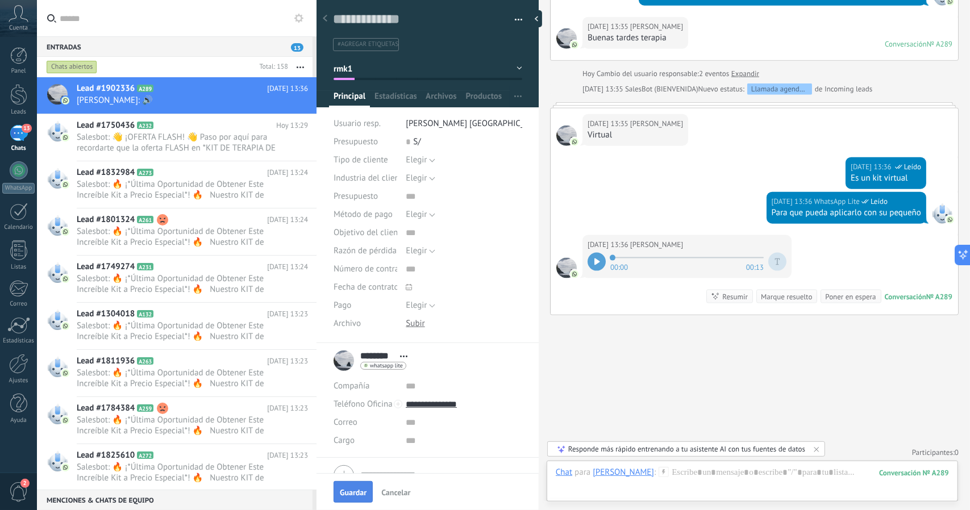
click at [357, 493] on span "Guardar" at bounding box center [353, 493] width 27 height 8
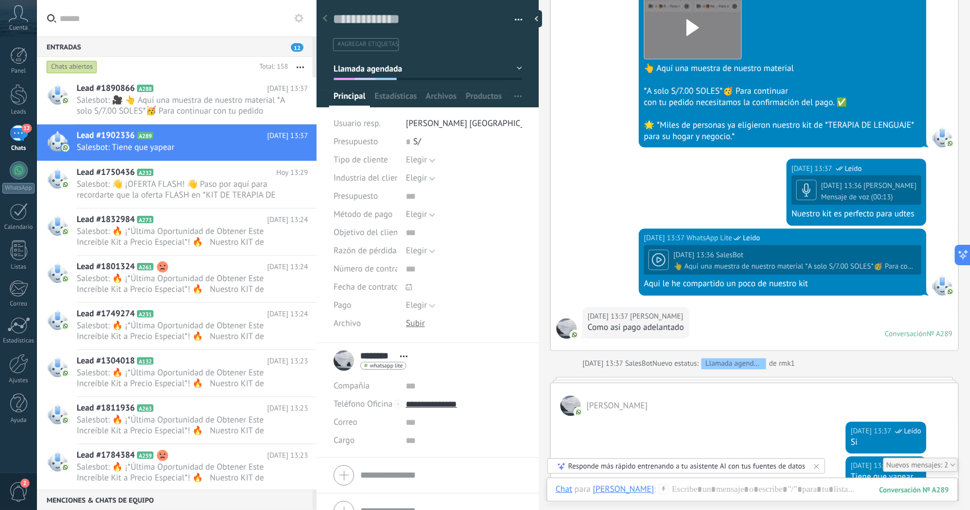
scroll to position [1288, 0]
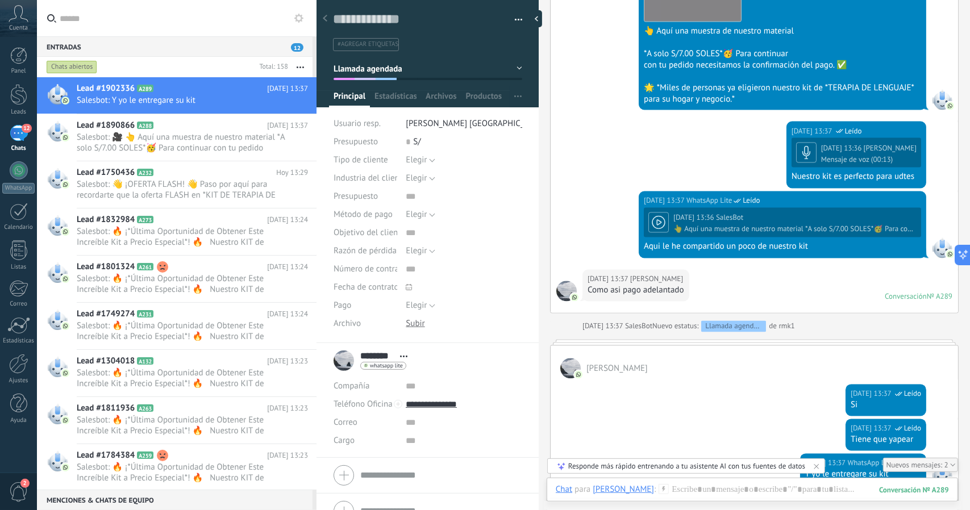
drag, startPoint x: 566, startPoint y: 377, endPoint x: 564, endPoint y: 384, distance: 7.2
click at [564, 384] on div "[DATE] 13:37 WhatsApp Lite Leído Si" at bounding box center [754, 399] width 407 height 40
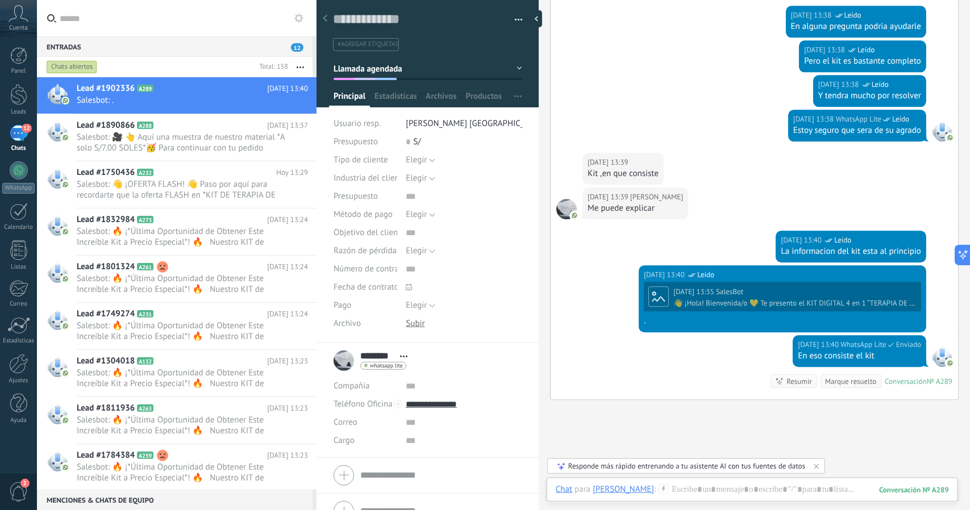
scroll to position [1895, 0]
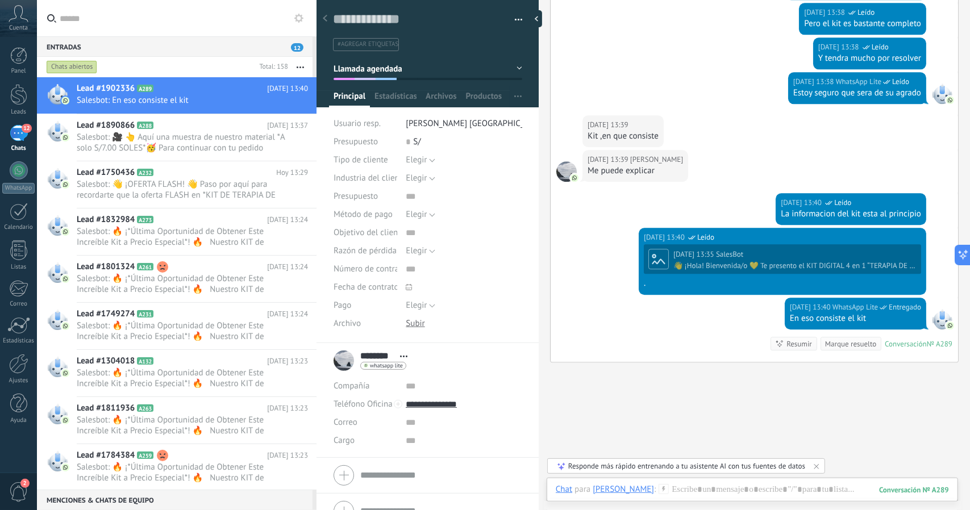
click at [719, 232] on div "Hoy 13:40 WhatsApp Lite Leído" at bounding box center [782, 237] width 277 height 11
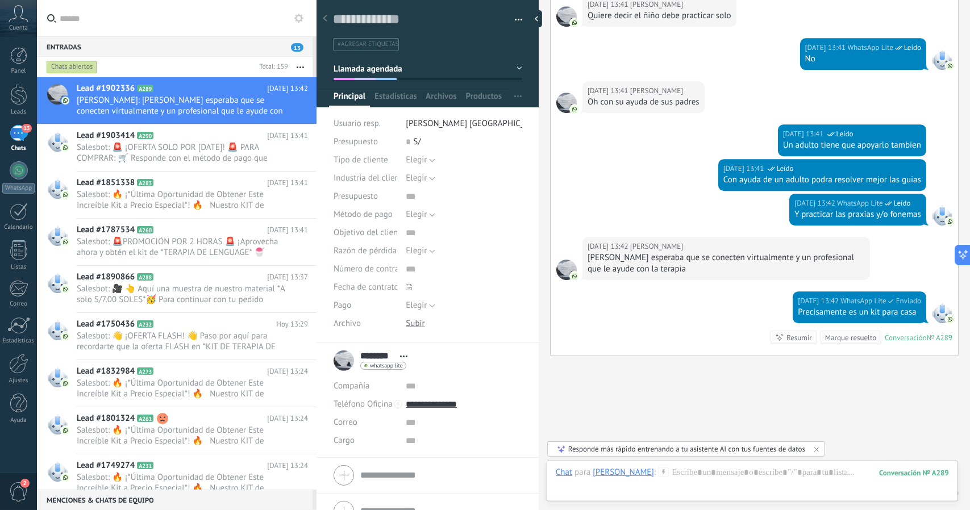
scroll to position [2280, 0]
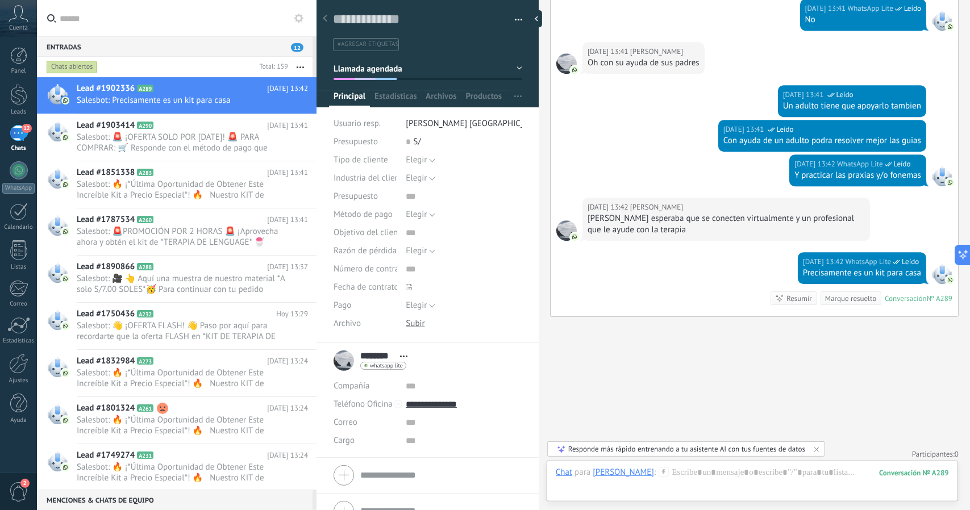
click at [719, 227] on div "Bueno esperaba que se conecten virtualmente y un profesional que le ayude con l…" at bounding box center [725, 224] width 277 height 23
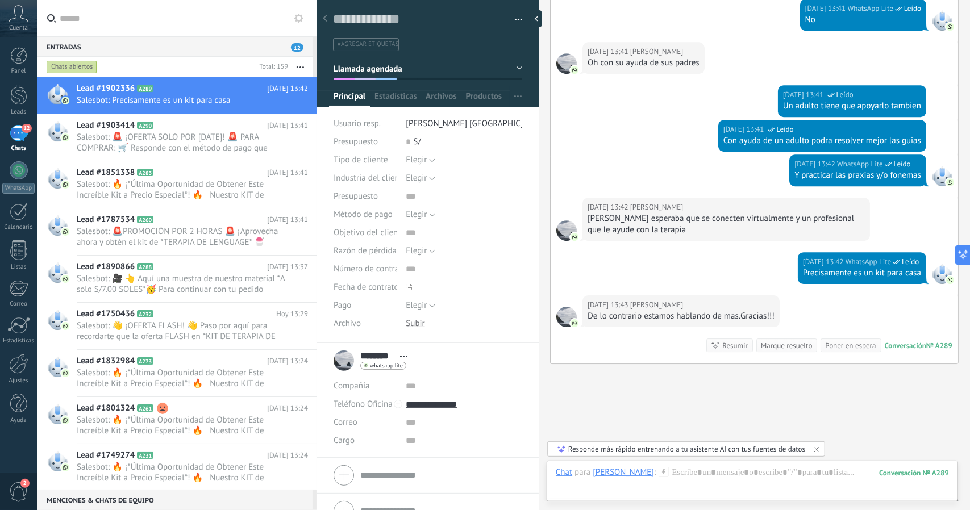
scroll to position [2327, 0]
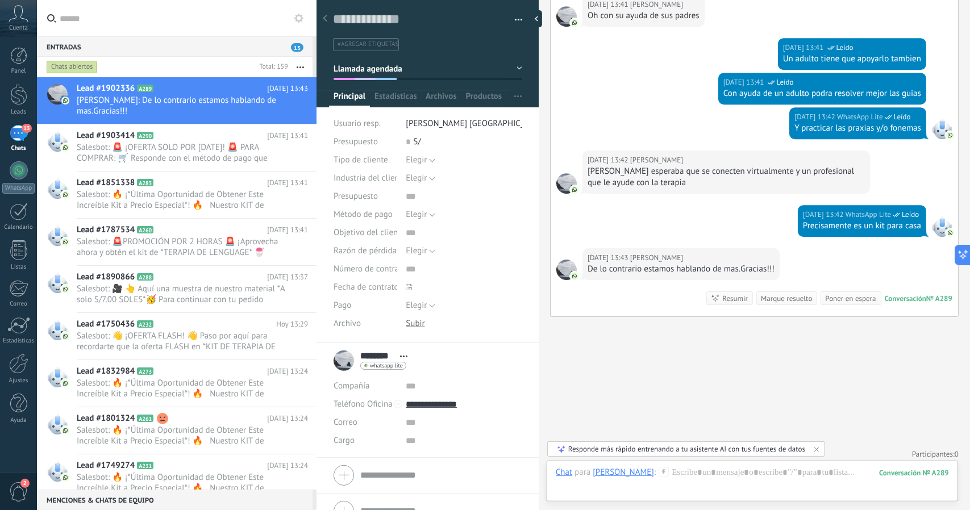
click at [718, 227] on div "Hoy 13:42 WhatsApp Lite Leído Precisamente es un kit para casa" at bounding box center [754, 226] width 407 height 43
